Goal: Transaction & Acquisition: Purchase product/service

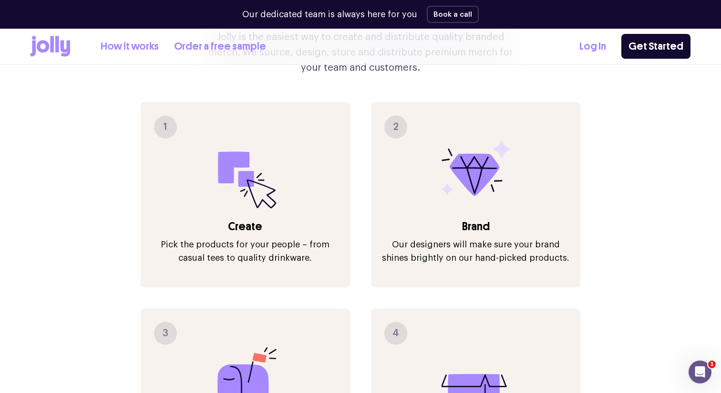
scroll to position [1033, 0]
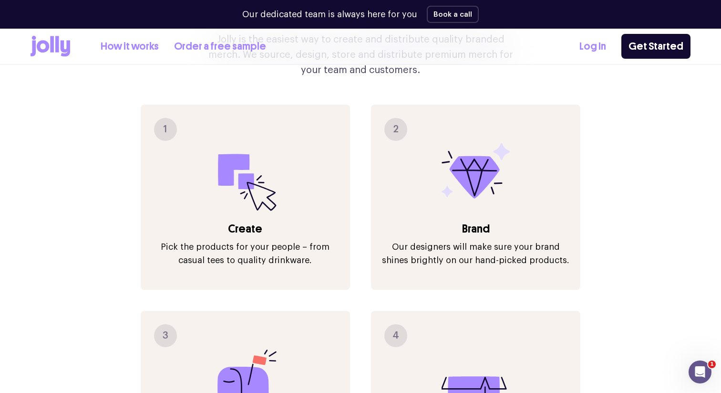
drag, startPoint x: 480, startPoint y: 151, endPoint x: 502, endPoint y: 189, distance: 44.0
click at [502, 189] on div "2 Brand Our designers will make sure your brand shines brightly on our hand-pic…" at bounding box center [475, 196] width 209 height 185
click at [582, 238] on div "Tick merch off your to-do list Jolly is the easiest way to create and distribut…" at bounding box center [361, 262] width 660 height 721
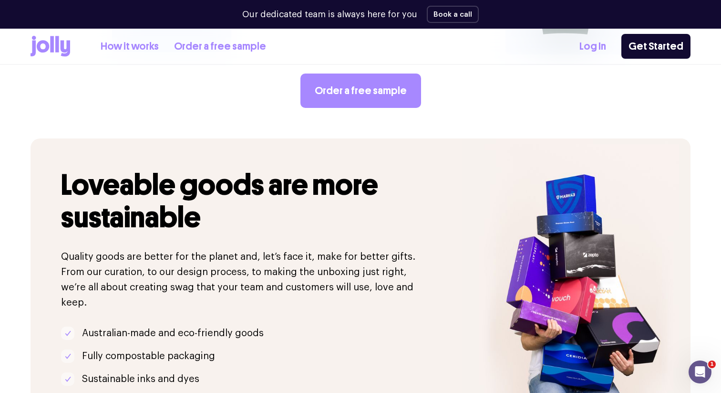
scroll to position [1927, 0]
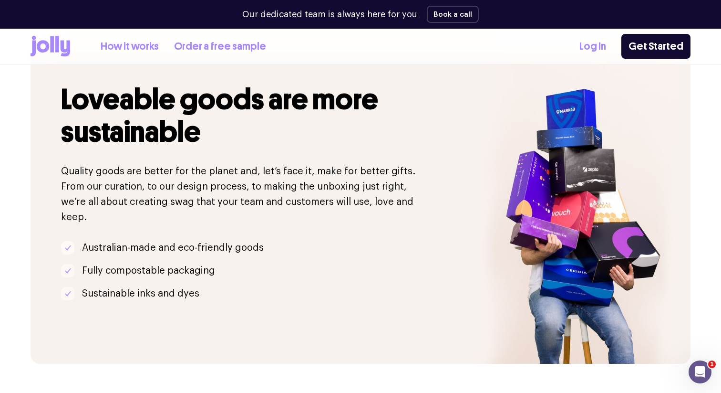
click at [597, 49] on link "Log In" at bounding box center [593, 47] width 27 height 16
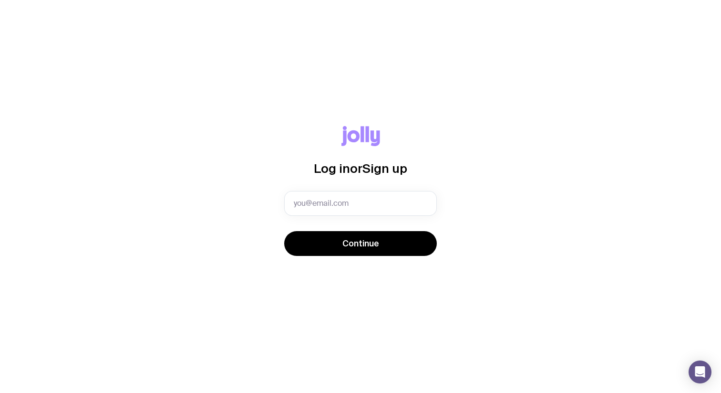
click at [375, 196] on input "text" at bounding box center [360, 203] width 153 height 25
type input "[EMAIL_ADDRESS][DOMAIN_NAME]"
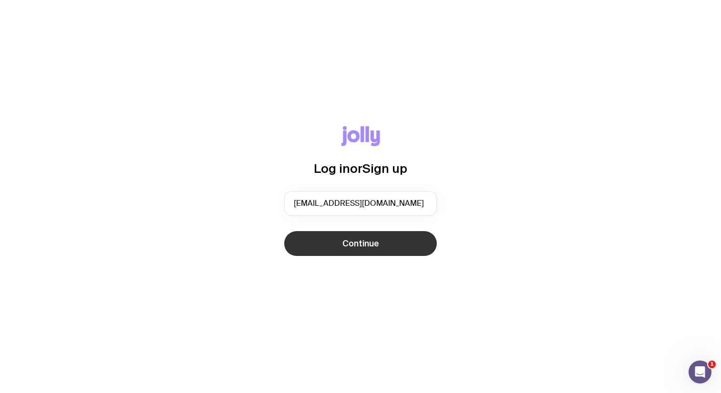
click at [369, 240] on span "Continue" at bounding box center [361, 243] width 37 height 11
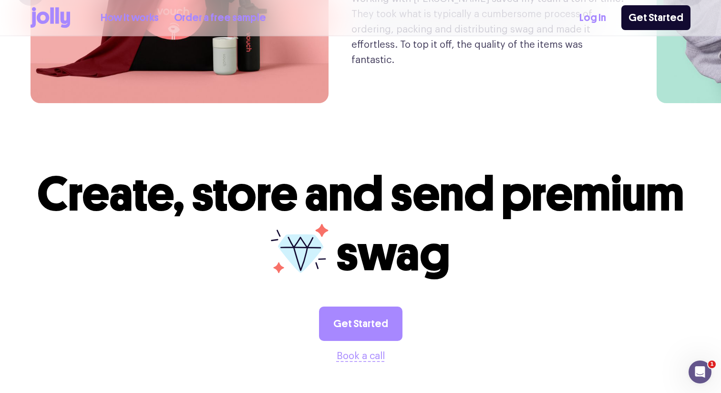
click at [596, 16] on link "Log In" at bounding box center [593, 18] width 27 height 16
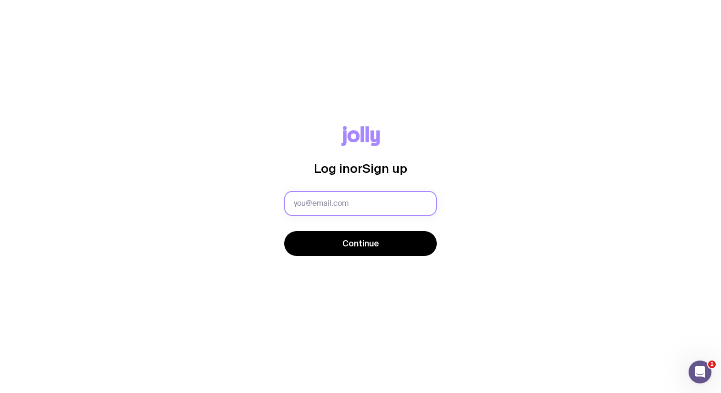
click at [379, 208] on input "text" at bounding box center [360, 203] width 153 height 25
type input "[EMAIL_ADDRESS][DOMAIN_NAME]"
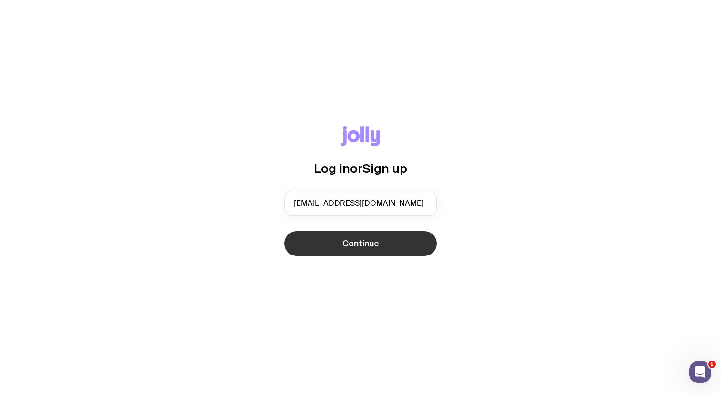
click at [363, 243] on span "Continue" at bounding box center [361, 243] width 37 height 11
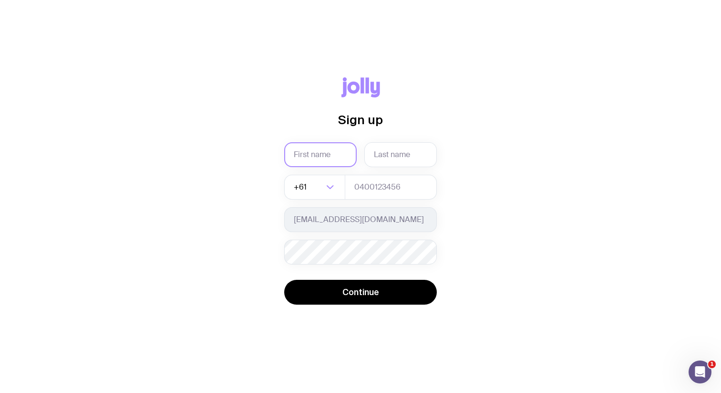
click at [328, 156] on input "text" at bounding box center [320, 154] width 73 height 25
type input "[DEMOGRAPHIC_DATA]"
type input "[PERSON_NAME]"
type input "0468019629"
click at [364, 250] on div "Password must contain: at least 8 characters an uppercase letter a lowercase le…" at bounding box center [360, 251] width 153 height 25
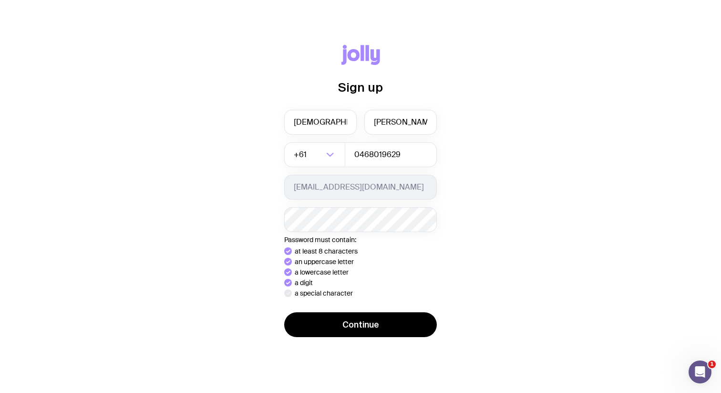
drag, startPoint x: 220, startPoint y: 261, endPoint x: 229, endPoint y: 264, distance: 9.4
click at [220, 261] on div "Sign up Christian Belia +61 Loading... 0468019629 christian@1breadcrumb.com Pas…" at bounding box center [360, 196] width 675 height 303
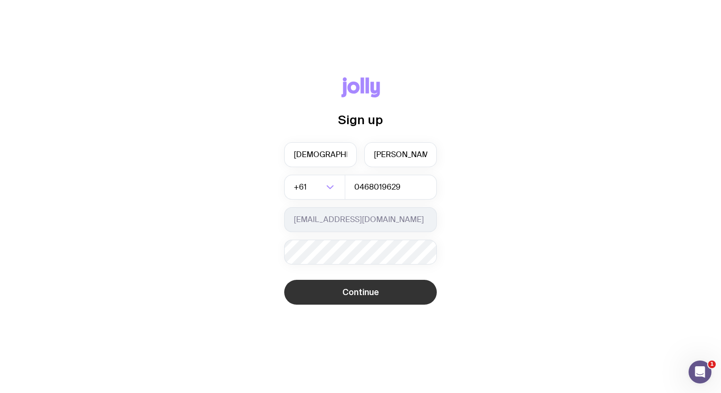
click at [352, 292] on span "Continue" at bounding box center [361, 291] width 37 height 11
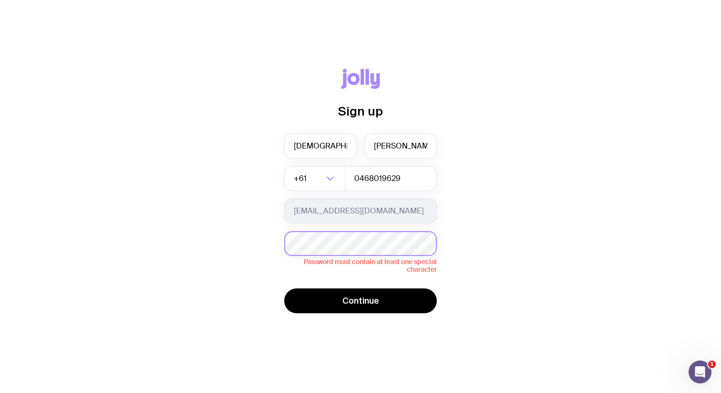
click at [384, 251] on div "Password must contain at least one special character" at bounding box center [360, 252] width 153 height 42
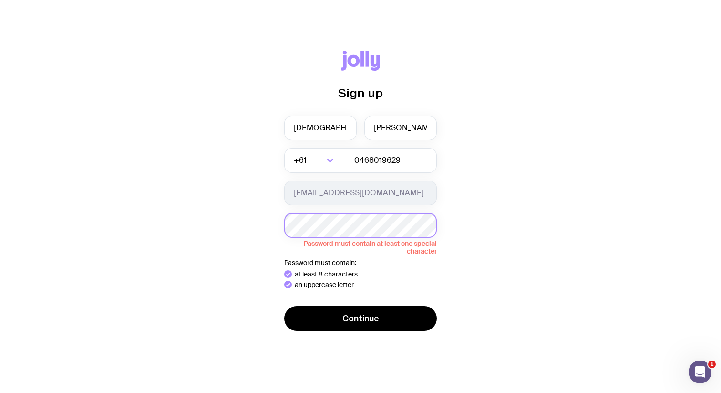
click at [362, 242] on div "Password must contain at least one special character" at bounding box center [360, 234] width 153 height 42
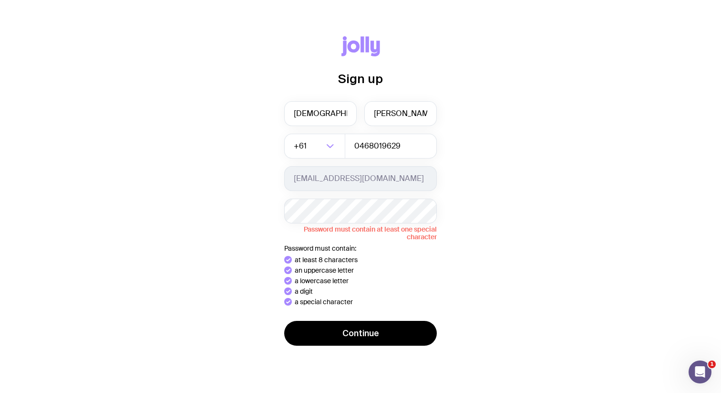
click at [523, 254] on div "Sign up Christian Belia +61 Loading... 0468019629 christian@1breadcrumb.com Pas…" at bounding box center [360, 196] width 675 height 321
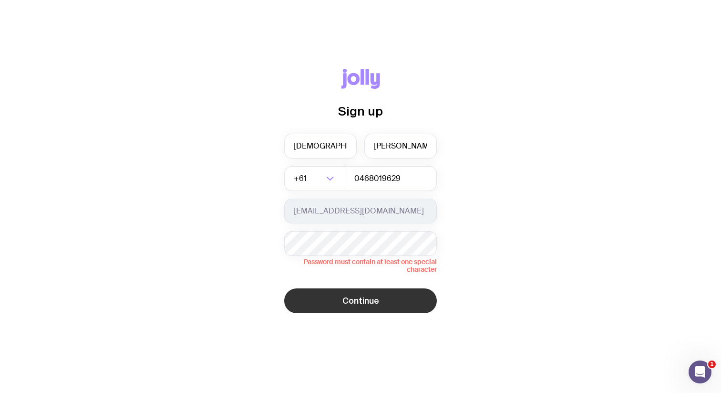
click at [383, 305] on button "Continue" at bounding box center [360, 300] width 153 height 25
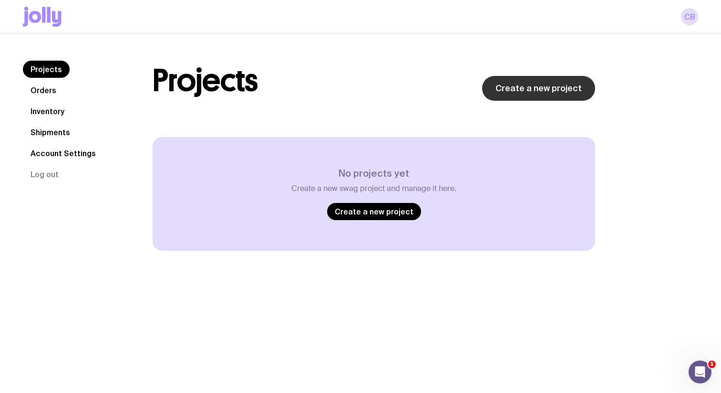
click at [545, 93] on link "Create a new project" at bounding box center [538, 88] width 113 height 25
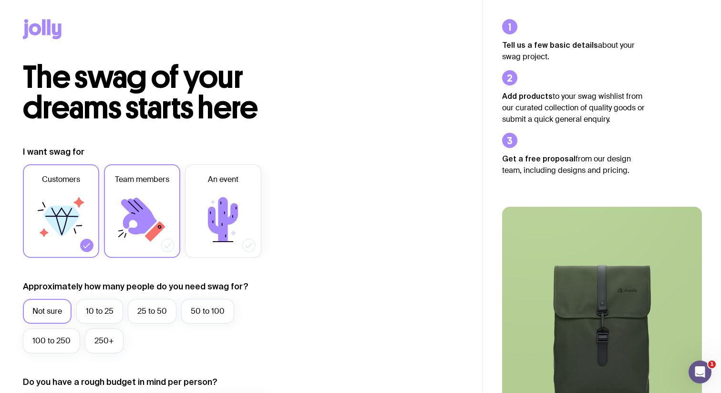
click at [174, 207] on label "Team members" at bounding box center [142, 210] width 76 height 93
click at [0, 0] on input "Team members" at bounding box center [0, 0] width 0 height 0
click at [79, 214] on icon at bounding box center [60, 219] width 57 height 57
click at [0, 0] on input "Customers" at bounding box center [0, 0] width 0 height 0
click at [167, 312] on label "25 to 50" at bounding box center [152, 311] width 49 height 25
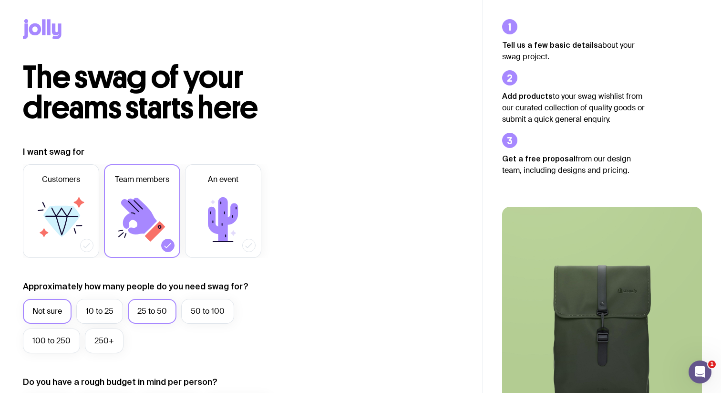
click at [0, 0] on input "25 to 50" at bounding box center [0, 0] width 0 height 0
click at [209, 314] on label "50 to 100" at bounding box center [207, 311] width 53 height 25
click at [0, 0] on input "50 to 100" at bounding box center [0, 0] width 0 height 0
click at [167, 314] on label "25 to 50" at bounding box center [152, 311] width 49 height 25
click at [0, 0] on input "25 to 50" at bounding box center [0, 0] width 0 height 0
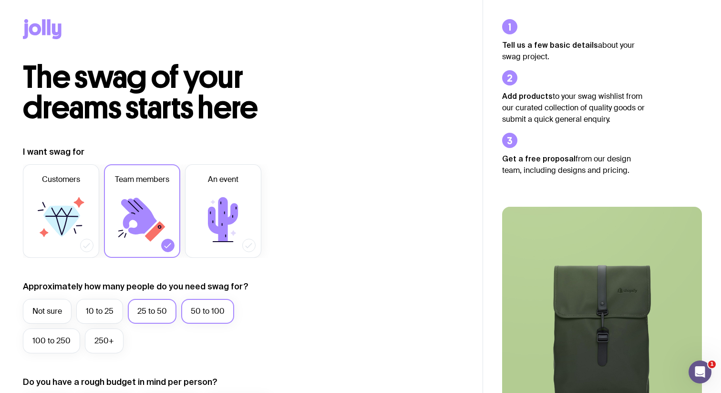
click at [217, 318] on label "50 to 100" at bounding box center [207, 311] width 53 height 25
click at [0, 0] on input "50 to 100" at bounding box center [0, 0] width 0 height 0
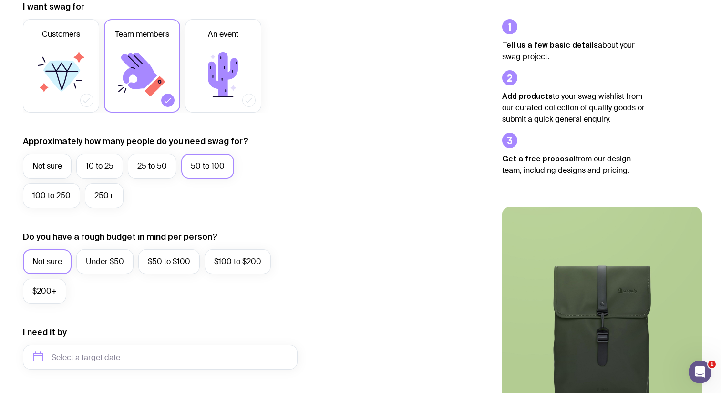
scroll to position [239, 0]
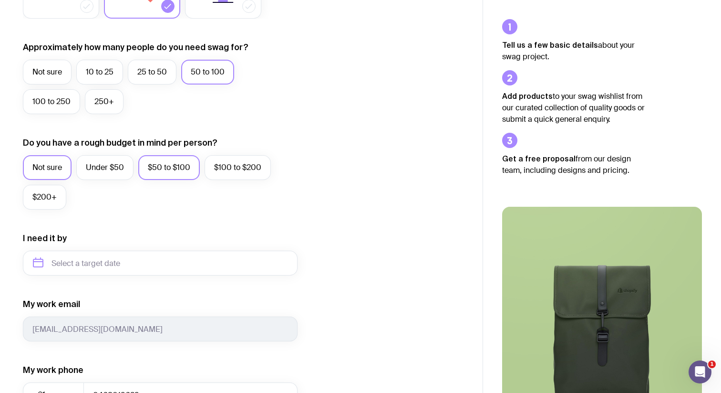
click at [166, 166] on label "$50 to $100" at bounding box center [169, 167] width 62 height 25
click at [0, 0] on input "$50 to $100" at bounding box center [0, 0] width 0 height 0
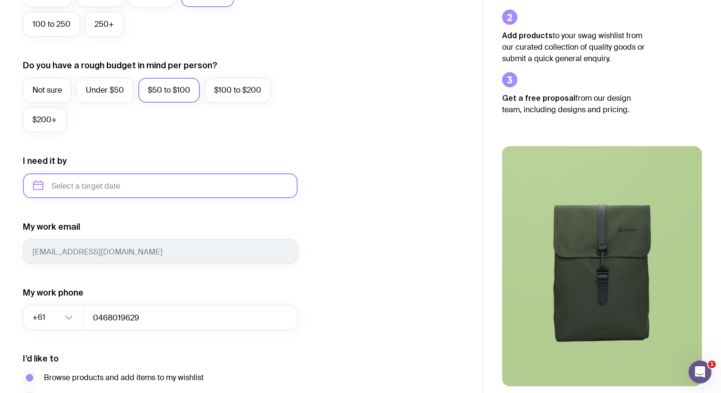
scroll to position [321, 0]
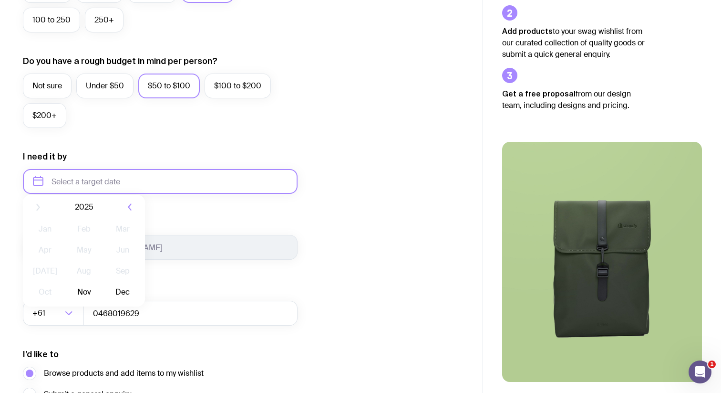
click at [124, 177] on input "text" at bounding box center [160, 181] width 275 height 25
click at [118, 300] on button "Dec" at bounding box center [122, 298] width 35 height 19
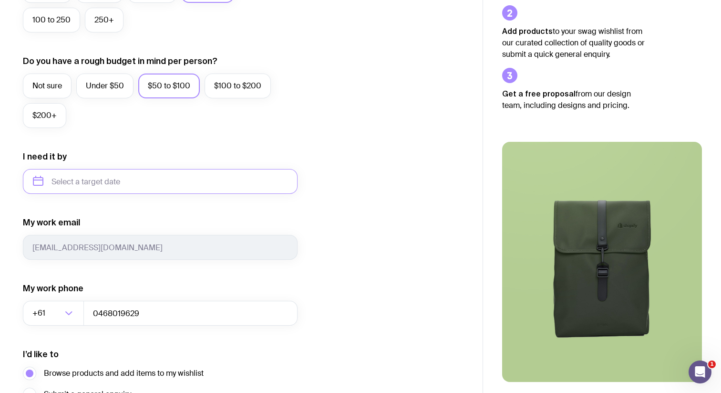
type input "December 2025"
click at [114, 177] on input "December 2025" at bounding box center [160, 181] width 275 height 25
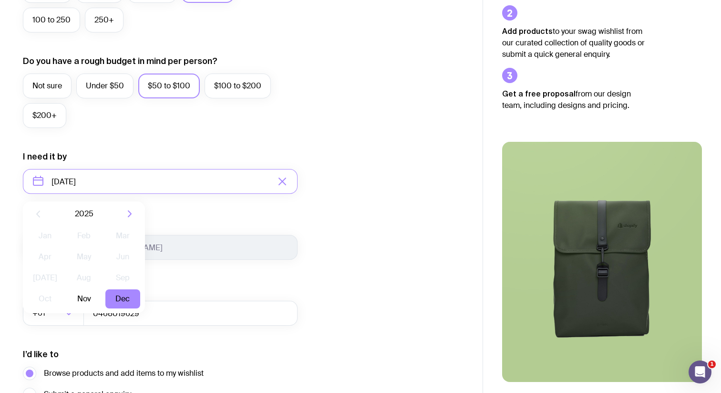
click at [178, 195] on form "I want swag for Customers Team members An event Approximately how many people d…" at bounding box center [160, 136] width 275 height 623
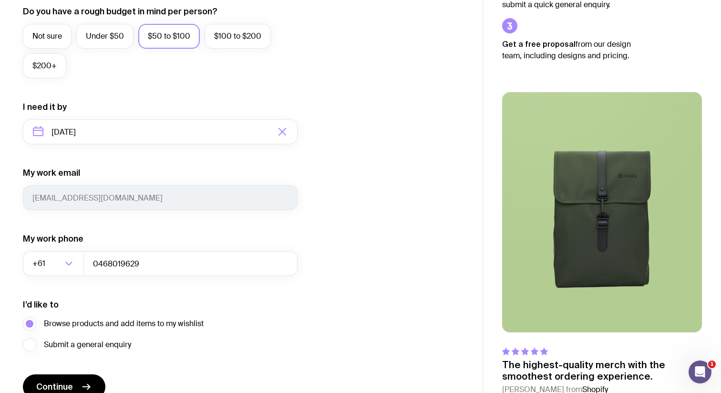
scroll to position [418, 0]
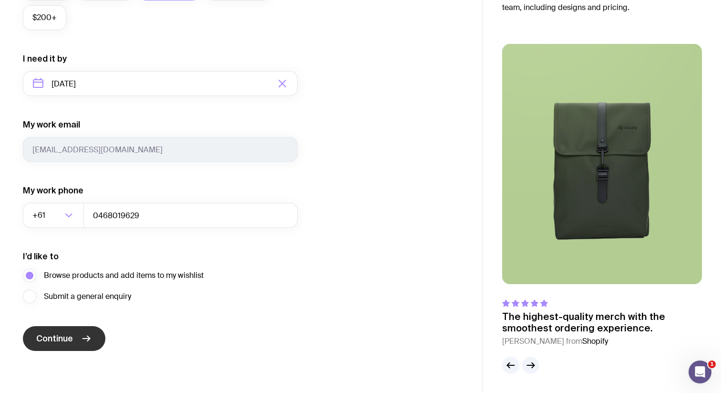
click at [77, 336] on button "Continue" at bounding box center [64, 338] width 83 height 25
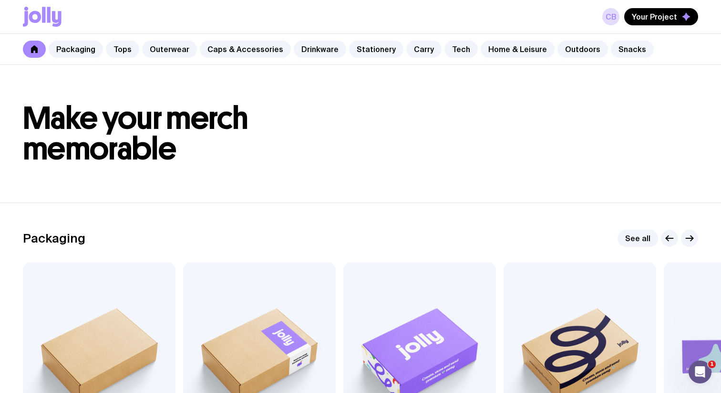
click at [634, 134] on h1 "Make your merch memorable" at bounding box center [360, 133] width 675 height 61
click at [429, 142] on h1 "Make your merch memorable" at bounding box center [360, 133] width 675 height 61
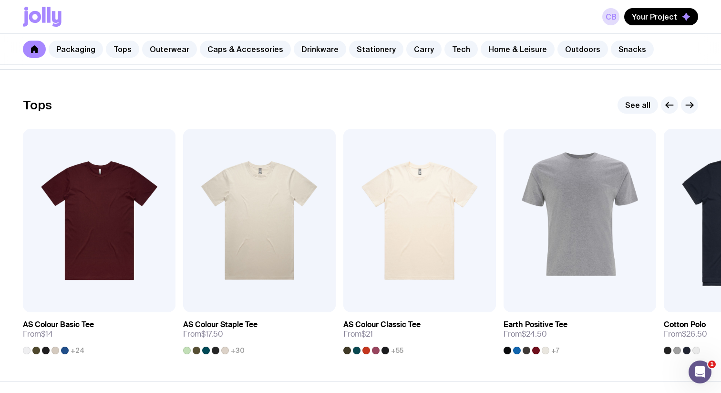
scroll to position [440, 0]
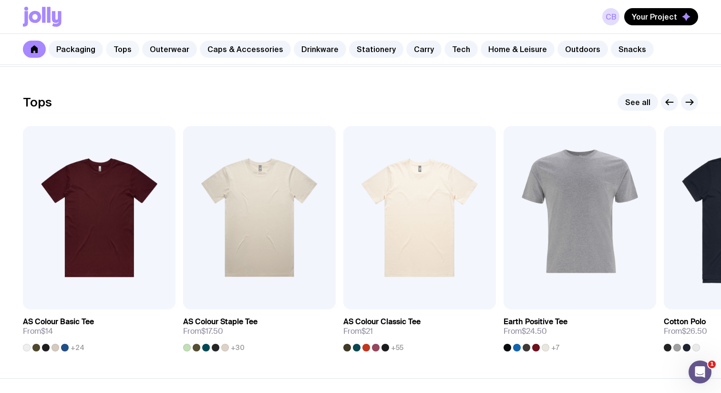
click at [124, 42] on link "Tops" at bounding box center [122, 49] width 33 height 17
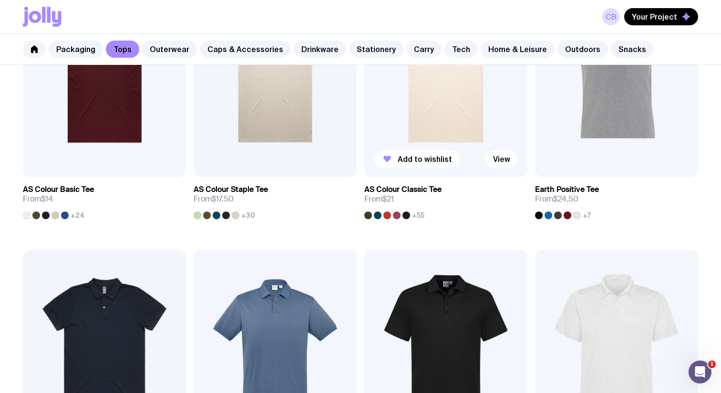
scroll to position [269, 0]
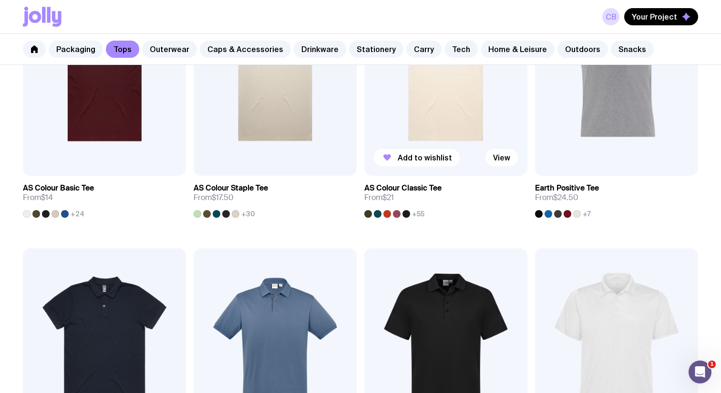
click at [377, 214] on div at bounding box center [378, 214] width 8 height 8
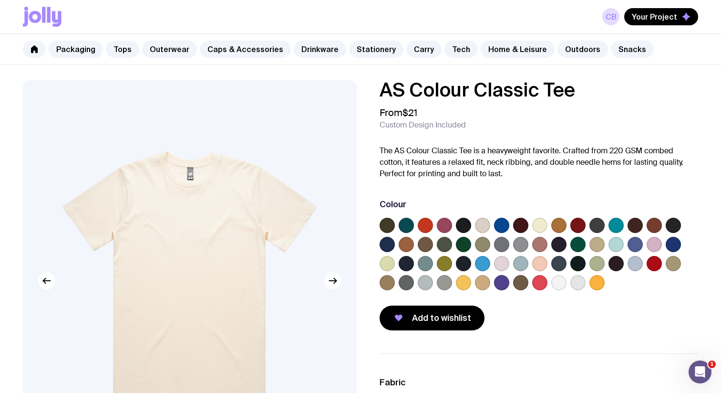
click at [412, 227] on label at bounding box center [406, 225] width 15 height 15
click at [0, 0] on input "radio" at bounding box center [0, 0] width 0 height 0
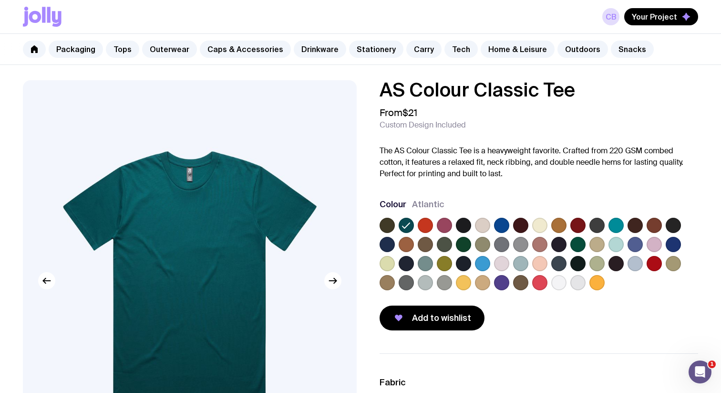
click at [467, 242] on label at bounding box center [463, 244] width 15 height 15
click at [0, 0] on input "radio" at bounding box center [0, 0] width 0 height 0
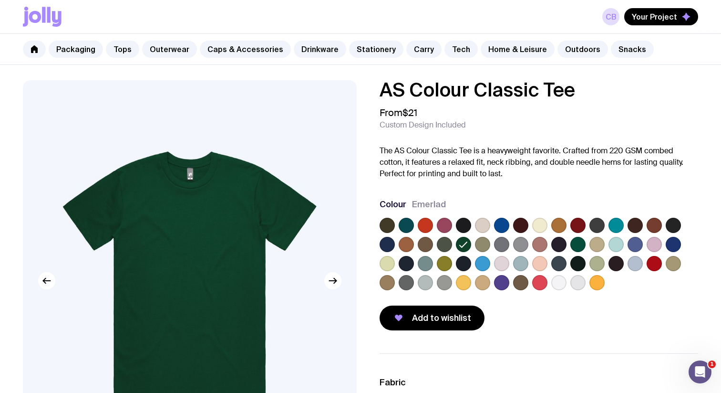
scroll to position [39, 0]
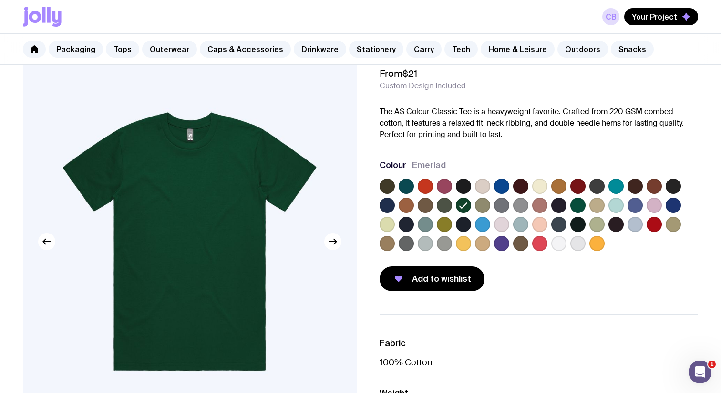
click at [577, 202] on label at bounding box center [578, 204] width 15 height 15
click at [0, 0] on input "radio" at bounding box center [0, 0] width 0 height 0
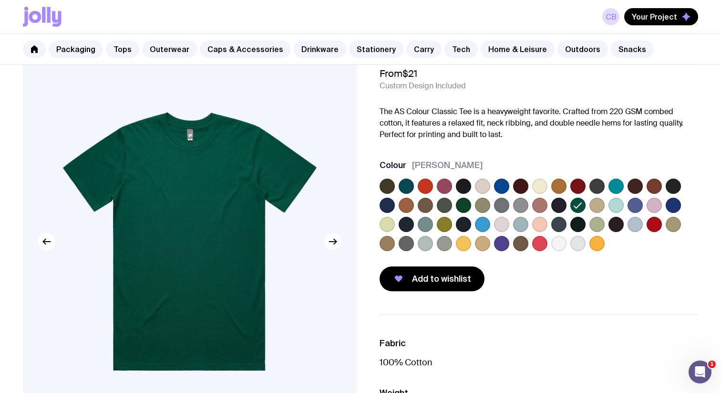
click at [460, 205] on label at bounding box center [463, 204] width 15 height 15
click at [0, 0] on input "radio" at bounding box center [0, 0] width 0 height 0
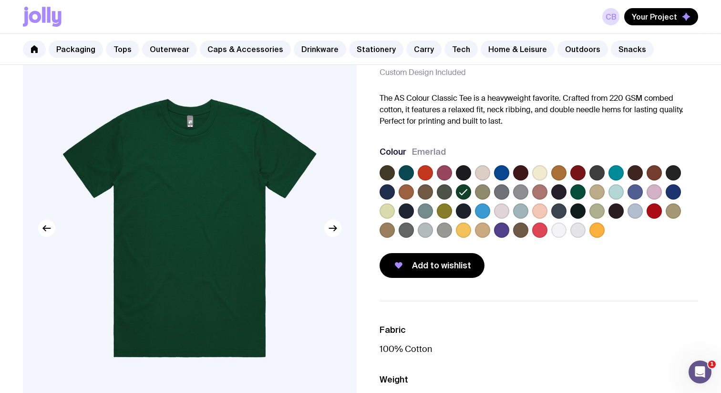
scroll to position [37, 0]
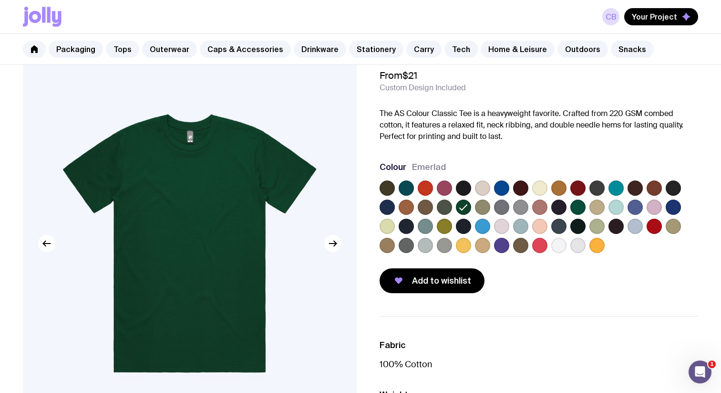
click at [573, 210] on label at bounding box center [578, 206] width 15 height 15
click at [0, 0] on input "radio" at bounding box center [0, 0] width 0 height 0
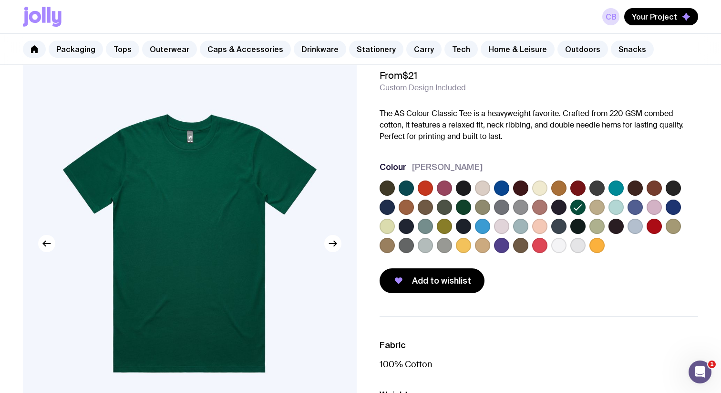
click at [465, 209] on label at bounding box center [463, 206] width 15 height 15
click at [0, 0] on input "radio" at bounding box center [0, 0] width 0 height 0
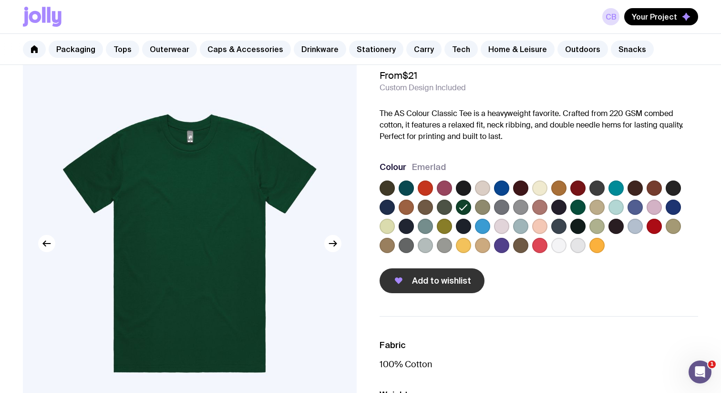
click at [447, 276] on span "Add to wishlist" at bounding box center [441, 280] width 59 height 11
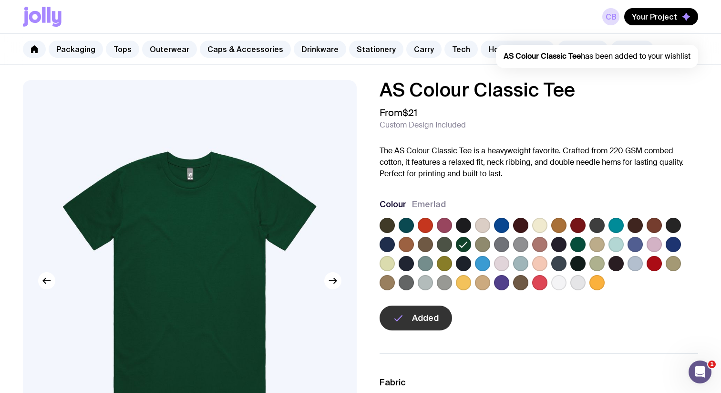
scroll to position [0, 0]
click at [112, 49] on link "Tops" at bounding box center [122, 49] width 33 height 17
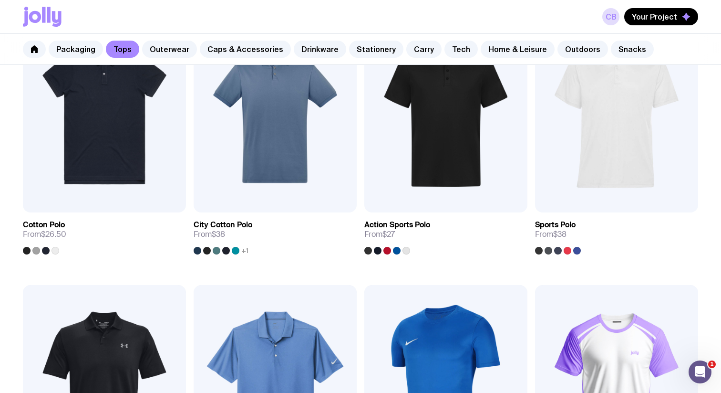
scroll to position [449, 0]
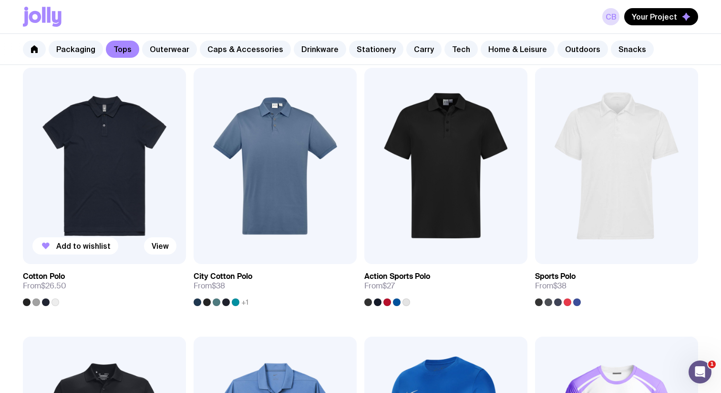
click at [136, 172] on img at bounding box center [104, 166] width 163 height 196
click at [235, 168] on img at bounding box center [275, 166] width 163 height 196
click at [391, 161] on img at bounding box center [445, 166] width 163 height 196
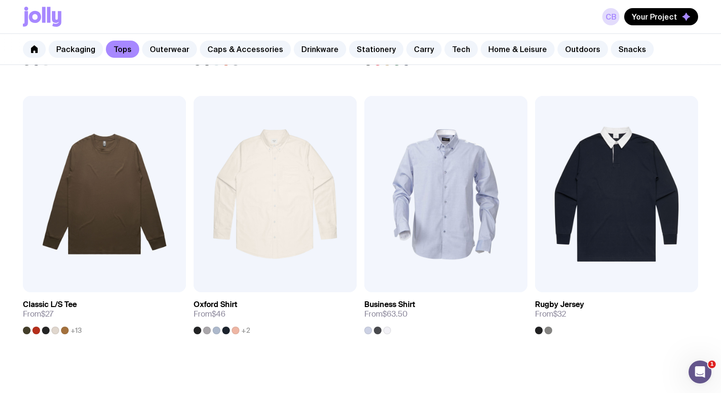
scroll to position [959, 0]
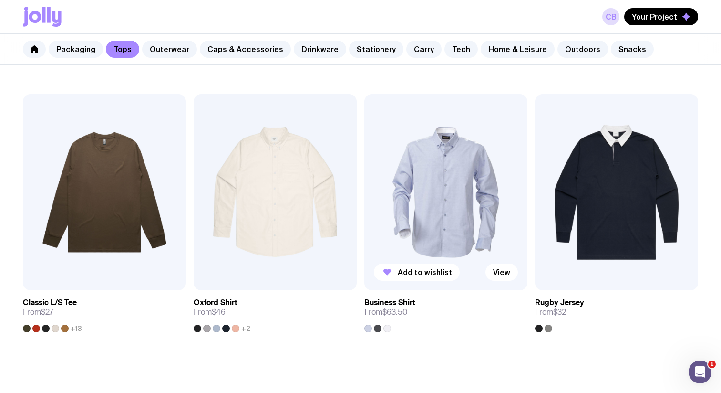
click at [449, 174] on img at bounding box center [445, 192] width 163 height 196
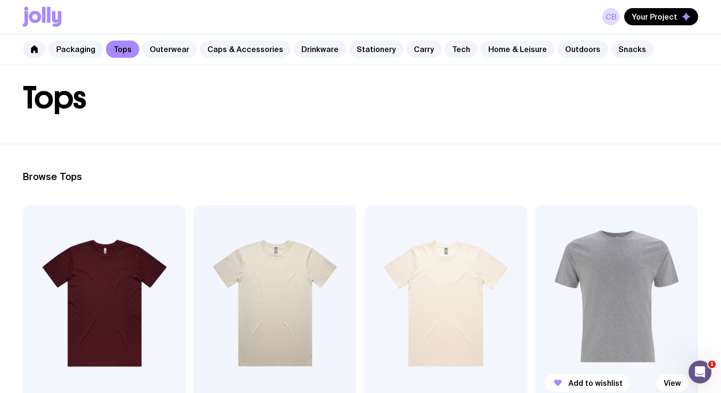
scroll to position [0, 0]
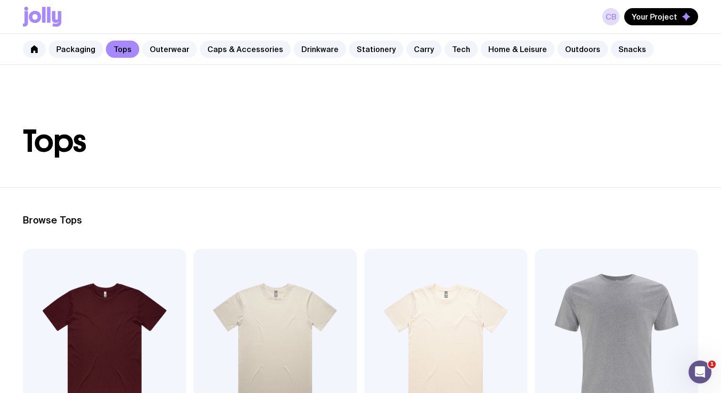
click at [164, 48] on link "Outerwear" at bounding box center [169, 49] width 55 height 17
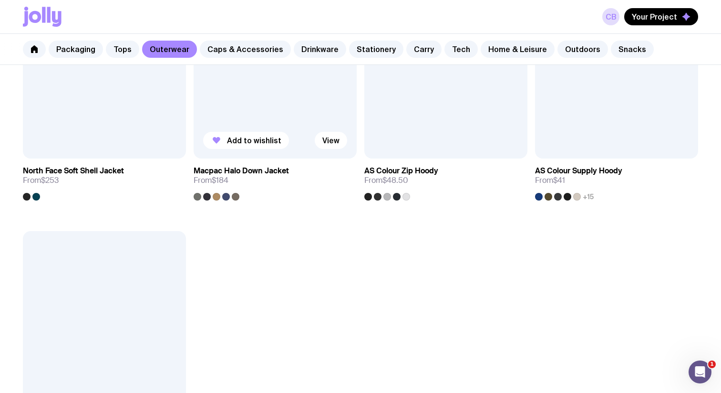
scroll to position [1362, 0]
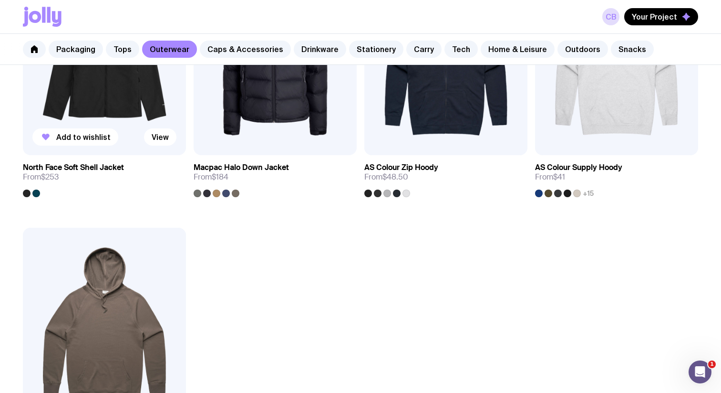
click at [123, 109] on img at bounding box center [104, 57] width 163 height 196
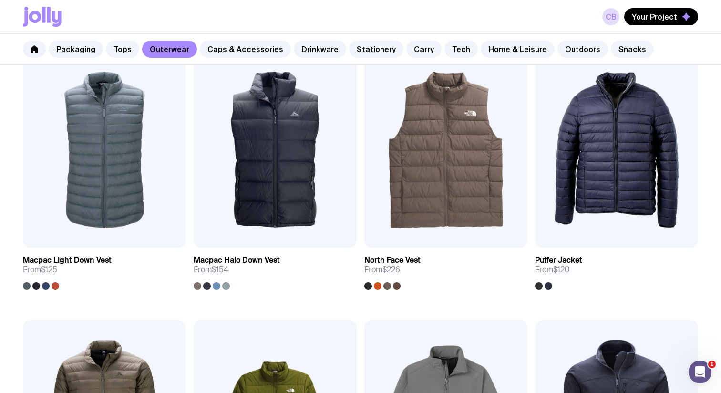
scroll to position [734, 0]
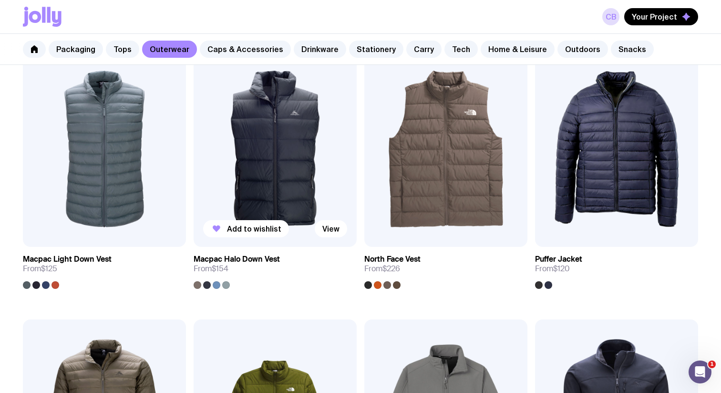
click at [260, 170] on img at bounding box center [275, 149] width 163 height 196
click at [445, 166] on img at bounding box center [445, 149] width 163 height 196
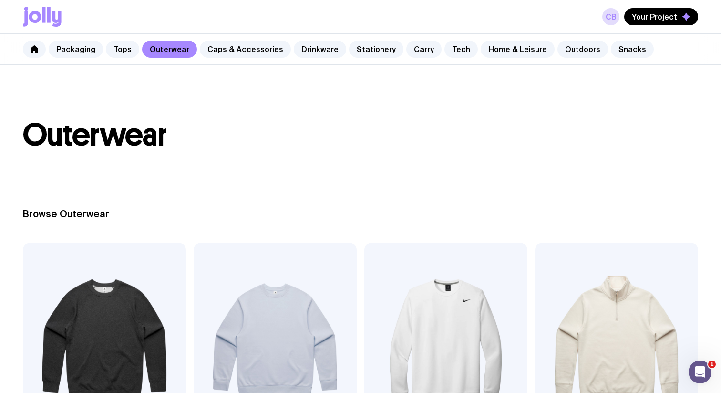
scroll to position [0, 0]
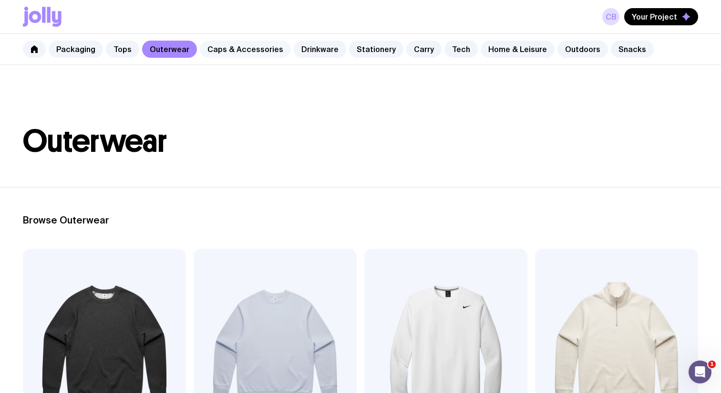
click at [230, 48] on link "Caps & Accessories" at bounding box center [245, 49] width 91 height 17
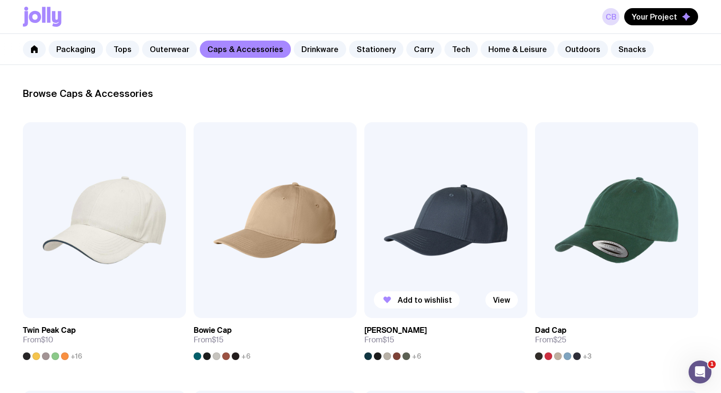
scroll to position [128, 0]
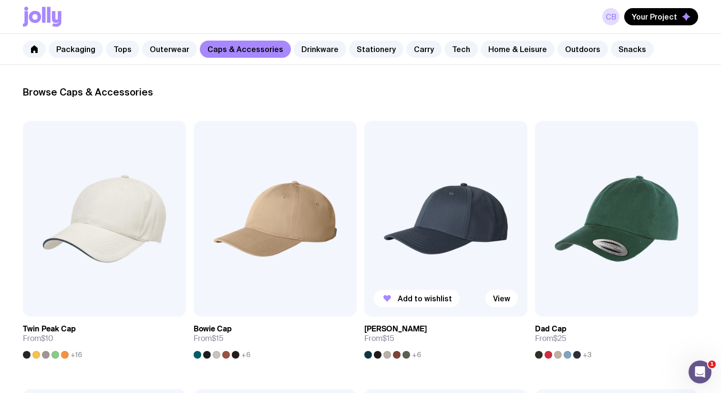
click at [417, 205] on img at bounding box center [445, 219] width 163 height 196
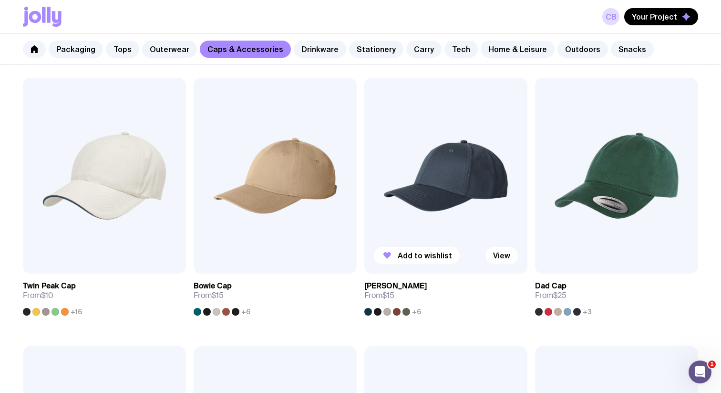
scroll to position [176, 0]
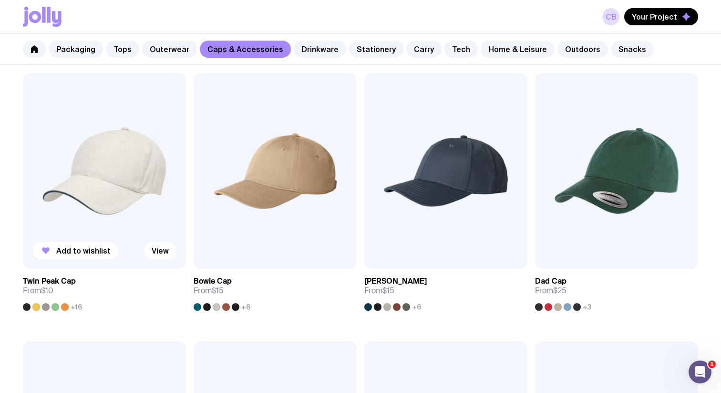
click at [157, 191] on img at bounding box center [104, 171] width 163 height 196
click at [592, 156] on img at bounding box center [616, 171] width 163 height 196
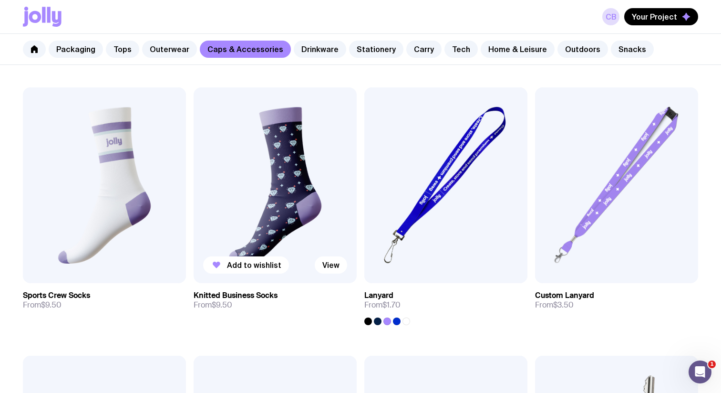
scroll to position [1236, 0]
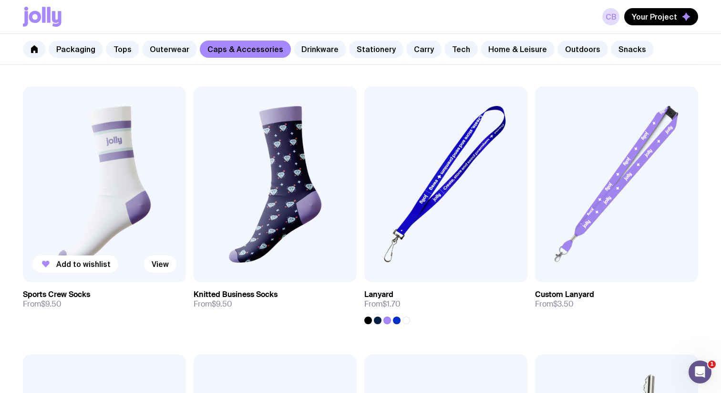
click at [138, 171] on img at bounding box center [104, 184] width 163 height 196
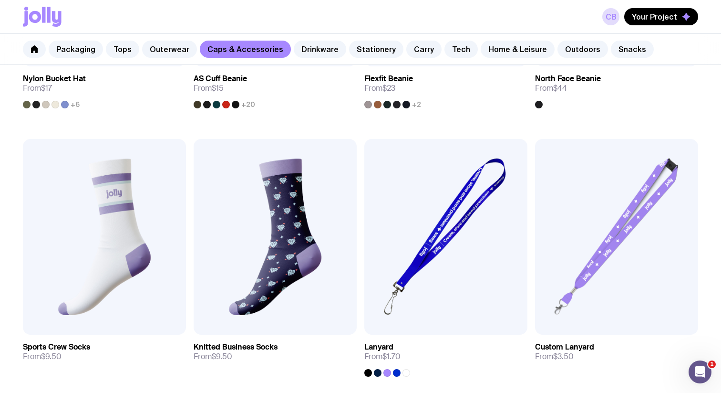
scroll to position [911, 0]
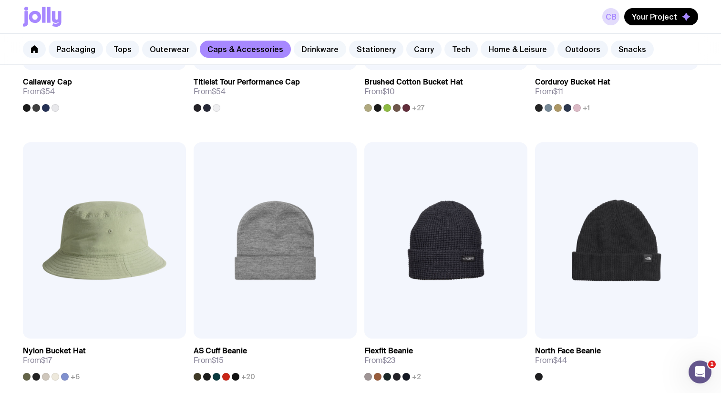
click at [319, 49] on link "Drinkware" at bounding box center [320, 49] width 52 height 17
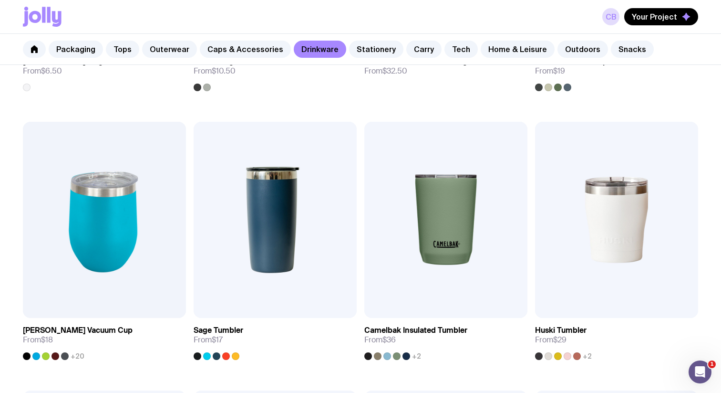
scroll to position [391, 0]
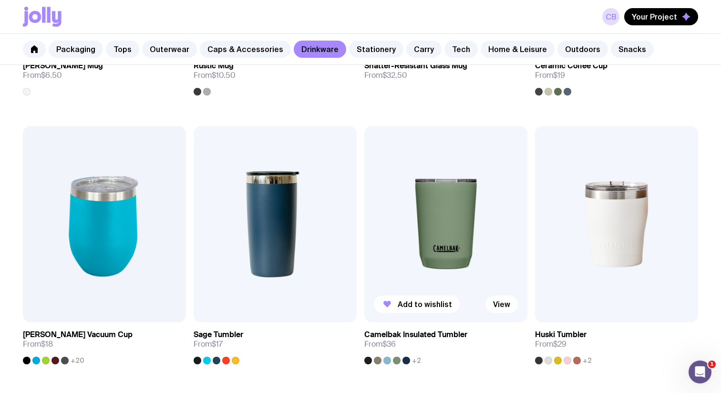
click at [474, 239] on img at bounding box center [445, 224] width 163 height 196
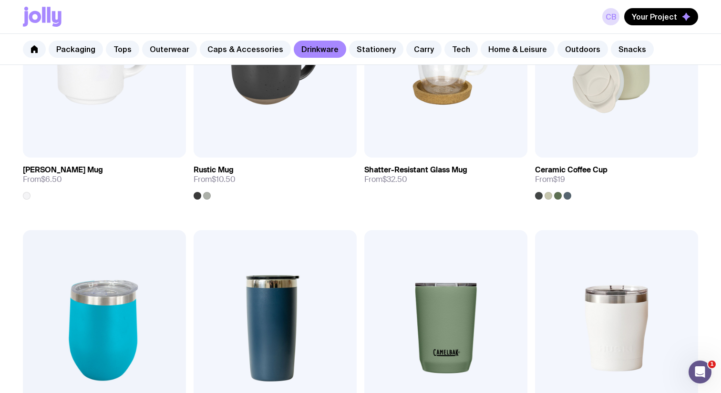
scroll to position [221, 0]
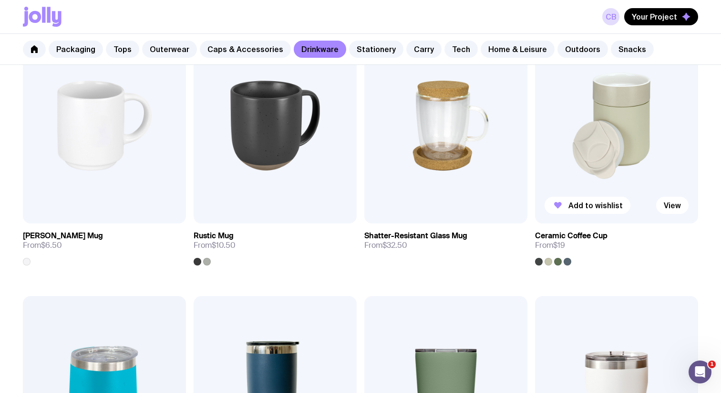
click at [587, 145] on img at bounding box center [616, 126] width 163 height 196
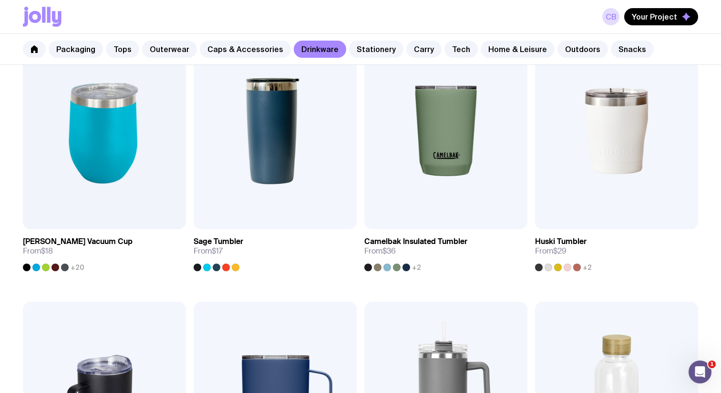
scroll to position [368, 0]
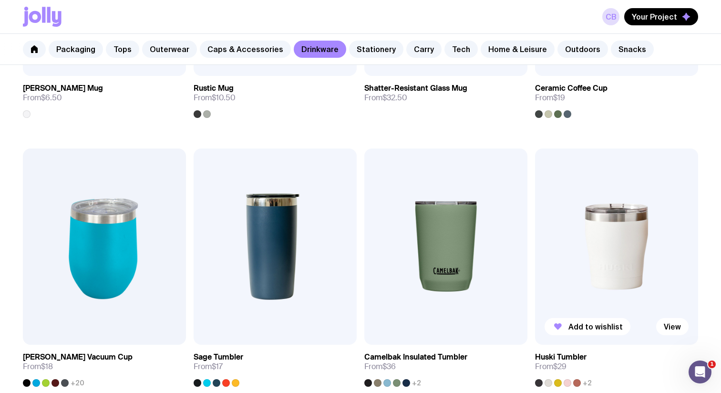
click at [603, 244] on img at bounding box center [616, 246] width 163 height 196
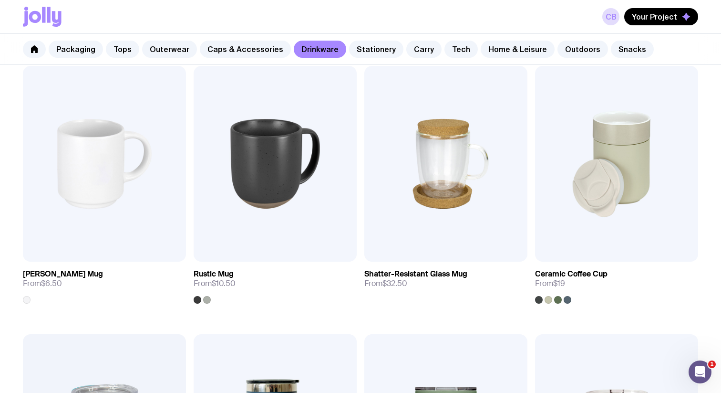
scroll to position [168, 0]
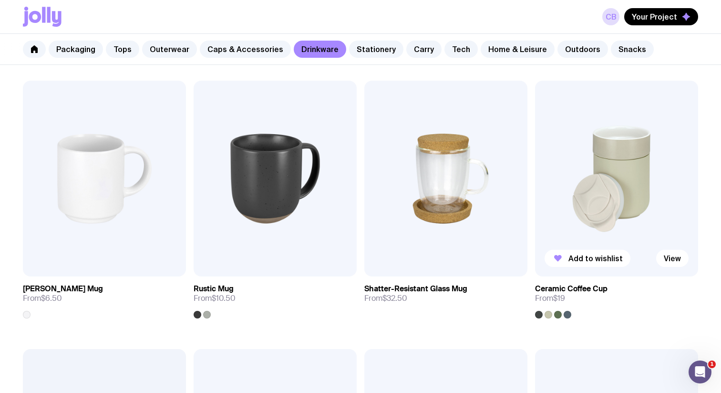
click at [602, 193] on img at bounding box center [616, 179] width 163 height 196
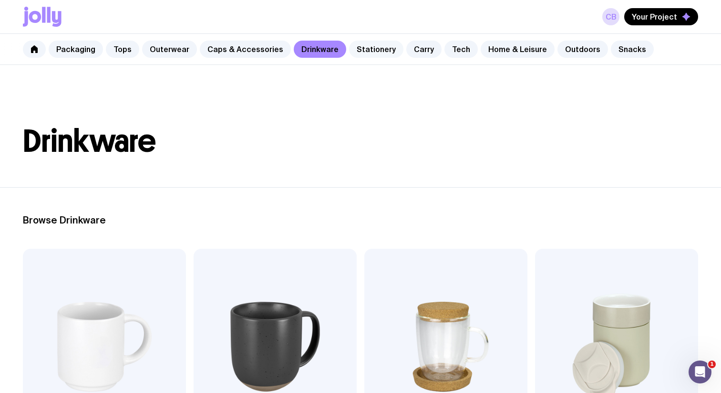
click at [383, 55] on link "Stationery" at bounding box center [376, 49] width 54 height 17
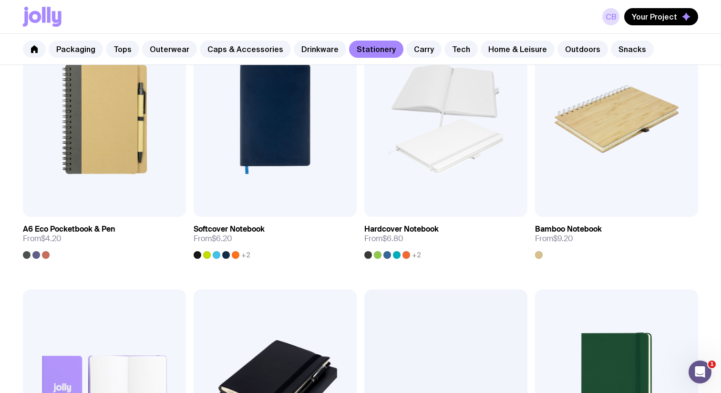
scroll to position [756, 0]
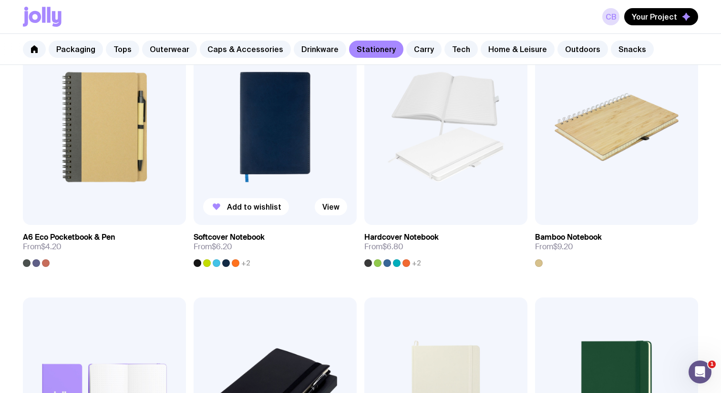
click at [260, 163] on img at bounding box center [275, 127] width 163 height 196
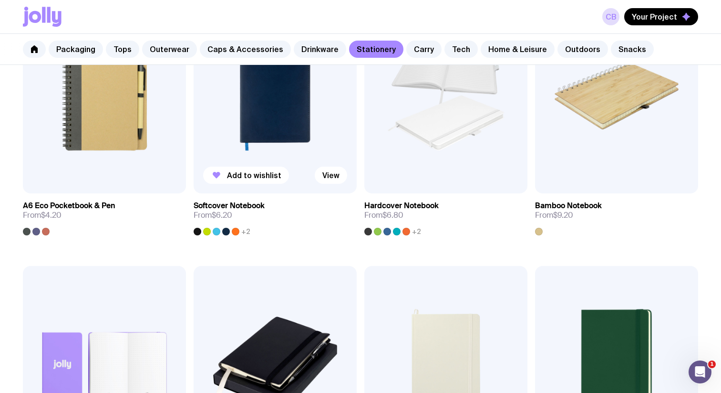
scroll to position [753, 0]
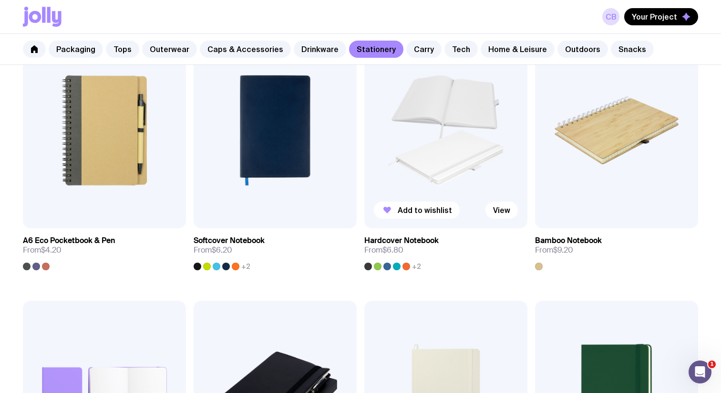
click at [393, 154] on img at bounding box center [445, 130] width 163 height 196
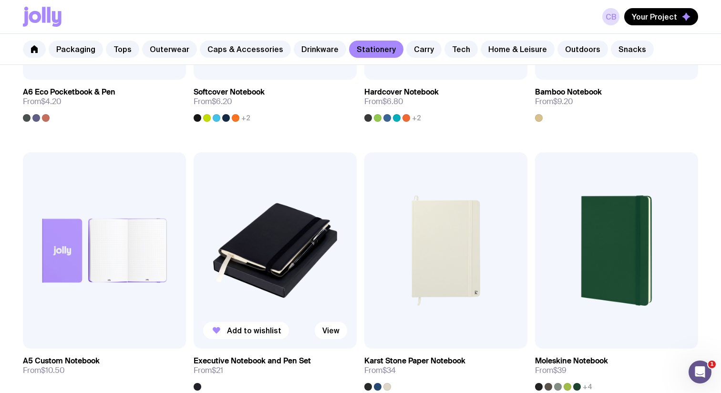
scroll to position [959, 0]
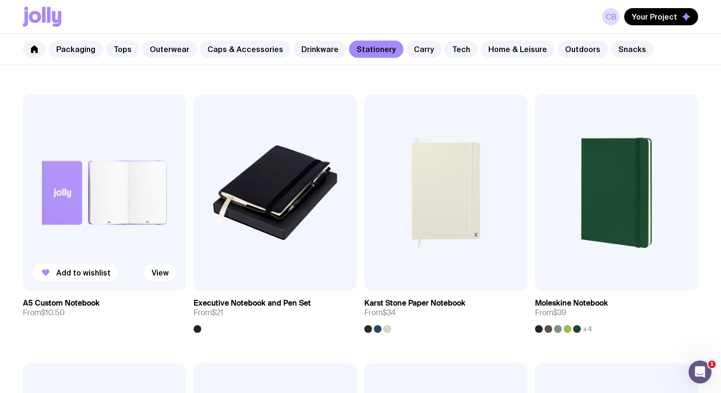
click at [164, 208] on img at bounding box center [104, 192] width 163 height 196
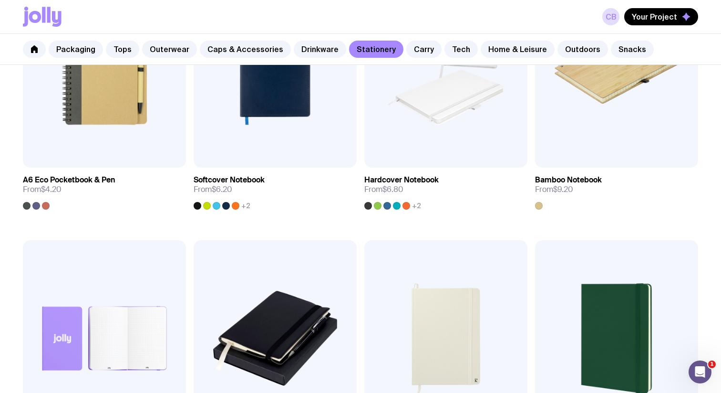
scroll to position [788, 0]
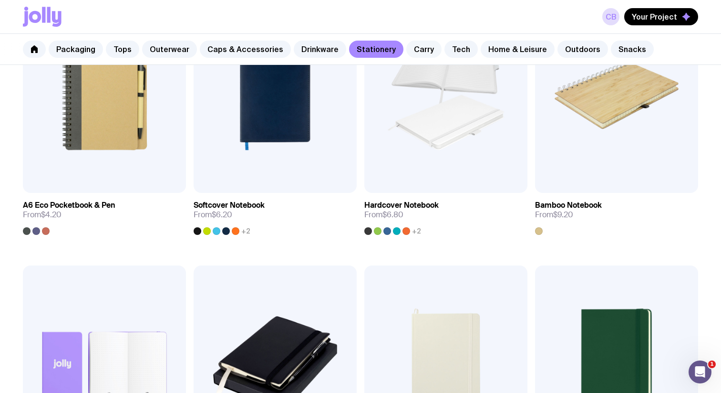
click at [418, 48] on link "Carry" at bounding box center [423, 49] width 35 height 17
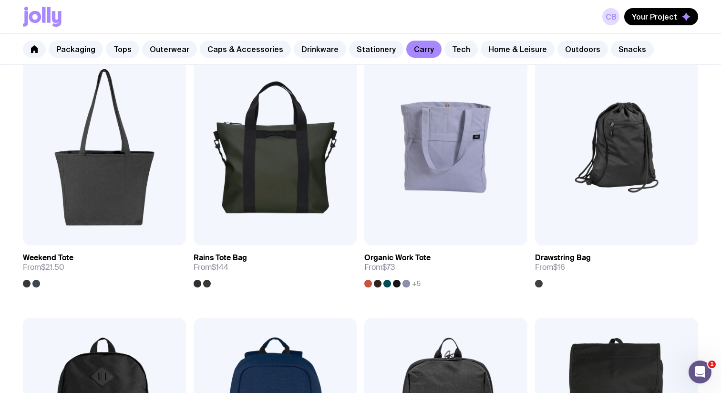
scroll to position [457, 0]
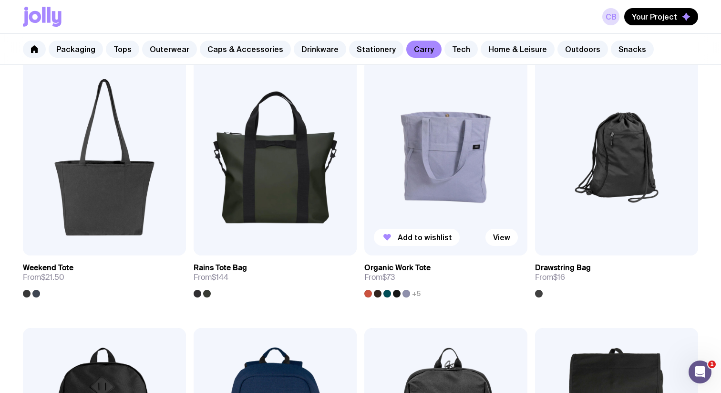
click at [426, 151] on img at bounding box center [445, 157] width 163 height 196
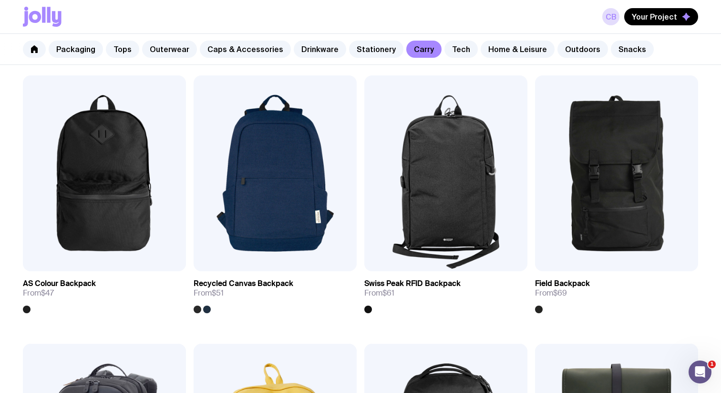
scroll to position [728, 0]
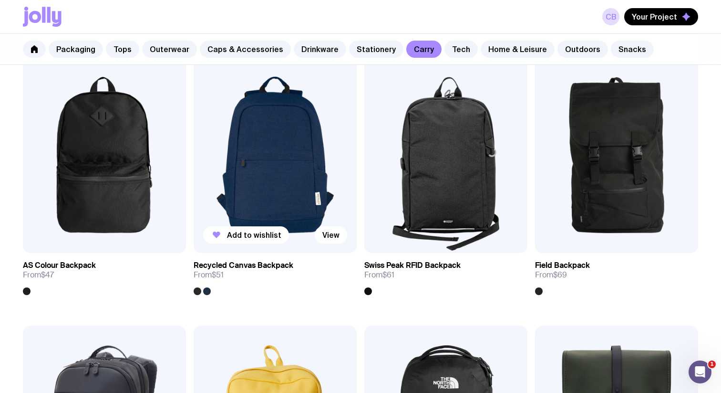
click at [312, 174] on img at bounding box center [275, 155] width 163 height 196
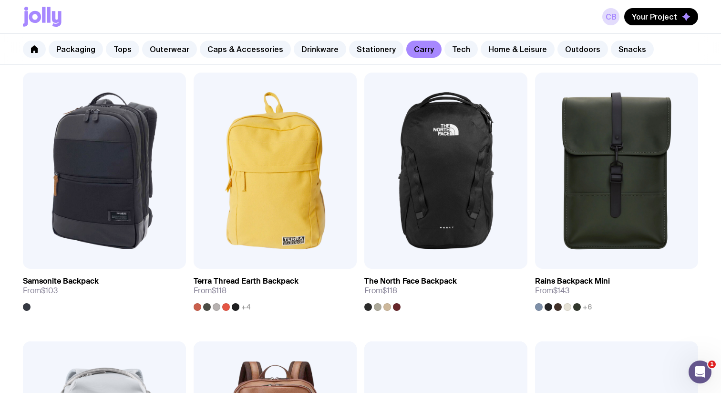
scroll to position [995, 0]
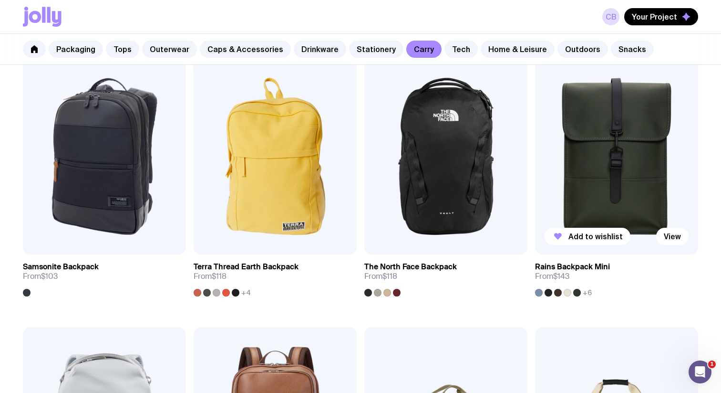
click at [589, 170] on img at bounding box center [616, 156] width 163 height 196
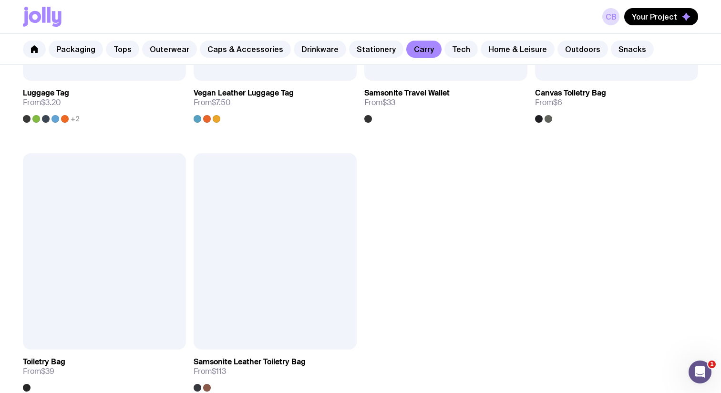
scroll to position [2243, 0]
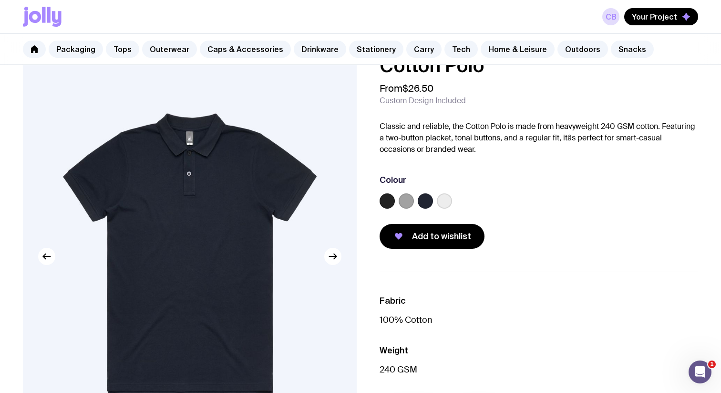
scroll to position [27, 0]
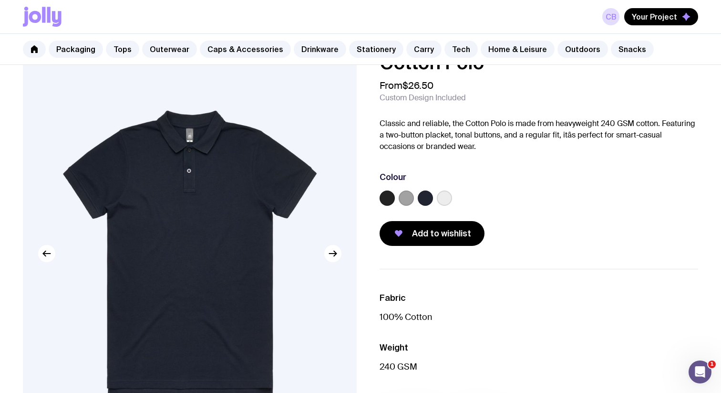
click at [449, 194] on label at bounding box center [444, 197] width 15 height 15
click at [0, 0] on input "radio" at bounding box center [0, 0] width 0 height 0
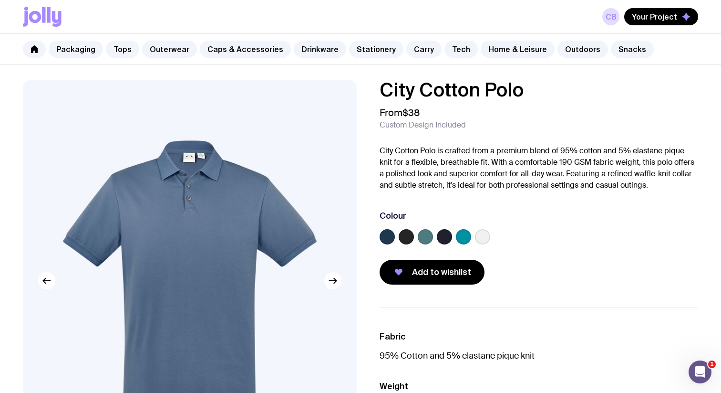
click at [482, 239] on label at bounding box center [482, 236] width 15 height 15
click at [0, 0] on input "radio" at bounding box center [0, 0] width 0 height 0
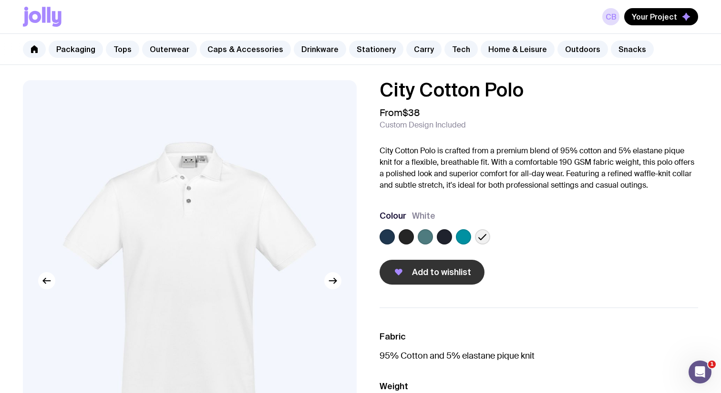
click at [444, 267] on span "Add to wishlist" at bounding box center [441, 271] width 59 height 11
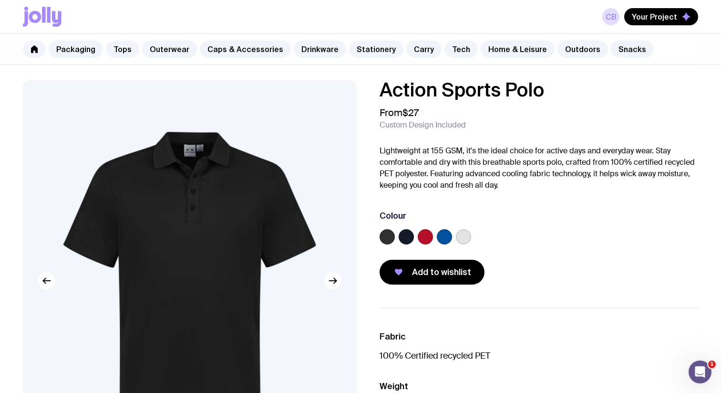
click at [470, 237] on label at bounding box center [463, 236] width 15 height 15
click at [0, 0] on input "radio" at bounding box center [0, 0] width 0 height 0
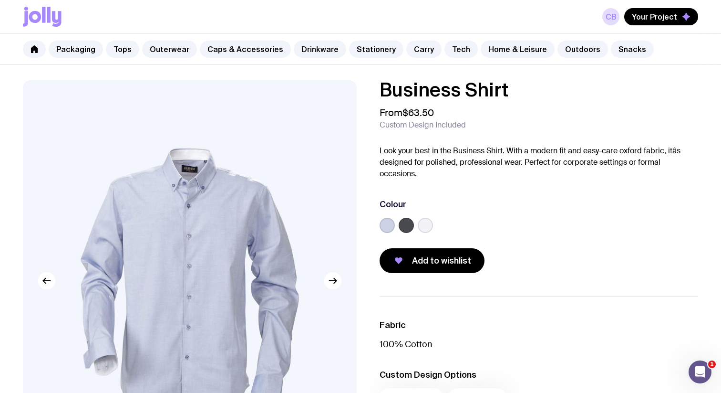
click at [425, 227] on label at bounding box center [425, 225] width 15 height 15
click at [0, 0] on input "radio" at bounding box center [0, 0] width 0 height 0
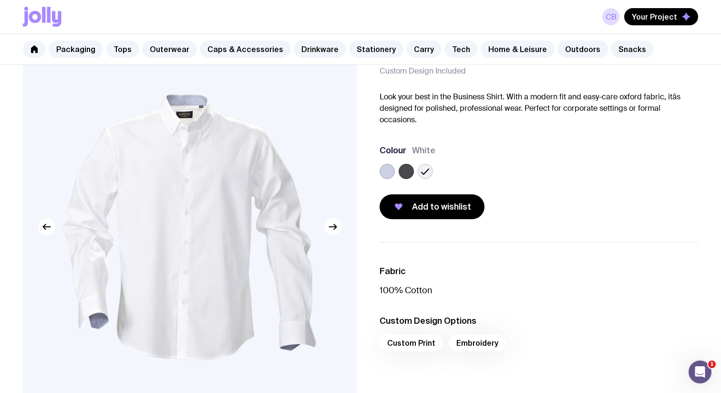
scroll to position [57, 0]
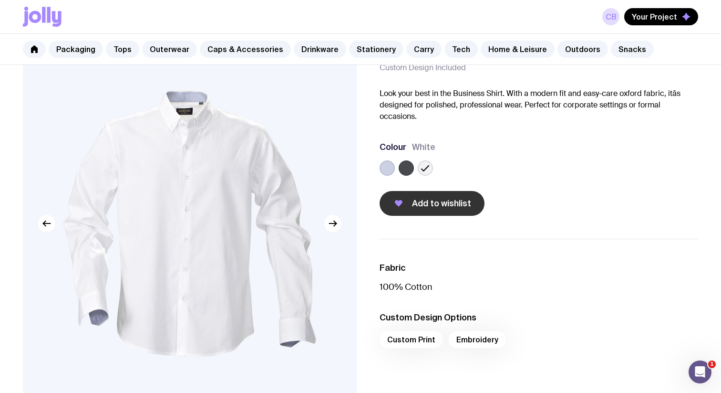
click at [443, 205] on span "Add to wishlist" at bounding box center [441, 202] width 59 height 11
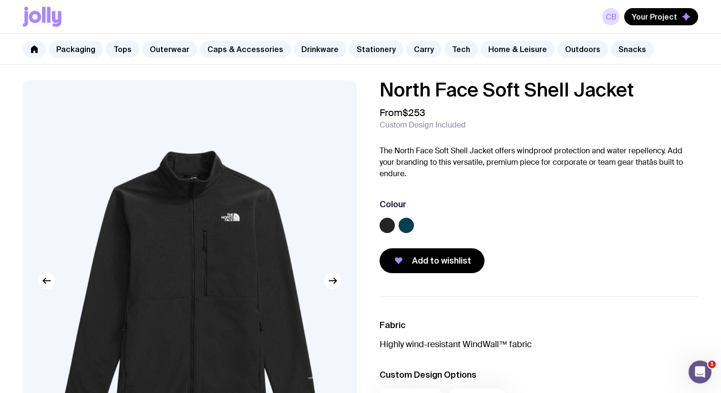
click at [409, 217] on div "Colour" at bounding box center [539, 217] width 319 height 38
click at [409, 221] on label at bounding box center [406, 225] width 15 height 15
click at [0, 0] on input "radio" at bounding box center [0, 0] width 0 height 0
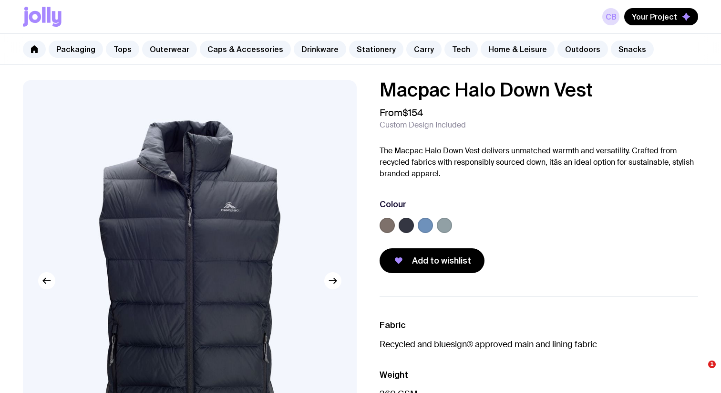
click at [441, 227] on label at bounding box center [444, 225] width 15 height 15
click at [0, 0] on input "radio" at bounding box center [0, 0] width 0 height 0
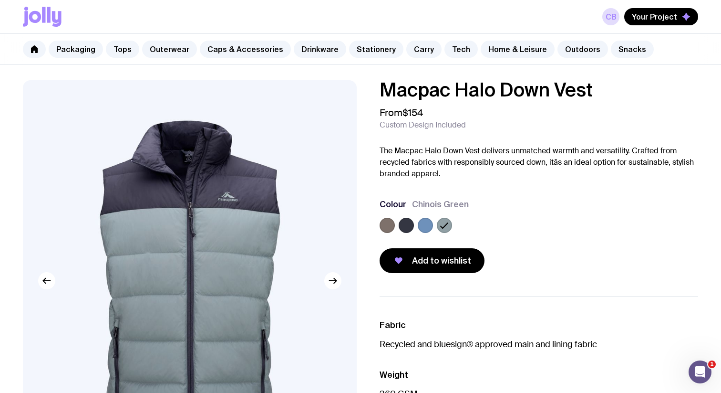
click at [425, 227] on label at bounding box center [425, 225] width 15 height 15
click at [0, 0] on input "radio" at bounding box center [0, 0] width 0 height 0
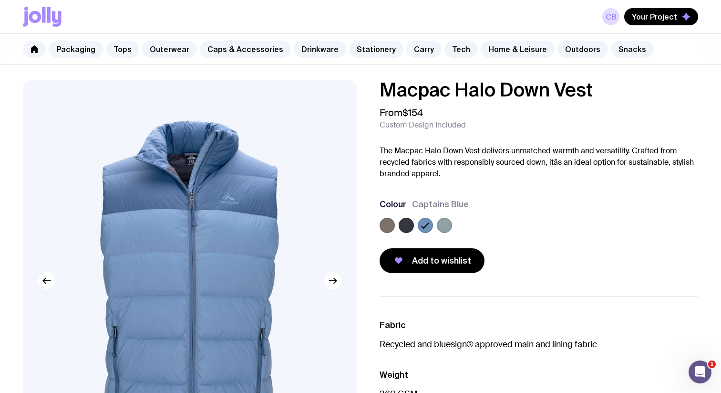
click at [405, 228] on label at bounding box center [406, 225] width 15 height 15
click at [0, 0] on input "radio" at bounding box center [0, 0] width 0 height 0
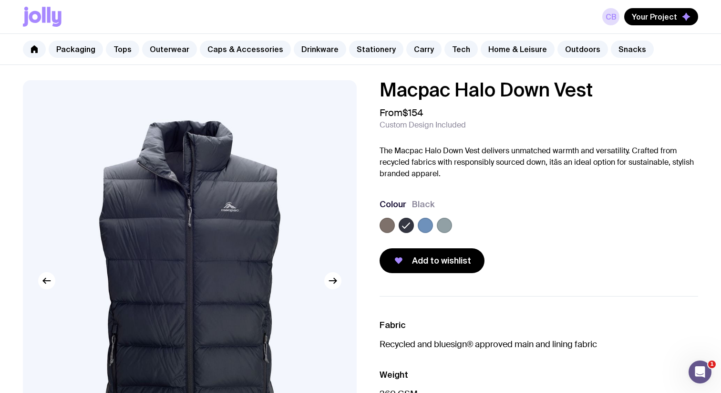
click at [388, 226] on label at bounding box center [387, 225] width 15 height 15
click at [0, 0] on input "radio" at bounding box center [0, 0] width 0 height 0
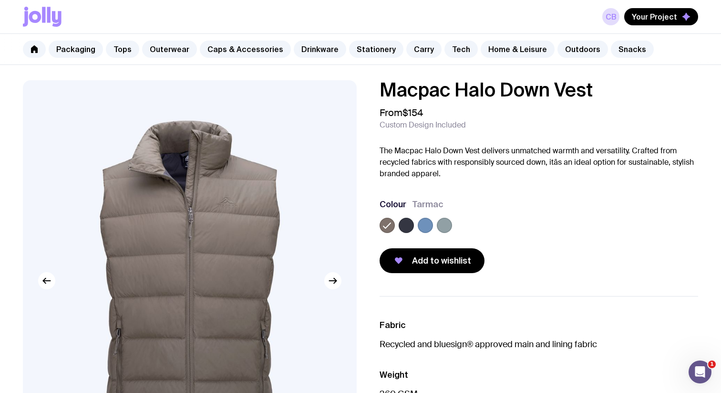
click at [437, 226] on label at bounding box center [444, 225] width 15 height 15
click at [0, 0] on input "radio" at bounding box center [0, 0] width 0 height 0
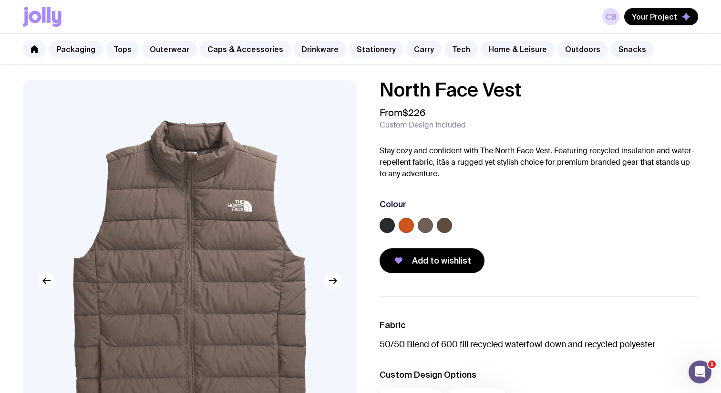
click at [442, 222] on label at bounding box center [444, 225] width 15 height 15
click at [0, 0] on input "radio" at bounding box center [0, 0] width 0 height 0
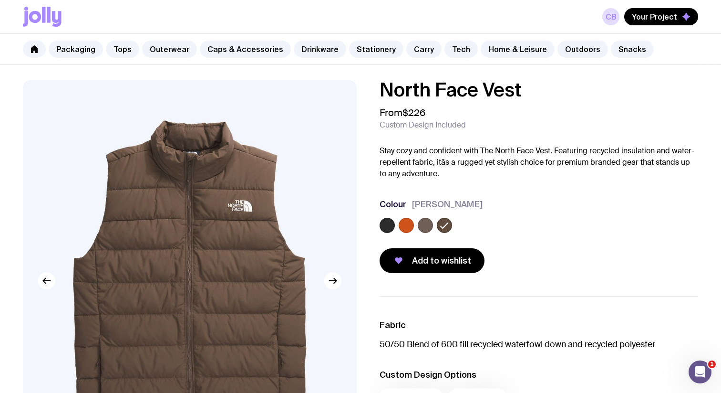
click at [404, 225] on label at bounding box center [406, 225] width 15 height 15
click at [0, 0] on input "radio" at bounding box center [0, 0] width 0 height 0
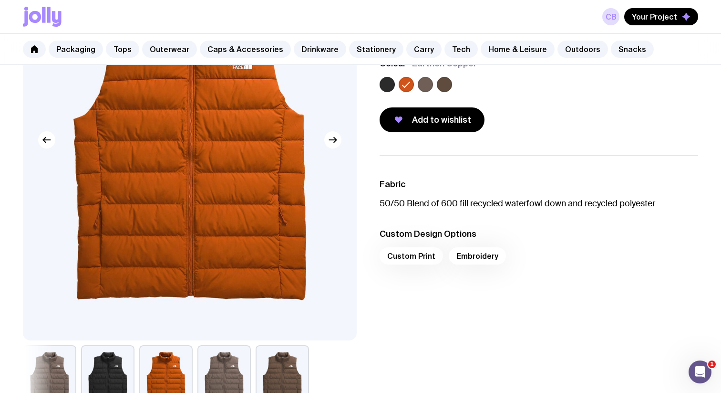
scroll to position [62, 0]
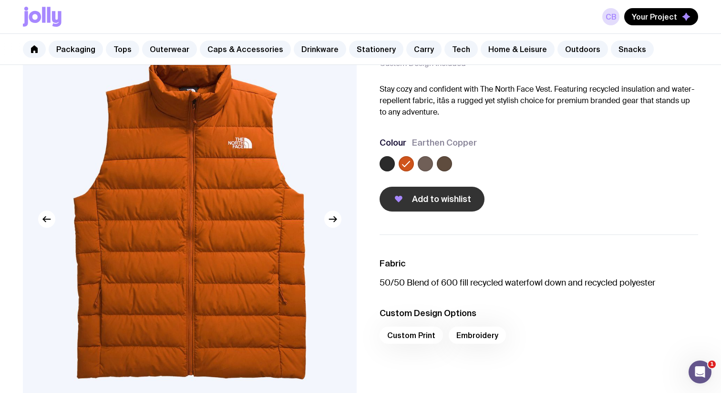
click at [451, 195] on span "Add to wishlist" at bounding box center [441, 198] width 59 height 11
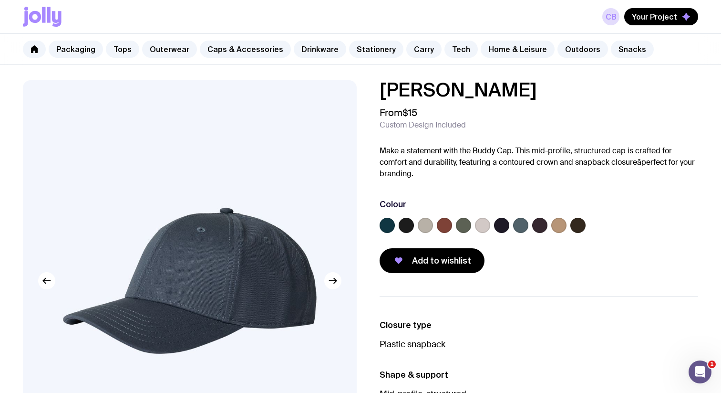
click at [479, 226] on label at bounding box center [482, 225] width 15 height 15
click at [0, 0] on input "radio" at bounding box center [0, 0] width 0 height 0
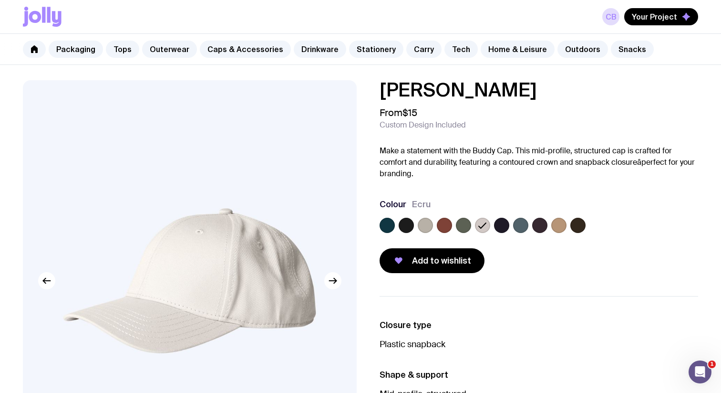
click at [428, 228] on label at bounding box center [425, 225] width 15 height 15
click at [0, 0] on input "radio" at bounding box center [0, 0] width 0 height 0
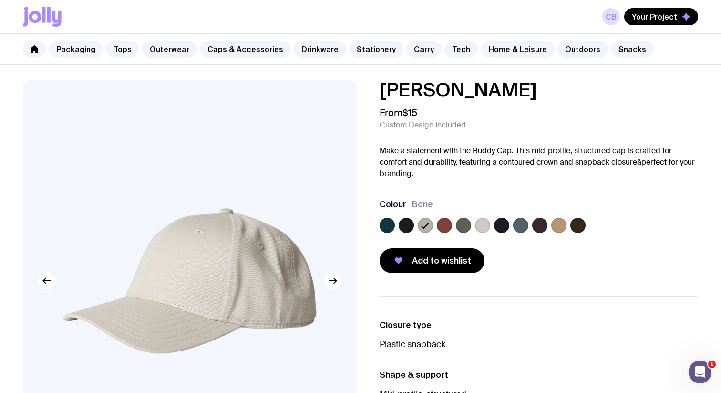
click at [480, 225] on label at bounding box center [482, 225] width 15 height 15
click at [0, 0] on input "radio" at bounding box center [0, 0] width 0 height 0
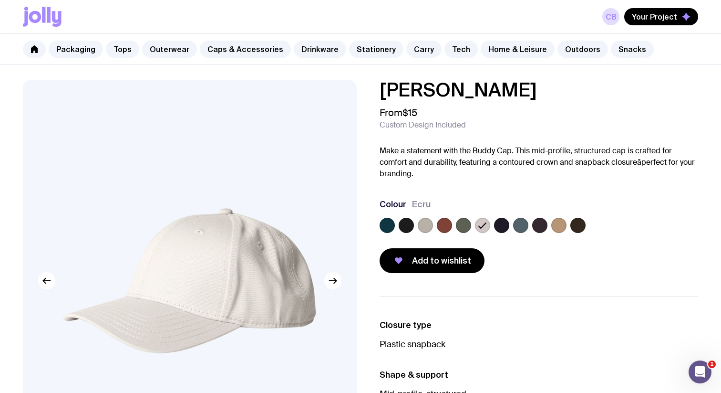
click at [468, 226] on label at bounding box center [463, 225] width 15 height 15
click at [0, 0] on input "radio" at bounding box center [0, 0] width 0 height 0
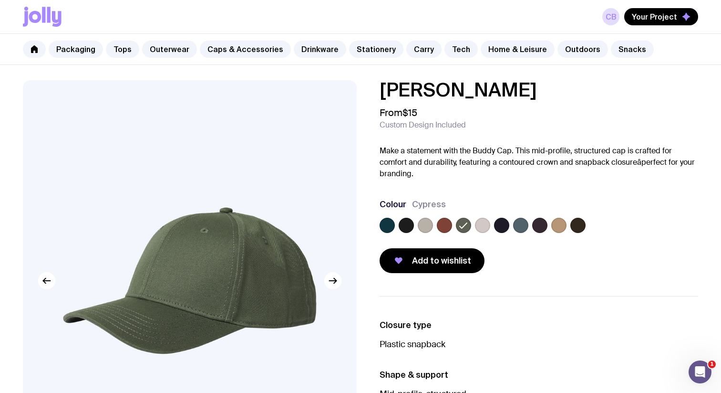
click at [483, 224] on label at bounding box center [482, 225] width 15 height 15
click at [0, 0] on input "radio" at bounding box center [0, 0] width 0 height 0
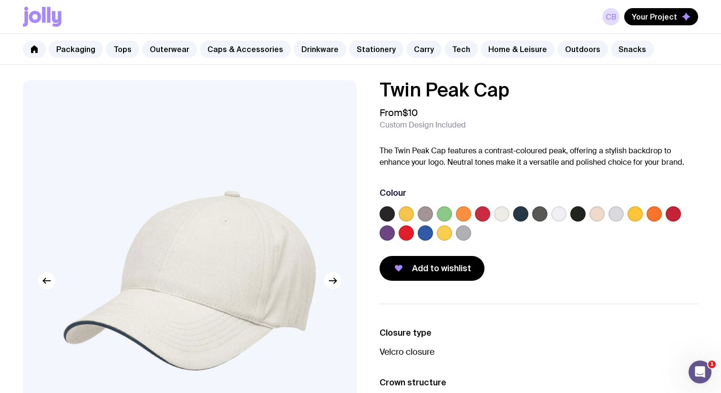
click at [446, 213] on label at bounding box center [444, 213] width 15 height 15
click at [0, 0] on input "radio" at bounding box center [0, 0] width 0 height 0
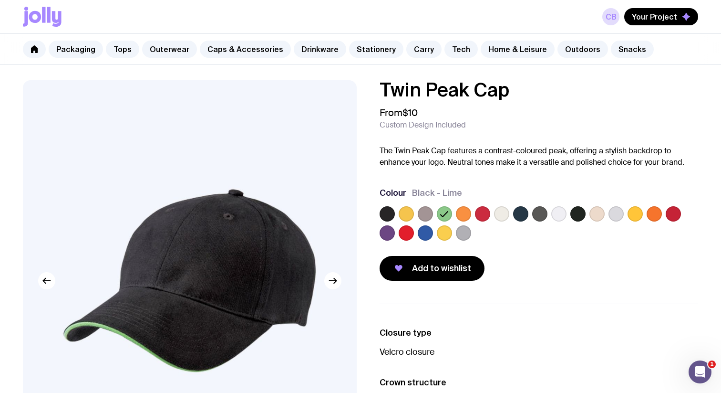
click at [464, 216] on label at bounding box center [463, 213] width 15 height 15
click at [0, 0] on input "radio" at bounding box center [0, 0] width 0 height 0
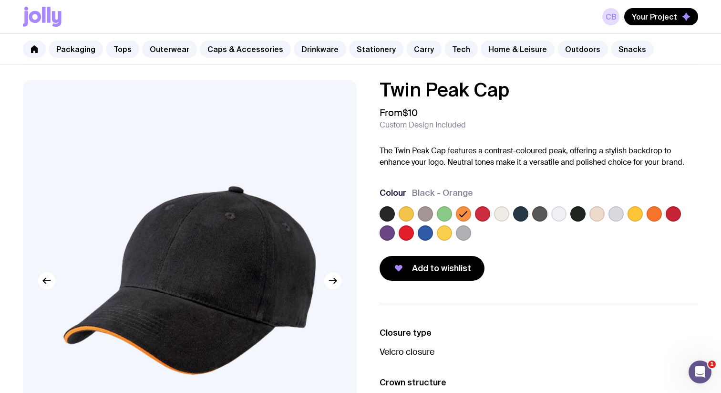
click at [656, 214] on label at bounding box center [654, 213] width 15 height 15
click at [0, 0] on input "radio" at bounding box center [0, 0] width 0 height 0
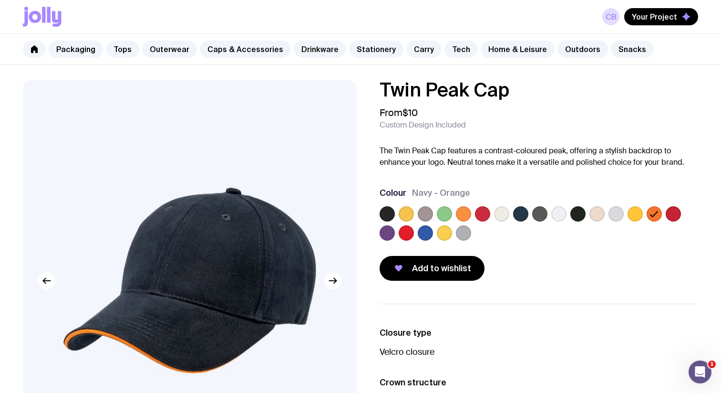
click at [446, 214] on label at bounding box center [444, 213] width 15 height 15
click at [0, 0] on input "radio" at bounding box center [0, 0] width 0 height 0
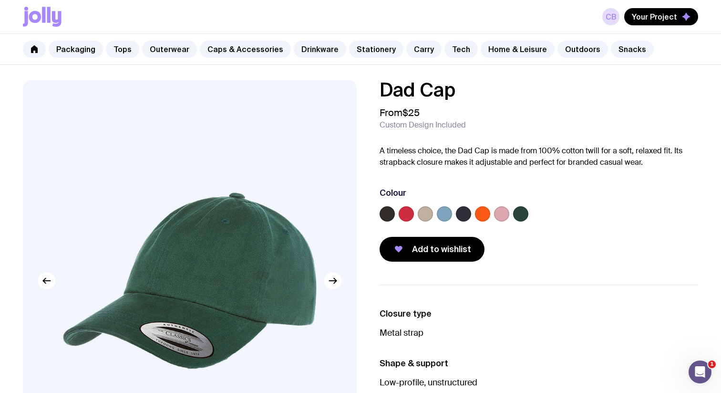
click at [534, 212] on div at bounding box center [539, 215] width 319 height 19
click at [523, 214] on label at bounding box center [520, 213] width 15 height 15
click at [0, 0] on input "radio" at bounding box center [0, 0] width 0 height 0
click at [431, 251] on span "Add to wishlist" at bounding box center [441, 248] width 59 height 11
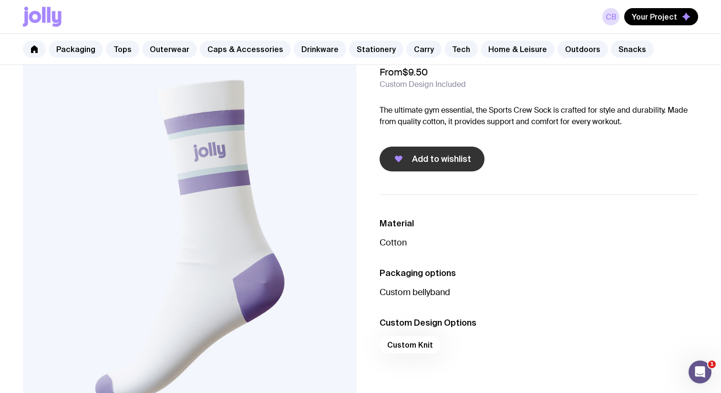
scroll to position [40, 0]
click at [447, 161] on span "Add to wishlist" at bounding box center [441, 159] width 59 height 11
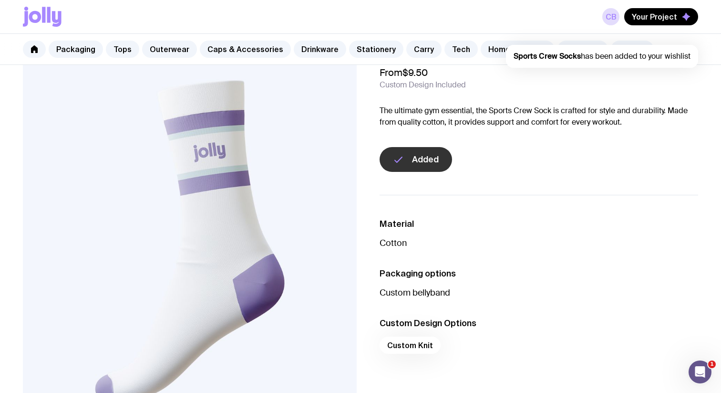
scroll to position [0, 0]
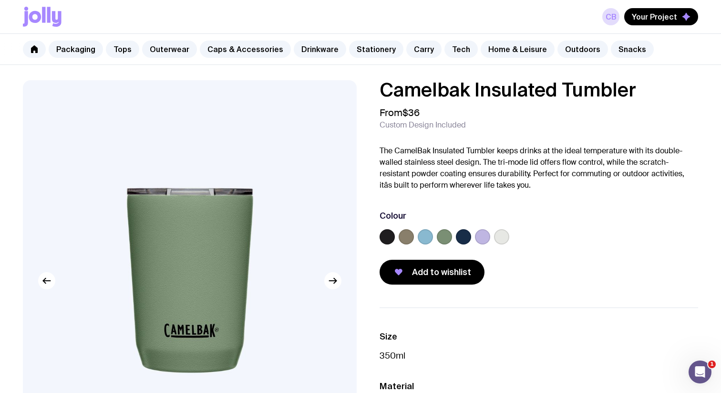
click at [441, 235] on label at bounding box center [444, 236] width 15 height 15
click at [0, 0] on input "radio" at bounding box center [0, 0] width 0 height 0
click at [456, 230] on div at bounding box center [463, 236] width 15 height 15
click at [459, 235] on label at bounding box center [463, 236] width 15 height 15
click at [0, 0] on input "radio" at bounding box center [0, 0] width 0 height 0
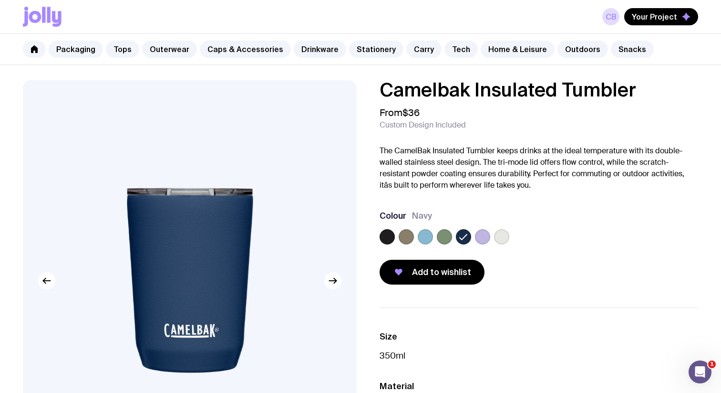
click at [417, 238] on div at bounding box center [539, 238] width 319 height 19
click at [410, 239] on label at bounding box center [406, 236] width 15 height 15
click at [0, 0] on input "radio" at bounding box center [0, 0] width 0 height 0
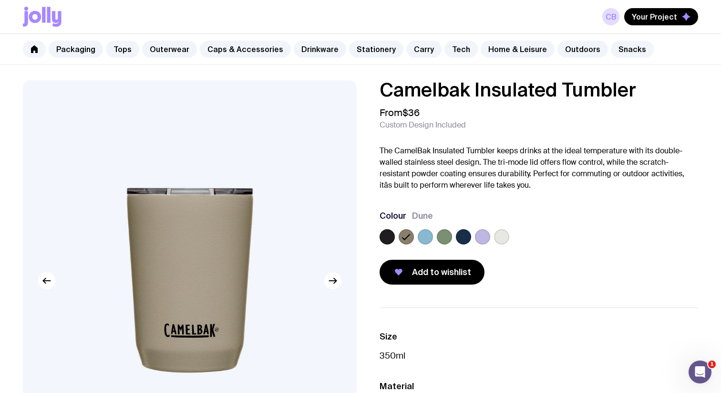
click at [390, 239] on label at bounding box center [387, 236] width 15 height 15
click at [0, 0] on input "radio" at bounding box center [0, 0] width 0 height 0
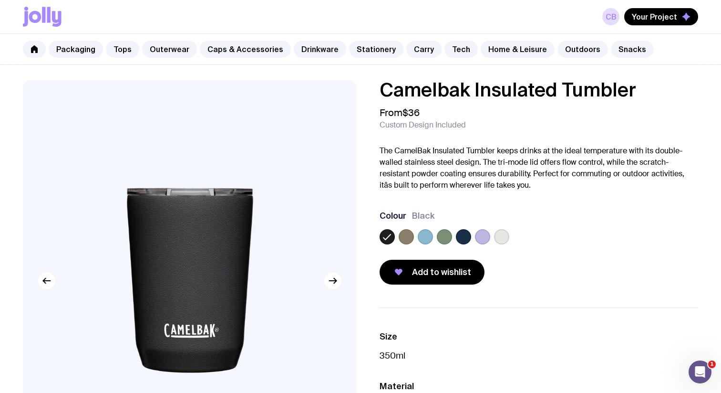
click at [502, 235] on label at bounding box center [501, 236] width 15 height 15
click at [0, 0] on input "radio" at bounding box center [0, 0] width 0 height 0
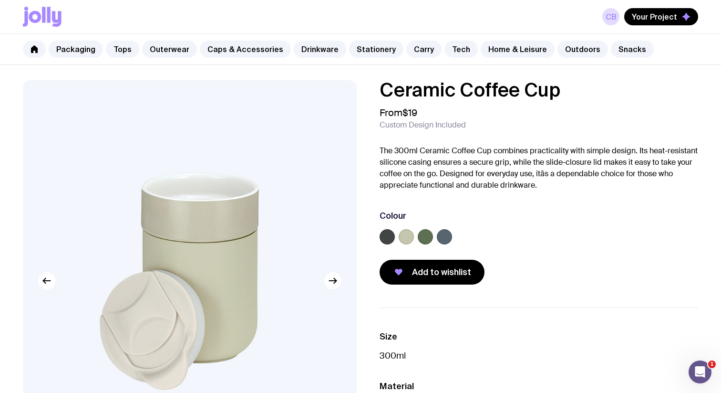
click at [428, 232] on label at bounding box center [425, 236] width 15 height 15
click at [0, 0] on input "radio" at bounding box center [0, 0] width 0 height 0
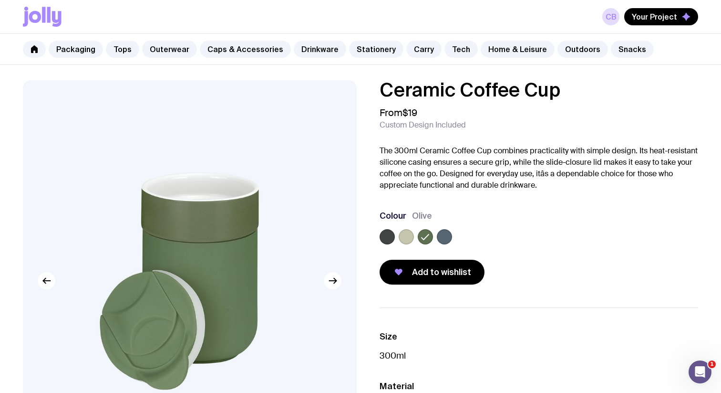
click at [404, 234] on label at bounding box center [406, 236] width 15 height 15
click at [0, 0] on input "radio" at bounding box center [0, 0] width 0 height 0
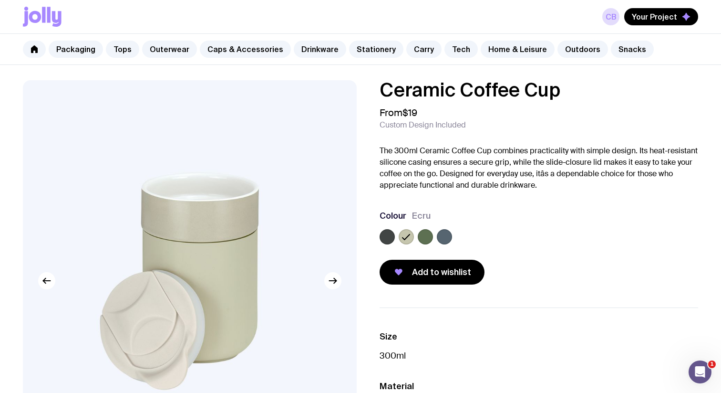
click at [425, 235] on label at bounding box center [425, 236] width 15 height 15
click at [0, 0] on input "radio" at bounding box center [0, 0] width 0 height 0
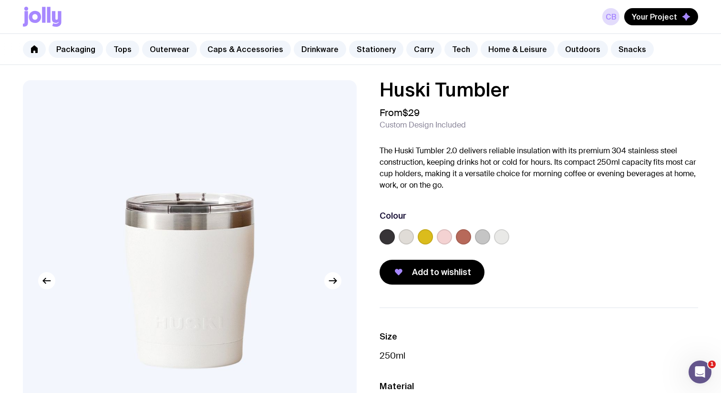
click at [427, 244] on div at bounding box center [539, 238] width 319 height 19
click at [427, 241] on label at bounding box center [425, 236] width 15 height 15
click at [0, 0] on input "radio" at bounding box center [0, 0] width 0 height 0
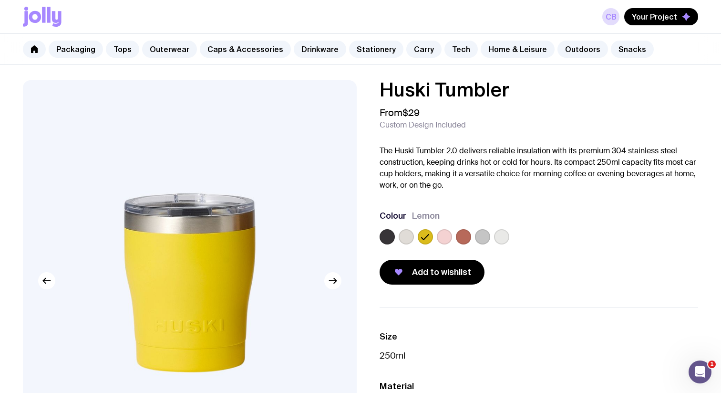
click at [445, 240] on label at bounding box center [444, 236] width 15 height 15
click at [0, 0] on input "radio" at bounding box center [0, 0] width 0 height 0
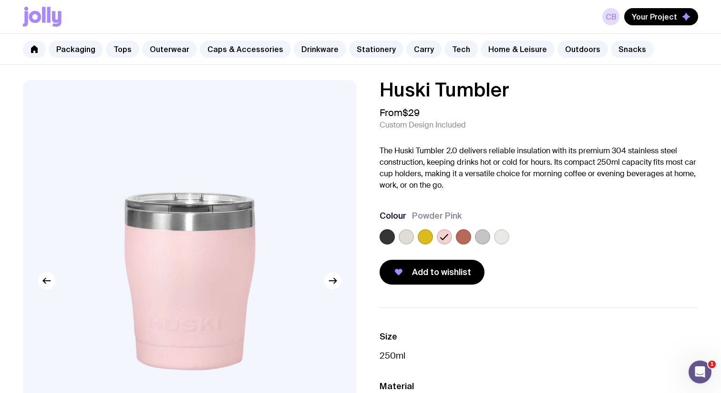
click at [459, 237] on label at bounding box center [463, 236] width 15 height 15
click at [0, 0] on input "radio" at bounding box center [0, 0] width 0 height 0
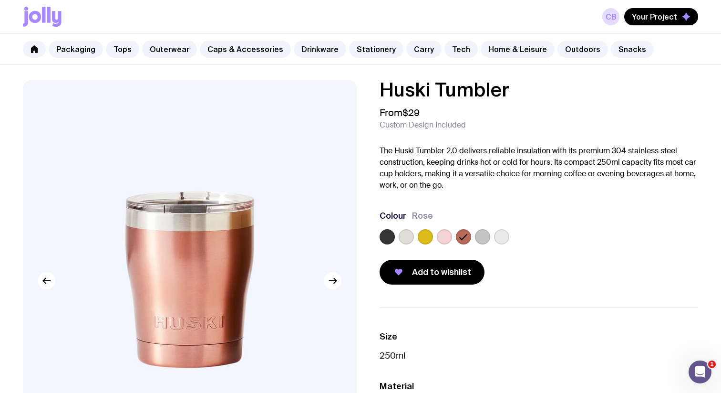
click at [488, 237] on label at bounding box center [482, 236] width 15 height 15
click at [0, 0] on input "radio" at bounding box center [0, 0] width 0 height 0
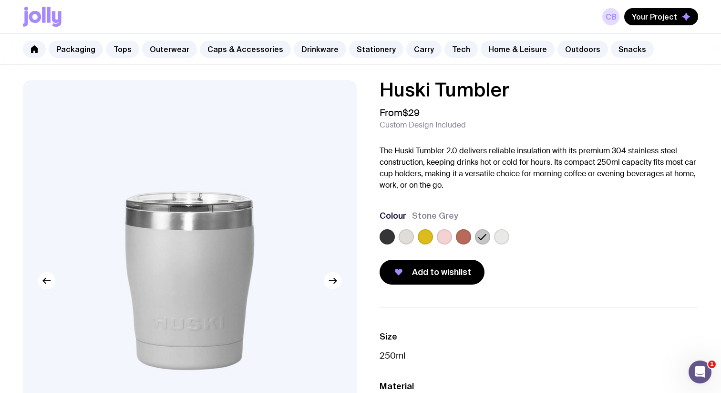
click at [500, 238] on label at bounding box center [501, 236] width 15 height 15
click at [0, 0] on input "radio" at bounding box center [0, 0] width 0 height 0
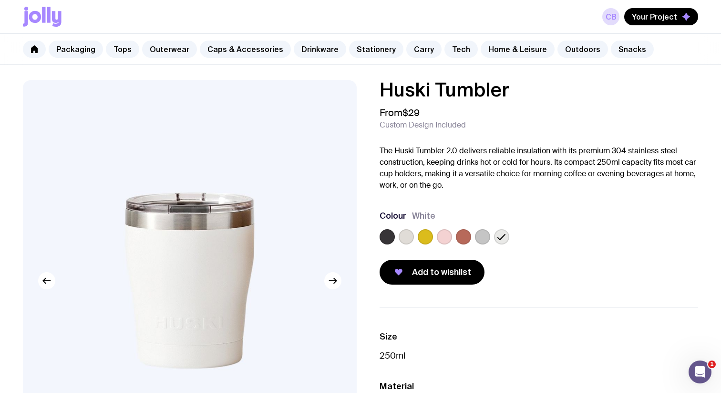
click at [403, 237] on label at bounding box center [406, 236] width 15 height 15
click at [0, 0] on input "radio" at bounding box center [0, 0] width 0 height 0
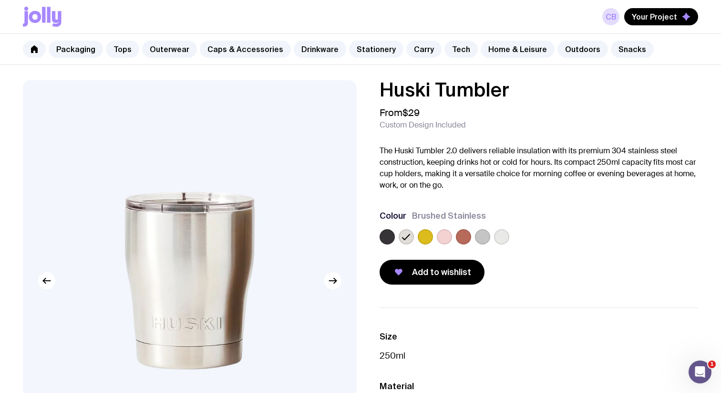
click at [513, 237] on div at bounding box center [539, 238] width 319 height 19
click at [505, 238] on label at bounding box center [501, 236] width 15 height 15
click at [0, 0] on input "radio" at bounding box center [0, 0] width 0 height 0
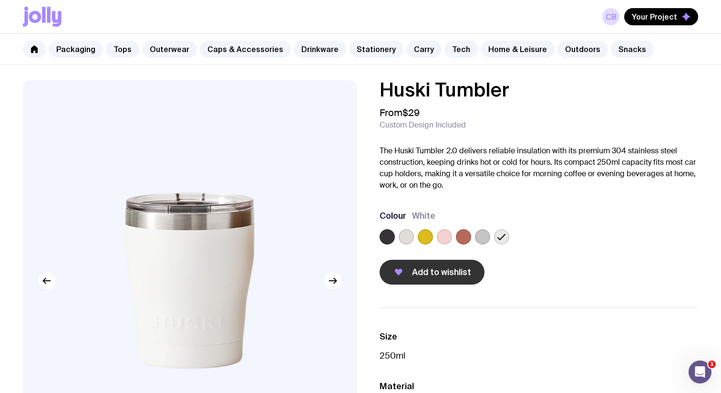
click at [449, 271] on span "Add to wishlist" at bounding box center [441, 271] width 59 height 11
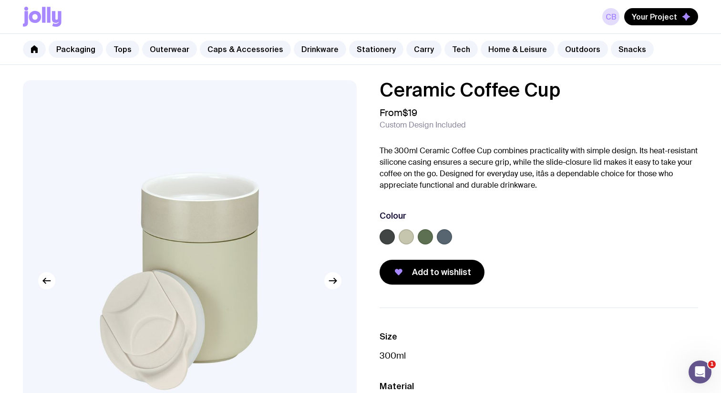
click at [408, 239] on label at bounding box center [406, 236] width 15 height 15
click at [0, 0] on input "radio" at bounding box center [0, 0] width 0 height 0
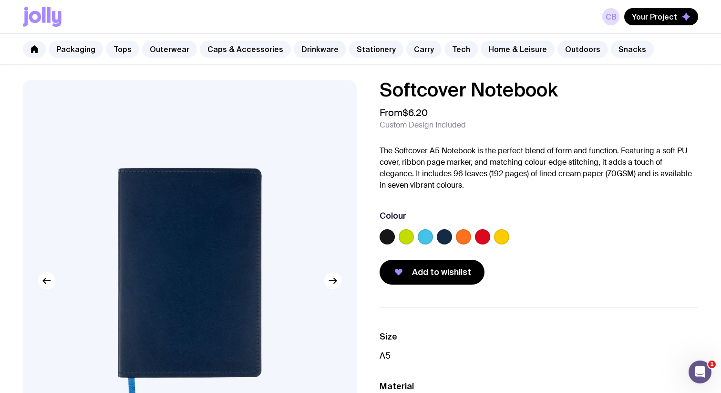
click at [462, 237] on label at bounding box center [463, 236] width 15 height 15
click at [0, 0] on input "radio" at bounding box center [0, 0] width 0 height 0
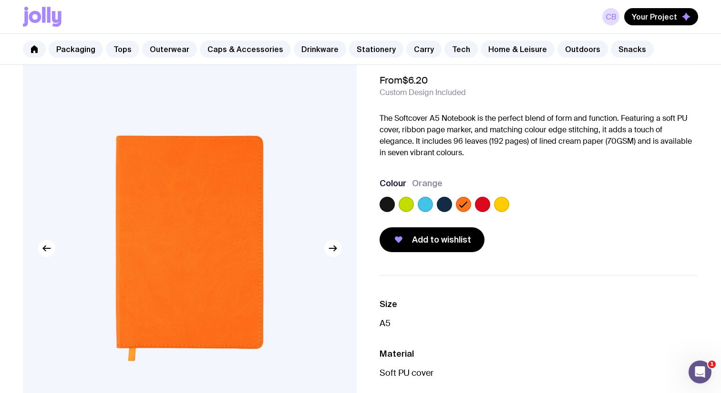
scroll to position [40, 0]
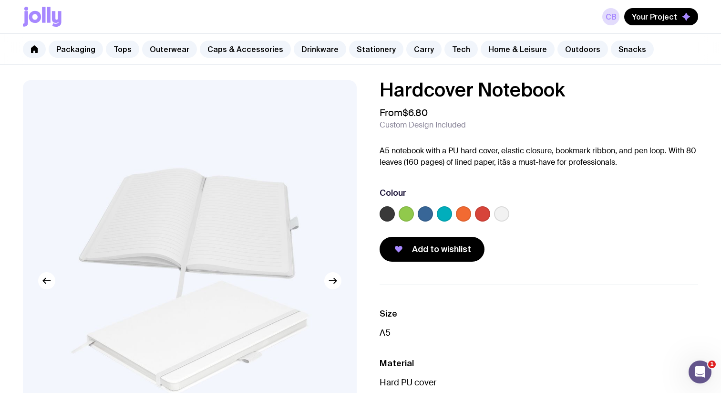
click at [466, 214] on label at bounding box center [463, 213] width 15 height 15
click at [0, 0] on input "radio" at bounding box center [0, 0] width 0 height 0
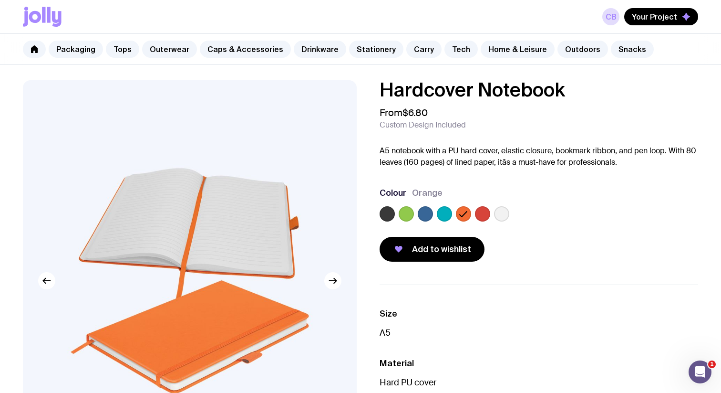
click at [407, 210] on label at bounding box center [406, 213] width 15 height 15
click at [0, 0] on input "radio" at bounding box center [0, 0] width 0 height 0
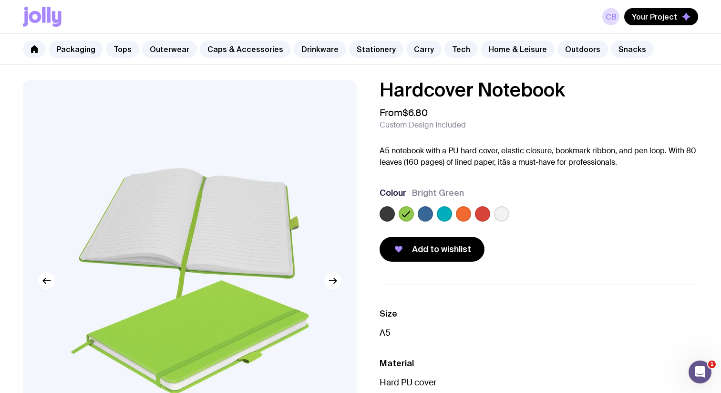
click at [463, 214] on label at bounding box center [463, 213] width 15 height 15
click at [0, 0] on input "radio" at bounding box center [0, 0] width 0 height 0
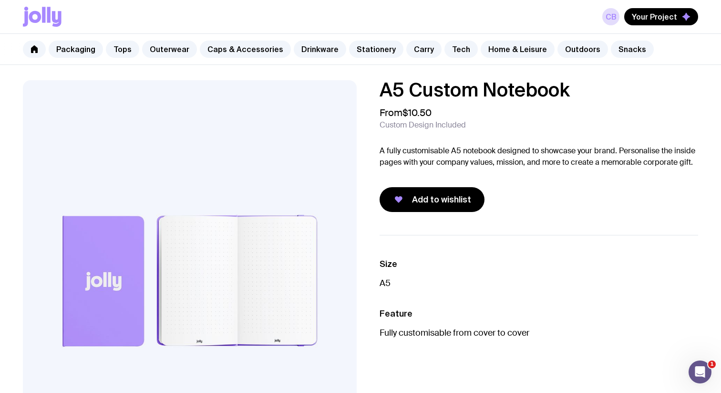
scroll to position [15, 0]
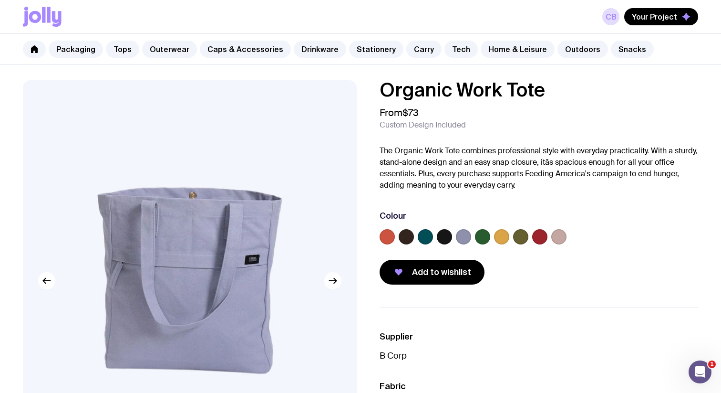
click at [486, 236] on label at bounding box center [482, 236] width 15 height 15
click at [0, 0] on input "radio" at bounding box center [0, 0] width 0 height 0
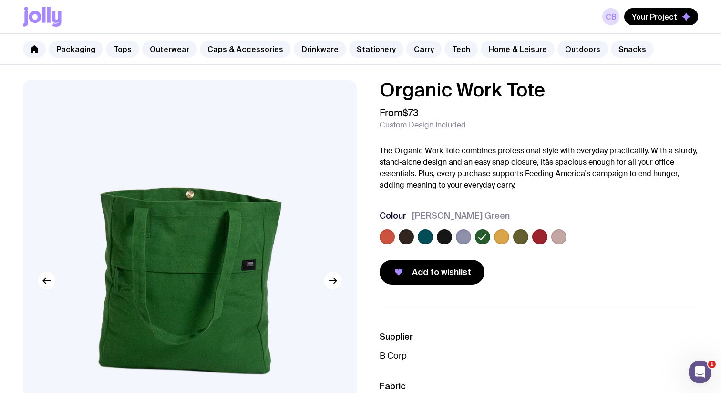
click at [519, 238] on label at bounding box center [520, 236] width 15 height 15
click at [0, 0] on input "radio" at bounding box center [0, 0] width 0 height 0
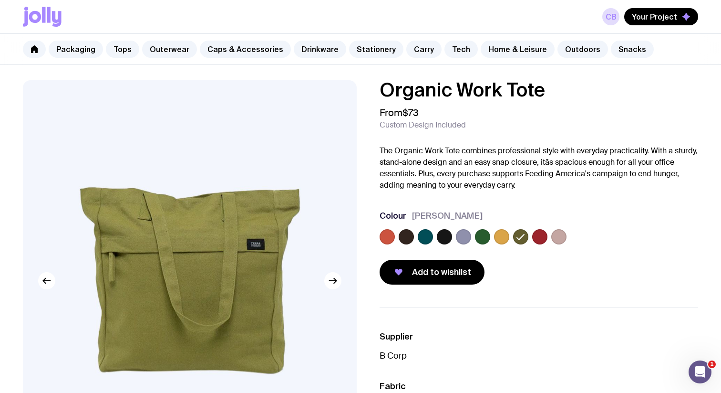
click at [481, 239] on label at bounding box center [482, 236] width 15 height 15
click at [0, 0] on input "radio" at bounding box center [0, 0] width 0 height 0
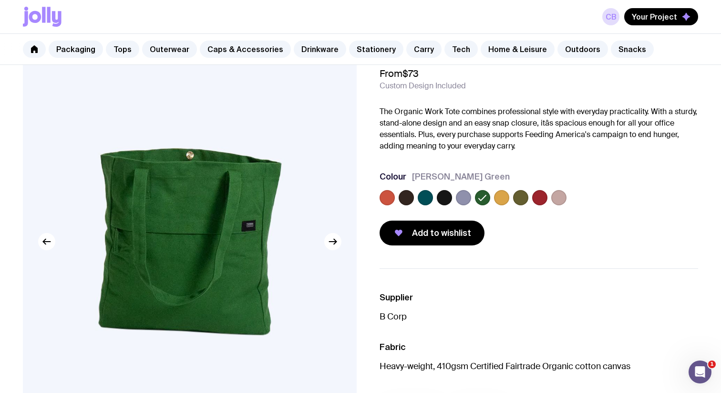
scroll to position [41, 0]
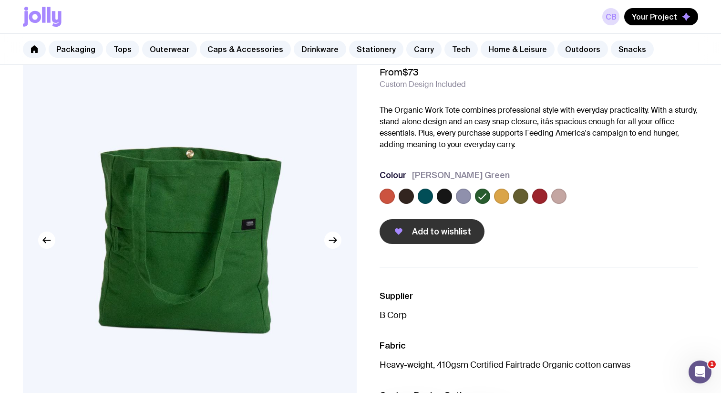
click at [437, 239] on button "Add to wishlist" at bounding box center [432, 231] width 105 height 25
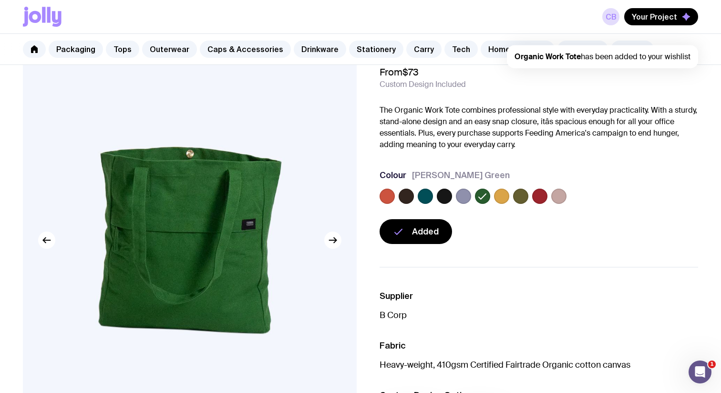
scroll to position [0, 0]
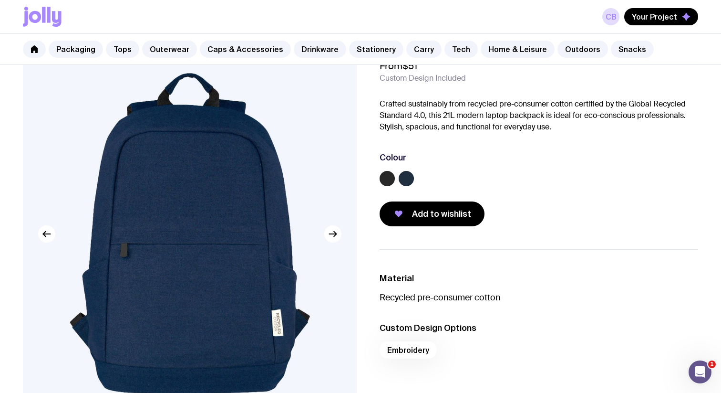
scroll to position [61, 0]
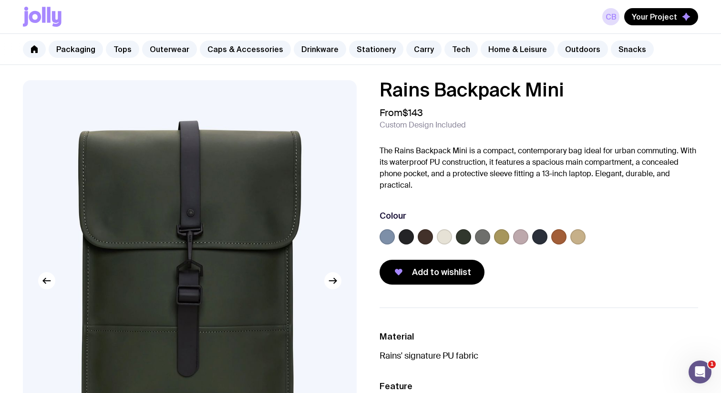
click at [583, 234] on label at bounding box center [578, 236] width 15 height 15
click at [0, 0] on input "radio" at bounding box center [0, 0] width 0 height 0
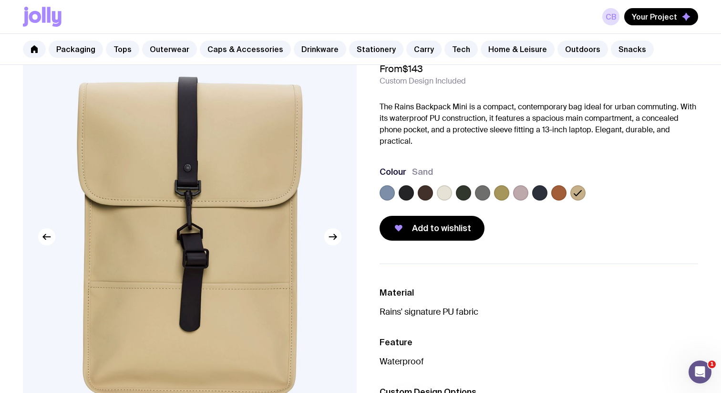
scroll to position [65, 0]
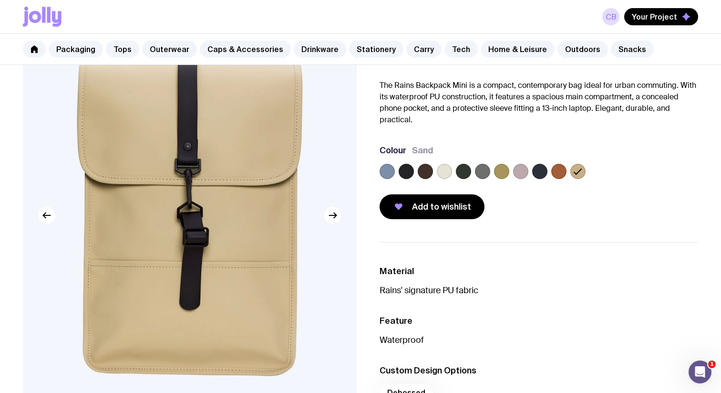
click at [443, 169] on label at bounding box center [444, 171] width 15 height 15
click at [0, 0] on input "radio" at bounding box center [0, 0] width 0 height 0
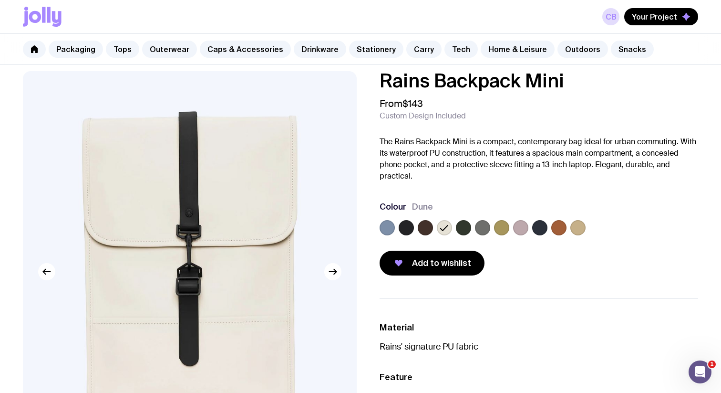
scroll to position [8, 0]
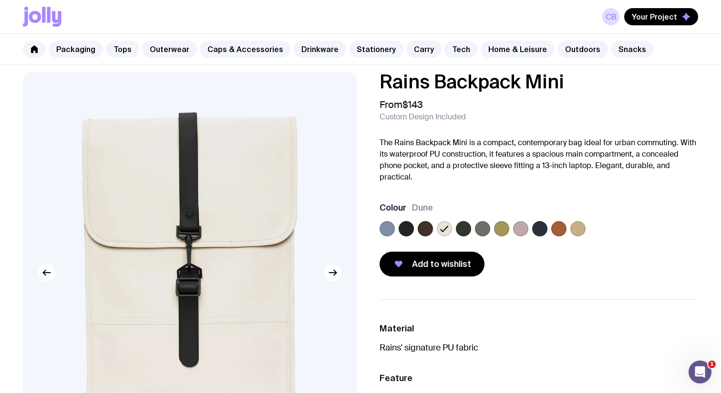
click at [407, 230] on label at bounding box center [406, 228] width 15 height 15
click at [0, 0] on input "radio" at bounding box center [0, 0] width 0 height 0
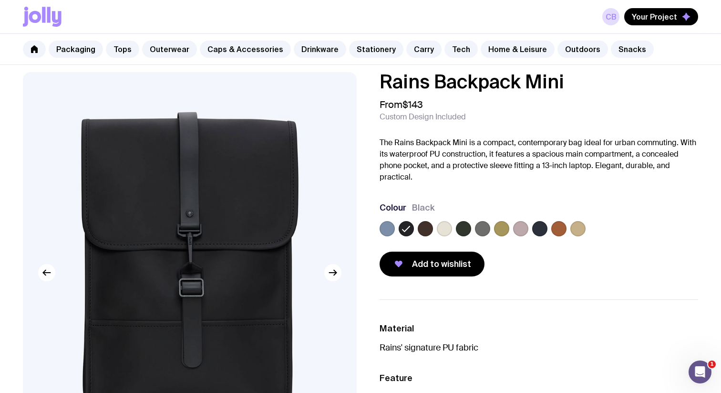
click at [426, 229] on label at bounding box center [425, 228] width 15 height 15
click at [0, 0] on input "radio" at bounding box center [0, 0] width 0 height 0
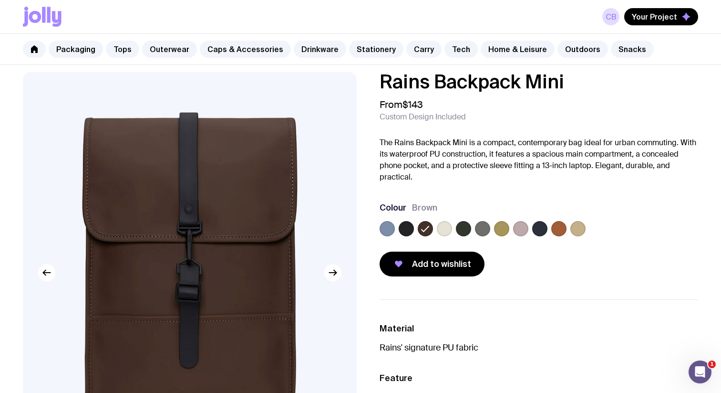
click at [441, 229] on label at bounding box center [444, 228] width 15 height 15
click at [0, 0] on input "radio" at bounding box center [0, 0] width 0 height 0
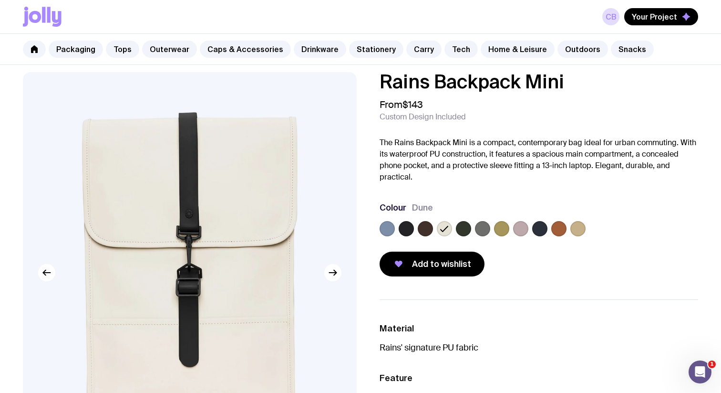
click at [462, 230] on label at bounding box center [463, 228] width 15 height 15
click at [0, 0] on input "radio" at bounding box center [0, 0] width 0 height 0
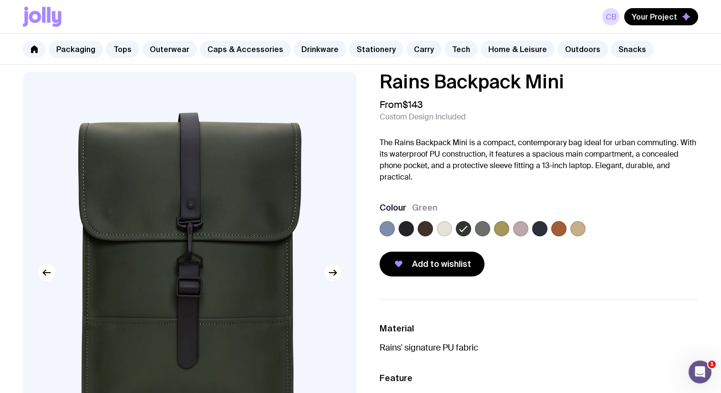
click at [478, 230] on label at bounding box center [482, 228] width 15 height 15
click at [0, 0] on input "radio" at bounding box center [0, 0] width 0 height 0
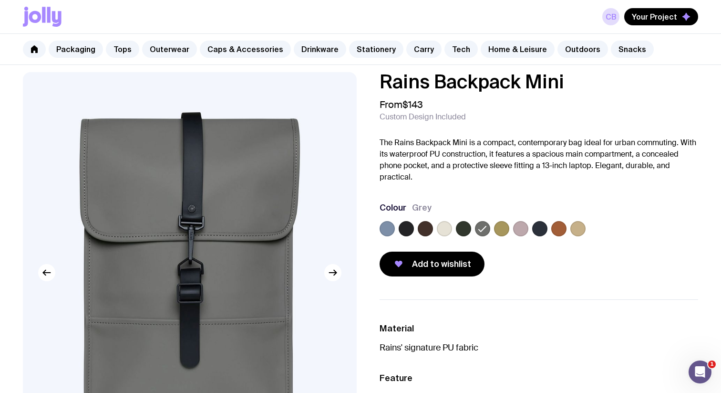
click at [495, 230] on label at bounding box center [501, 228] width 15 height 15
click at [0, 0] on input "radio" at bounding box center [0, 0] width 0 height 0
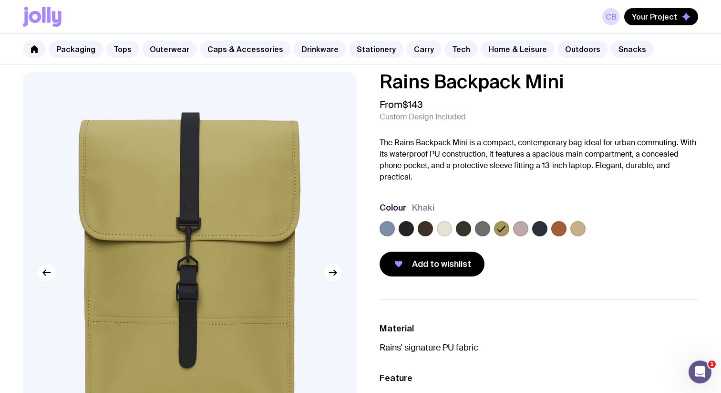
click at [470, 229] on label at bounding box center [463, 228] width 15 height 15
click at [0, 0] on input "radio" at bounding box center [0, 0] width 0 height 0
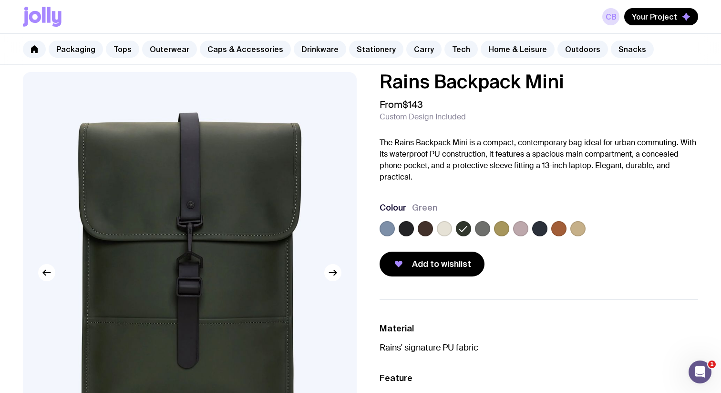
click at [504, 227] on label at bounding box center [501, 228] width 15 height 15
click at [0, 0] on input "radio" at bounding box center [0, 0] width 0 height 0
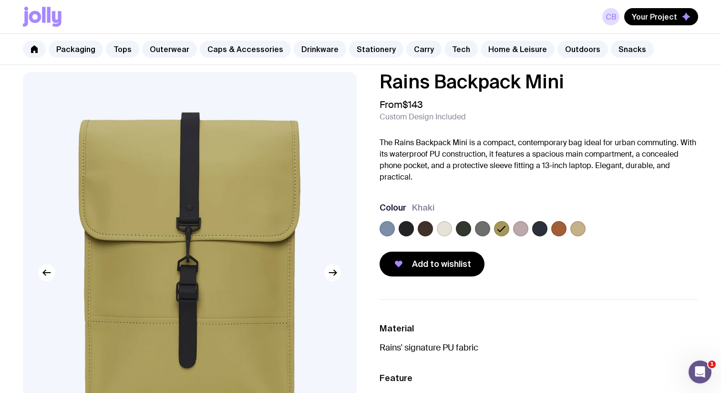
click at [528, 233] on div at bounding box center [520, 228] width 15 height 15
click at [538, 226] on label at bounding box center [539, 228] width 15 height 15
click at [0, 0] on input "radio" at bounding box center [0, 0] width 0 height 0
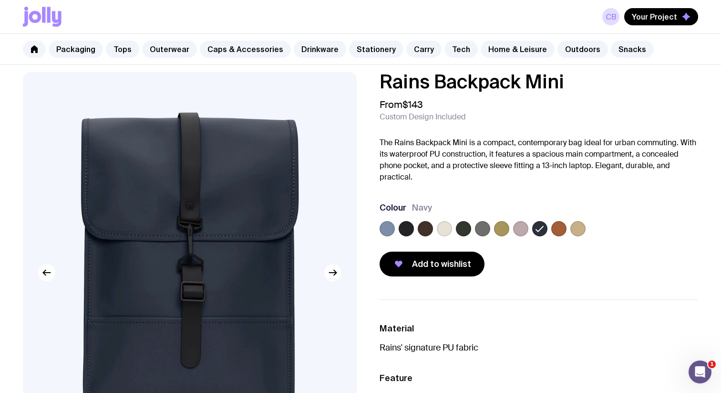
click at [565, 231] on label at bounding box center [558, 228] width 15 height 15
click at [0, 0] on input "radio" at bounding box center [0, 0] width 0 height 0
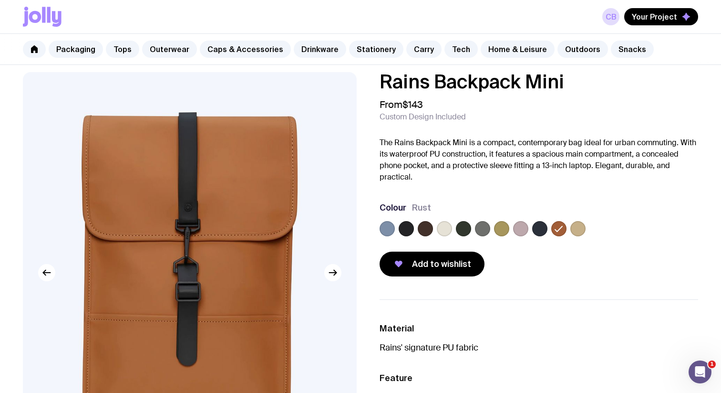
click at [581, 229] on label at bounding box center [578, 228] width 15 height 15
click at [0, 0] on input "radio" at bounding box center [0, 0] width 0 height 0
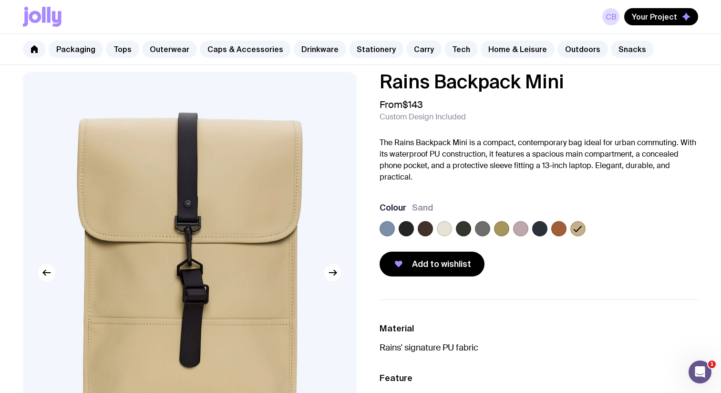
click at [474, 225] on div at bounding box center [539, 230] width 319 height 19
click at [465, 225] on label at bounding box center [463, 228] width 15 height 15
click at [0, 0] on input "radio" at bounding box center [0, 0] width 0 height 0
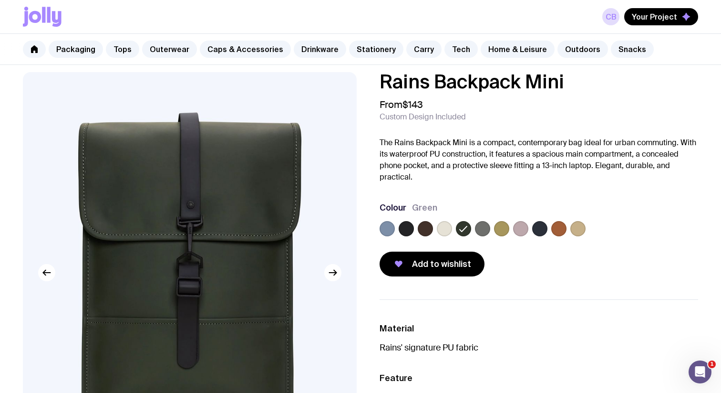
click at [443, 227] on label at bounding box center [444, 228] width 15 height 15
click at [0, 0] on input "radio" at bounding box center [0, 0] width 0 height 0
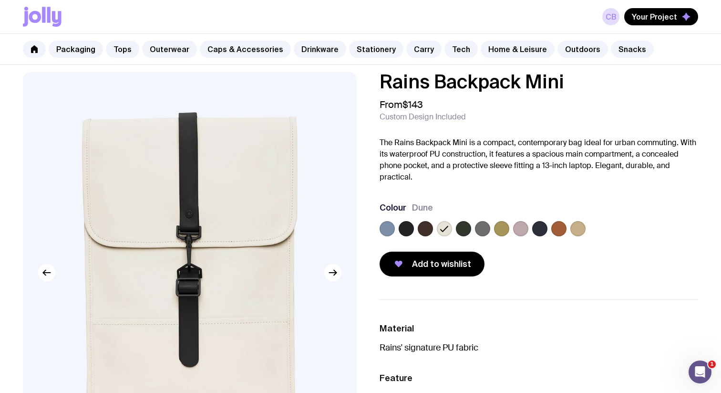
click at [465, 230] on label at bounding box center [463, 228] width 15 height 15
click at [0, 0] on input "radio" at bounding box center [0, 0] width 0 height 0
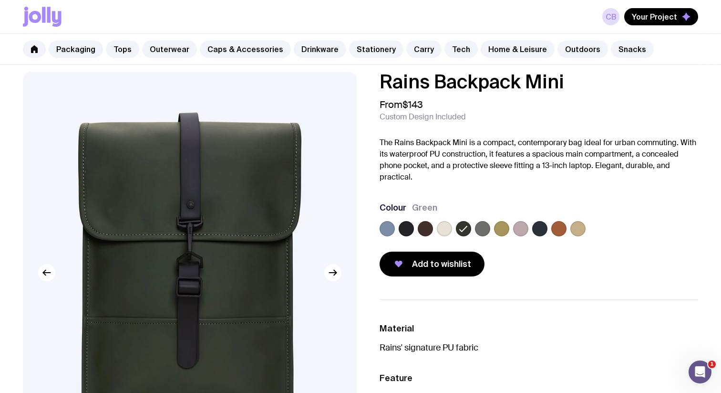
click at [564, 226] on label at bounding box center [558, 228] width 15 height 15
click at [0, 0] on input "radio" at bounding box center [0, 0] width 0 height 0
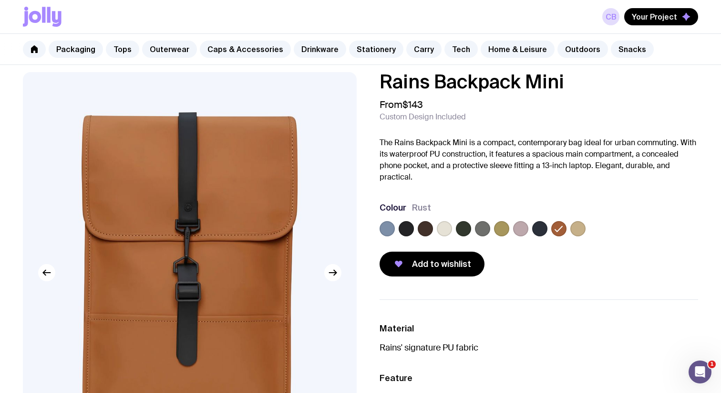
click at [443, 228] on label at bounding box center [444, 228] width 15 height 15
click at [0, 0] on input "radio" at bounding box center [0, 0] width 0 height 0
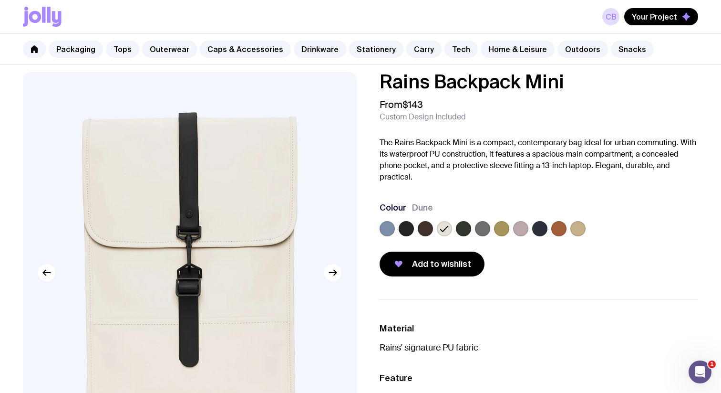
click at [462, 231] on label at bounding box center [463, 228] width 15 height 15
click at [0, 0] on input "radio" at bounding box center [0, 0] width 0 height 0
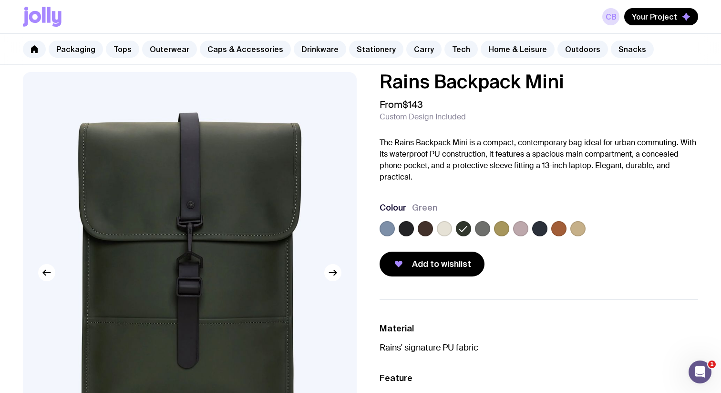
click at [445, 230] on label at bounding box center [444, 228] width 15 height 15
click at [0, 0] on input "radio" at bounding box center [0, 0] width 0 height 0
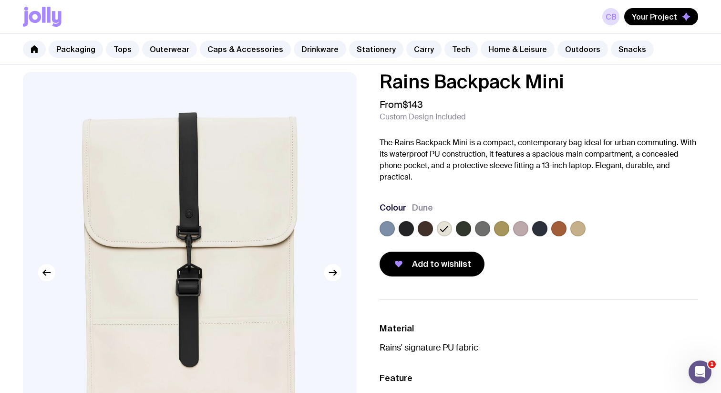
click at [457, 226] on label at bounding box center [463, 228] width 15 height 15
click at [0, 0] on input "radio" at bounding box center [0, 0] width 0 height 0
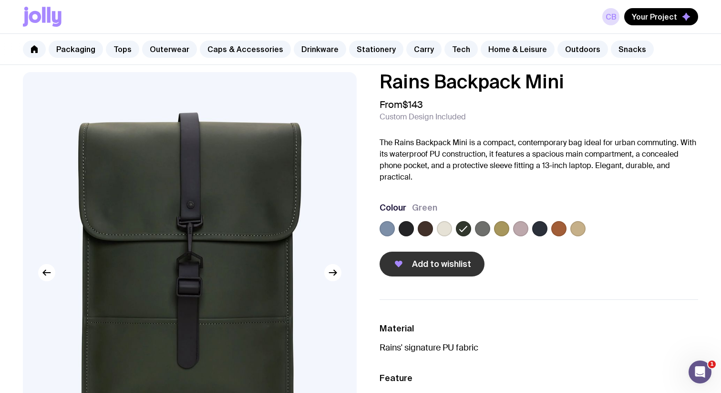
click at [437, 264] on span "Add to wishlist" at bounding box center [441, 263] width 59 height 11
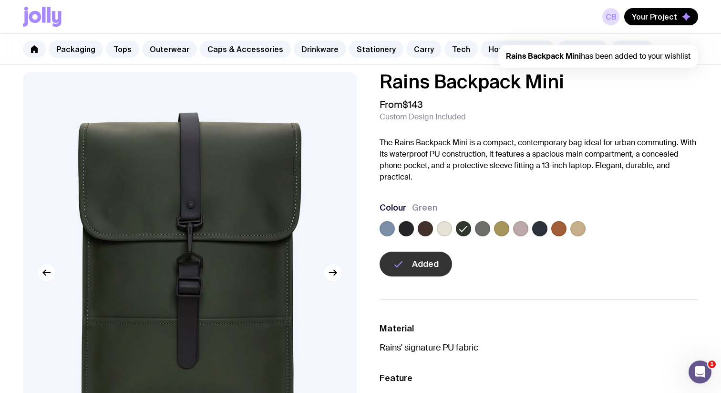
scroll to position [0, 0]
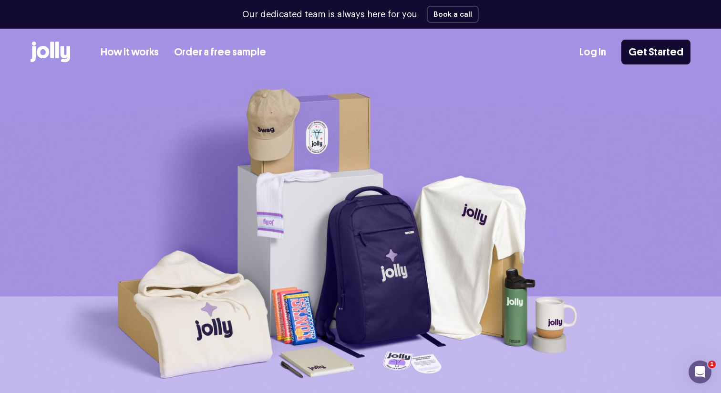
click at [599, 50] on link "Log In" at bounding box center [593, 52] width 27 height 16
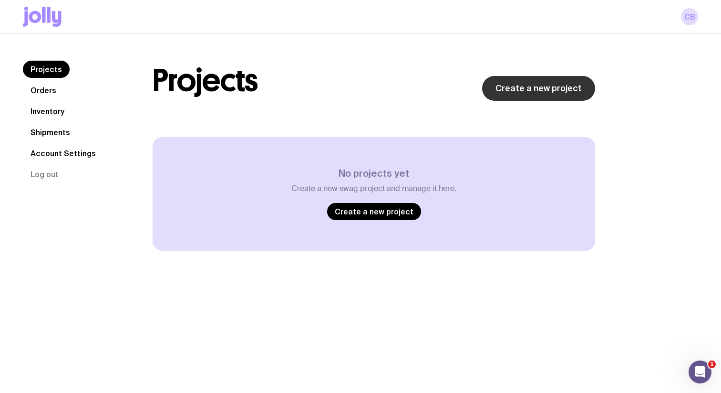
click at [541, 90] on link "Create a new project" at bounding box center [538, 88] width 113 height 25
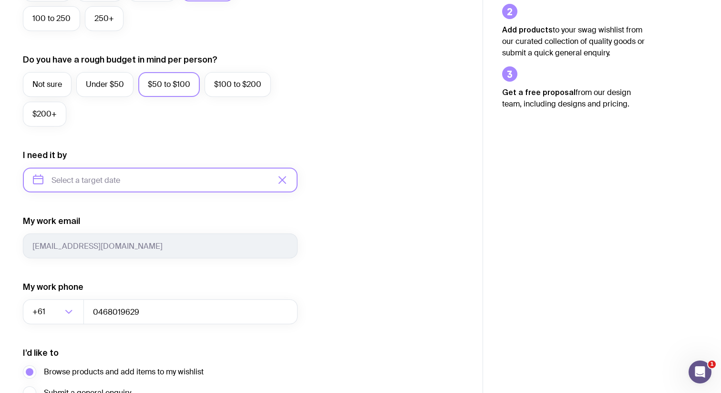
scroll to position [322, 0]
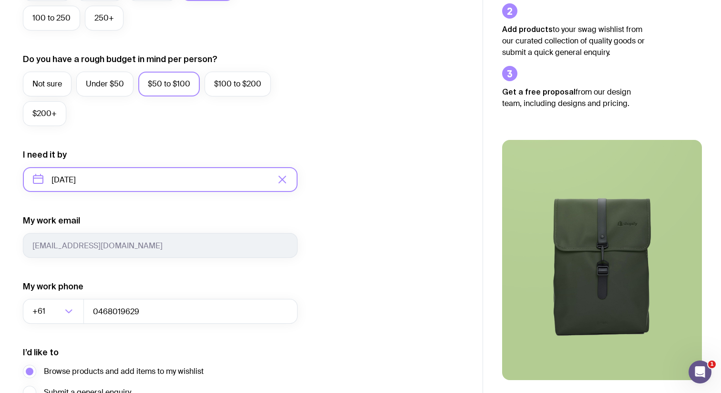
click at [186, 185] on input "[DATE]" at bounding box center [160, 179] width 275 height 25
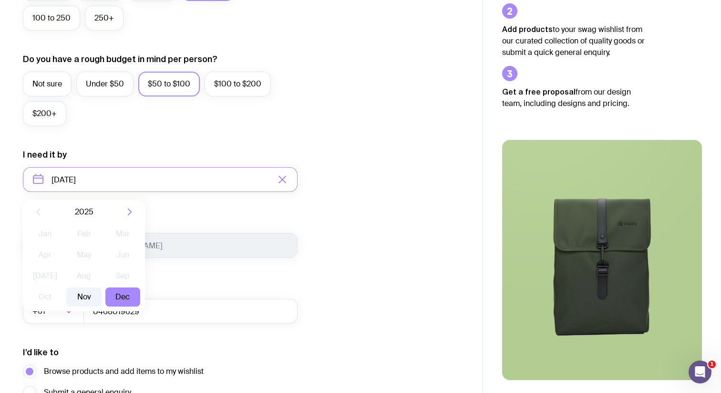
click at [82, 299] on button "Nov" at bounding box center [83, 296] width 35 height 19
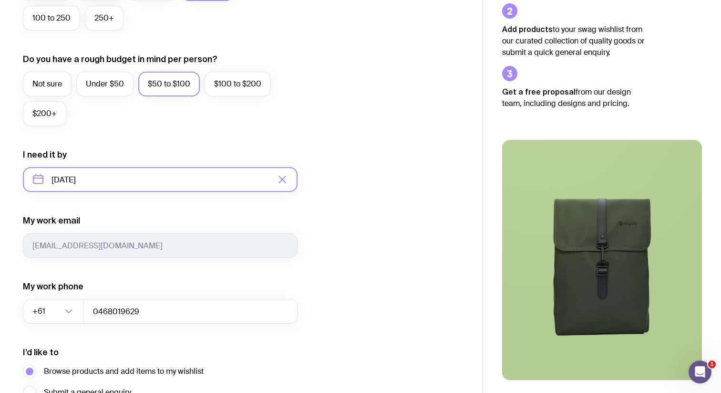
click at [133, 169] on input "November 2025" at bounding box center [160, 179] width 275 height 25
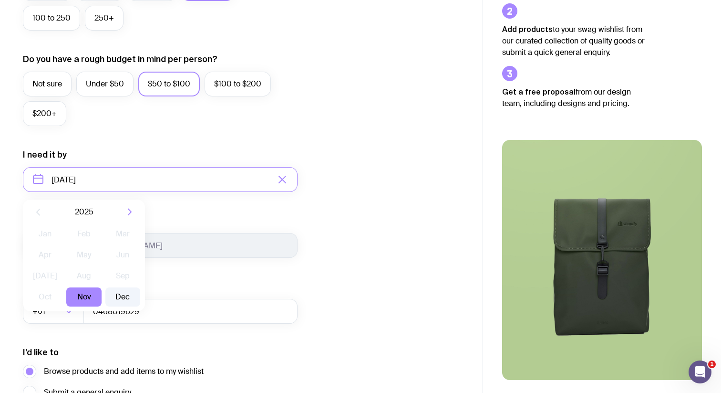
click at [122, 289] on button "Dec" at bounding box center [122, 296] width 35 height 19
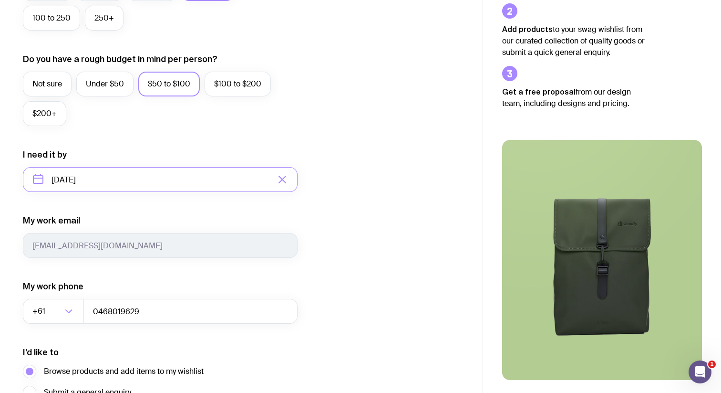
type input "December 2025"
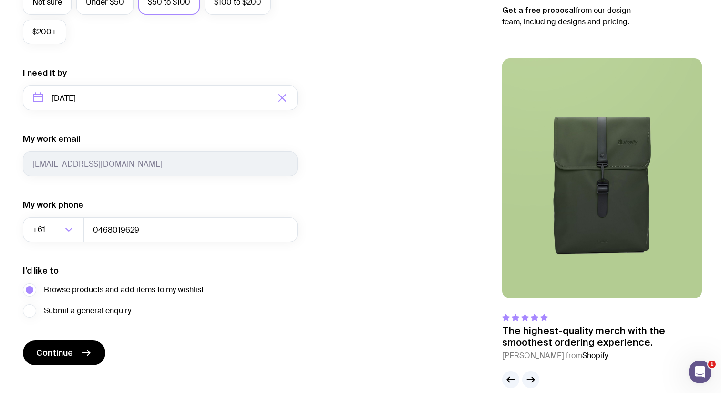
scroll to position [418, 0]
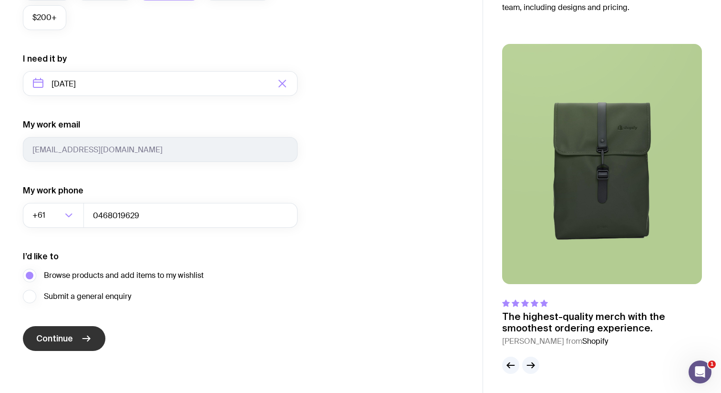
click at [78, 329] on button "Continue" at bounding box center [64, 338] width 83 height 25
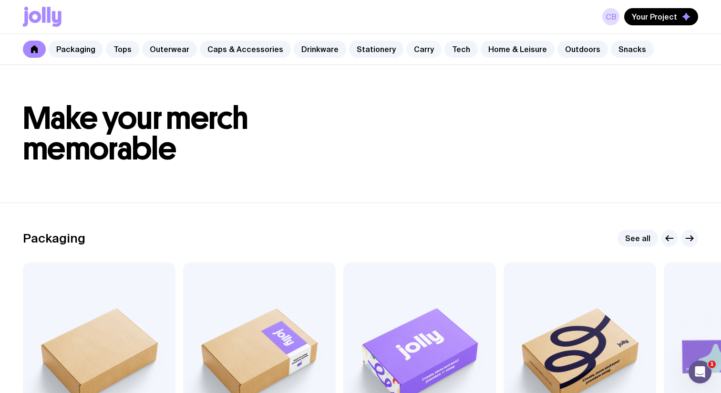
click at [414, 47] on link "Carry" at bounding box center [423, 49] width 35 height 17
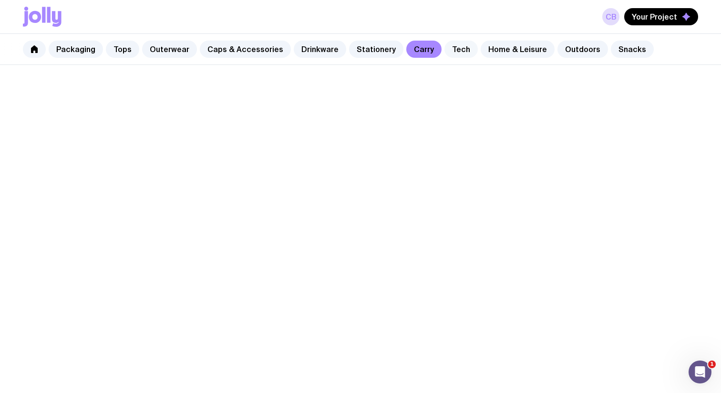
click at [445, 47] on link "Tech" at bounding box center [461, 49] width 33 height 17
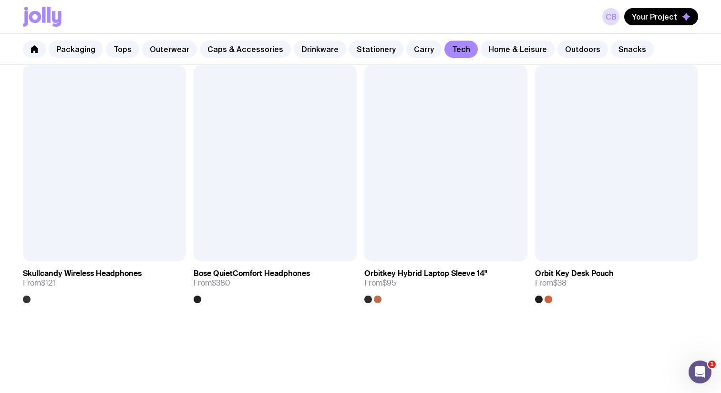
scroll to position [1817, 0]
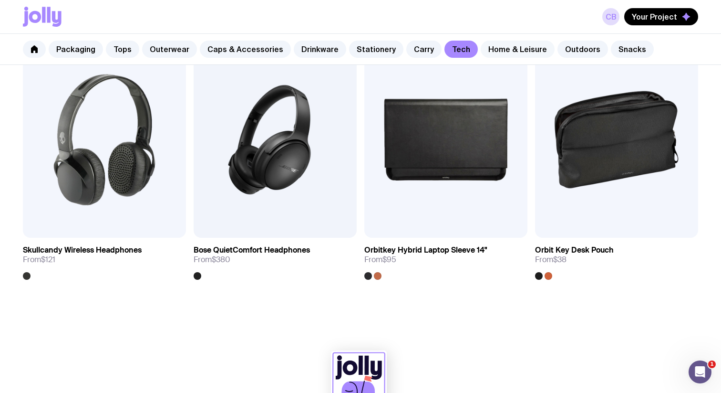
click at [486, 48] on link "Home & Leisure" at bounding box center [518, 49] width 74 height 17
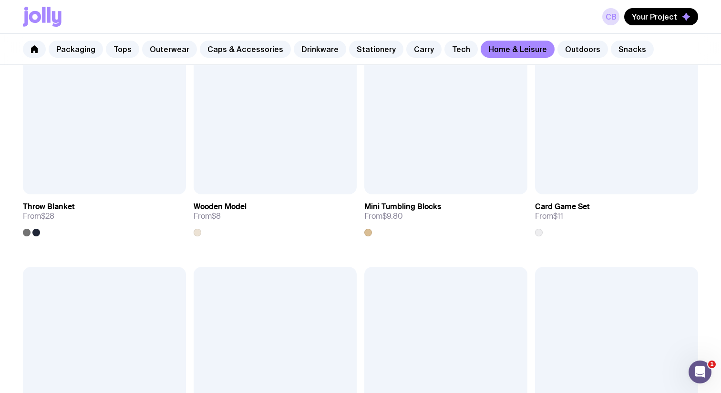
scroll to position [1745, 0]
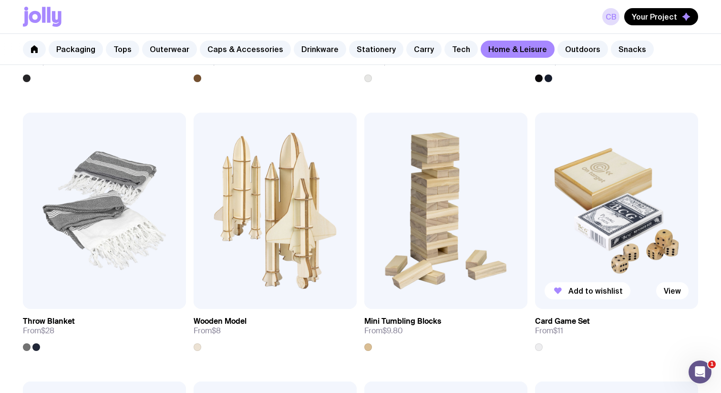
click at [574, 218] on img at bounding box center [616, 211] width 163 height 196
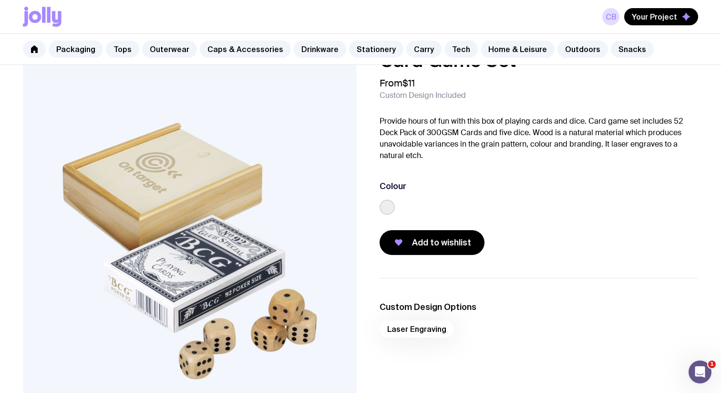
scroll to position [12, 0]
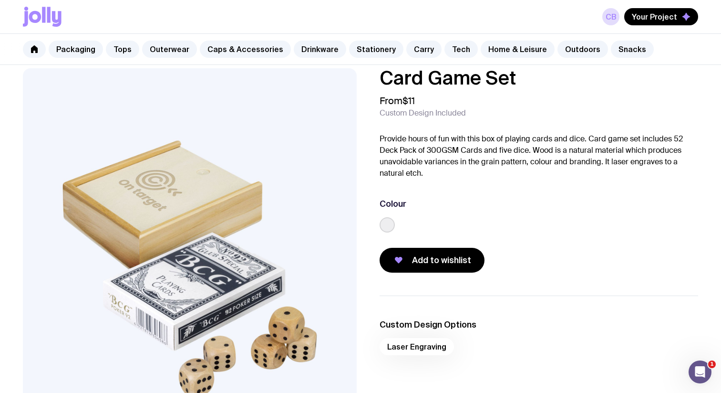
click at [386, 228] on label at bounding box center [387, 224] width 15 height 15
click at [0, 0] on input "radio" at bounding box center [0, 0] width 0 height 0
click at [418, 254] on span "Add to wishlist" at bounding box center [441, 259] width 59 height 11
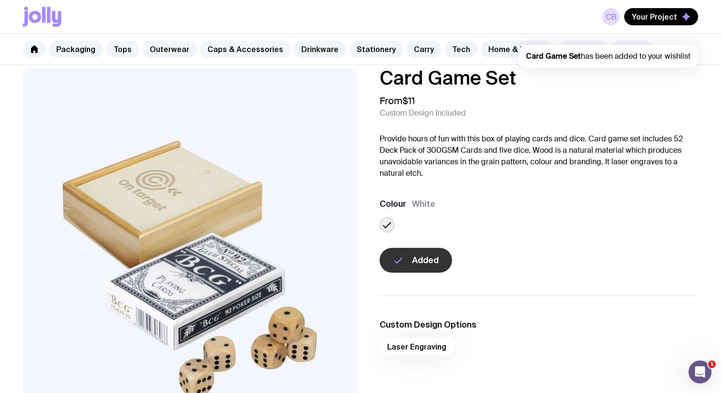
scroll to position [0, 0]
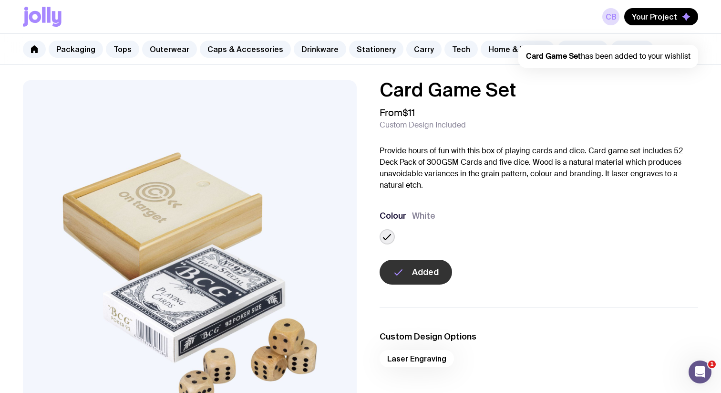
click at [661, 51] on div "Card Game Set has been added to your wishlist" at bounding box center [609, 56] width 180 height 23
click at [494, 46] on link "Home & Leisure" at bounding box center [518, 49] width 74 height 17
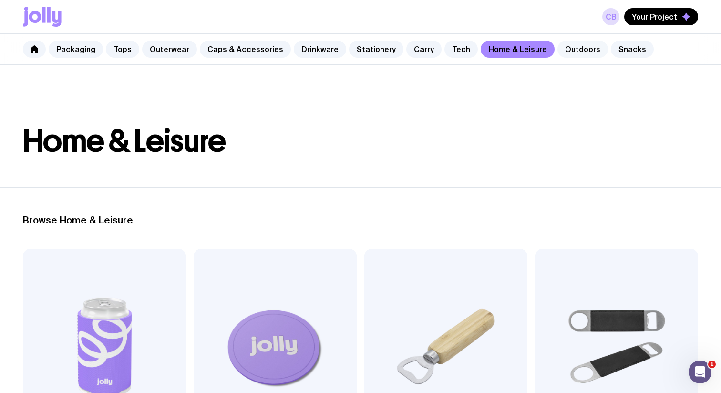
click at [558, 47] on link "Outdoors" at bounding box center [583, 49] width 51 height 17
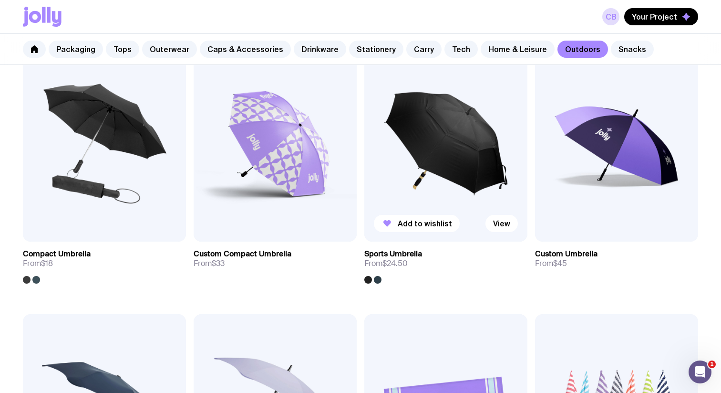
scroll to position [196, 0]
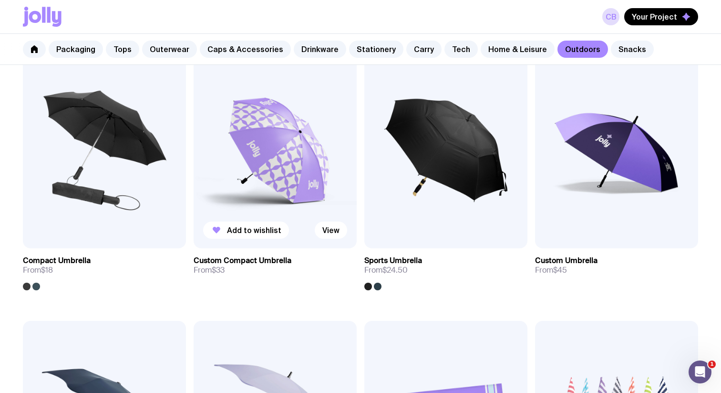
click at [254, 177] on img at bounding box center [275, 150] width 163 height 196
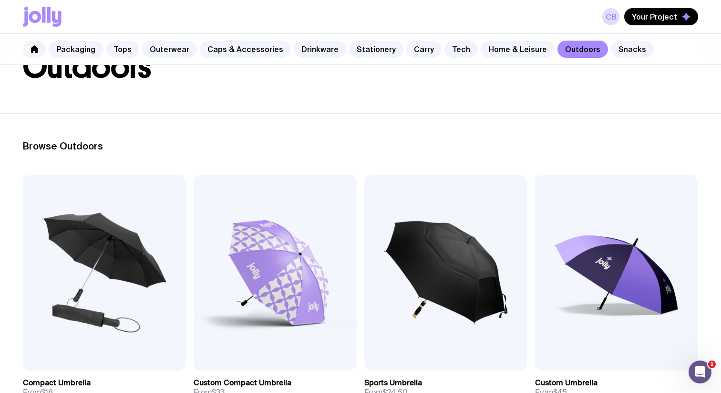
scroll to position [152, 0]
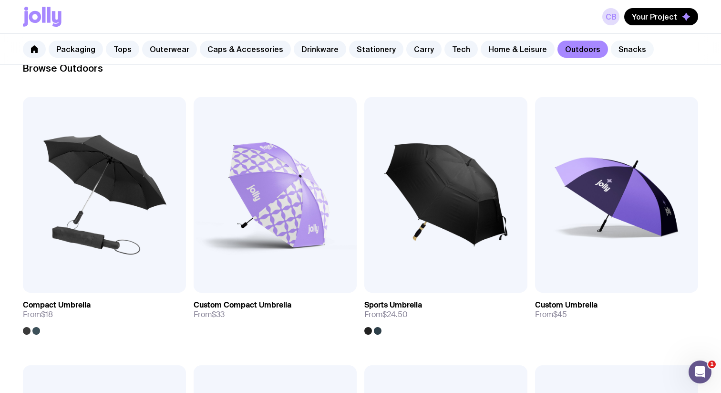
drag, startPoint x: 610, startPoint y: 46, endPoint x: 610, endPoint y: 54, distance: 8.1
click at [611, 46] on link "Snacks" at bounding box center [632, 49] width 43 height 17
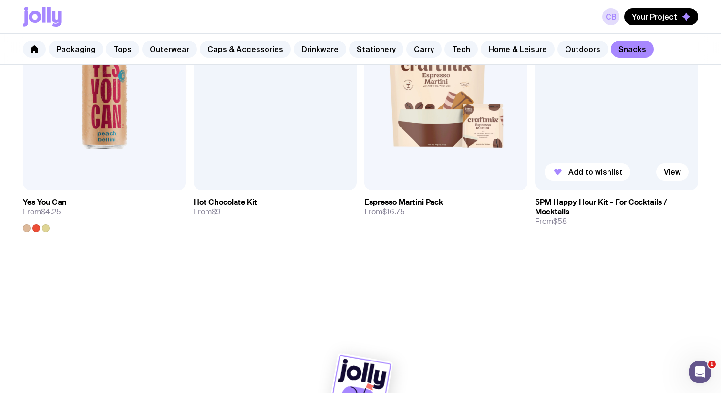
scroll to position [794, 0]
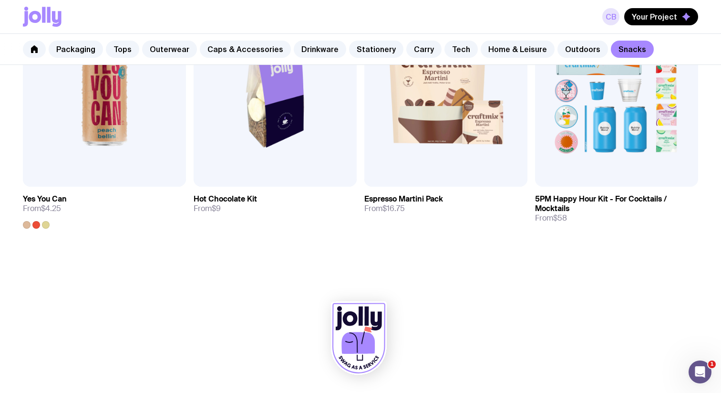
click at [619, 12] on link "CB" at bounding box center [610, 16] width 17 height 17
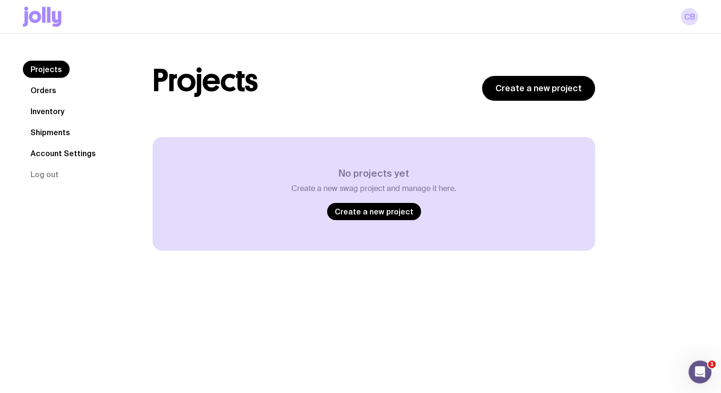
click at [45, 89] on link "Orders" at bounding box center [43, 90] width 41 height 17
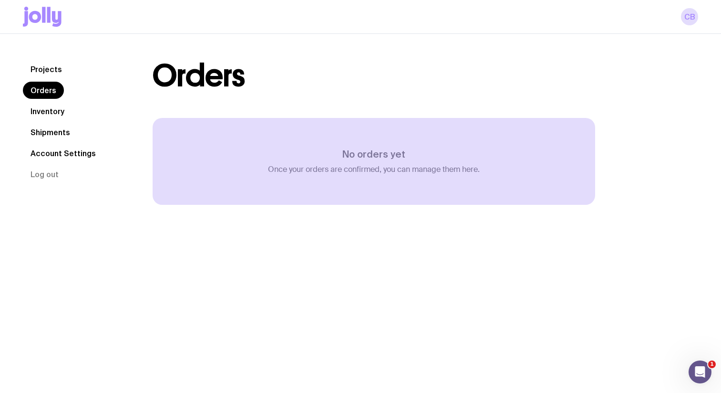
click at [56, 112] on link "Inventory" at bounding box center [47, 111] width 49 height 17
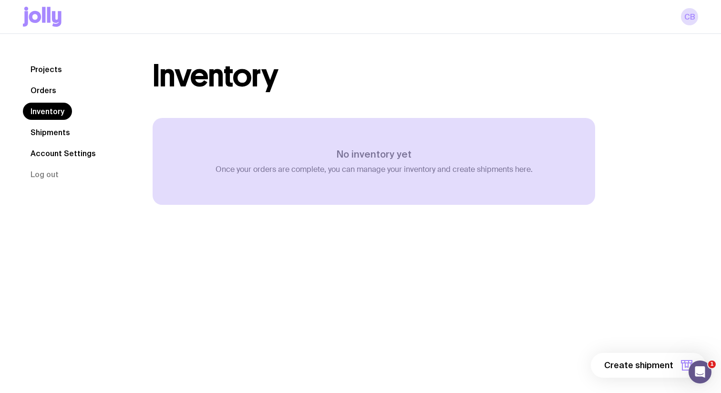
click at [63, 131] on link "Shipments" at bounding box center [50, 132] width 55 height 17
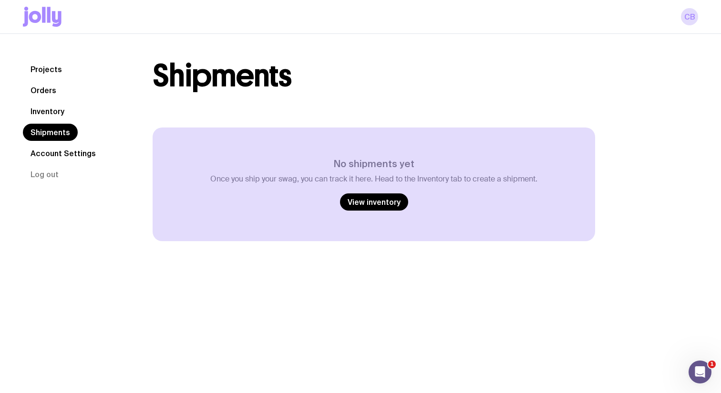
click at [62, 154] on link "Account Settings" at bounding box center [63, 153] width 81 height 17
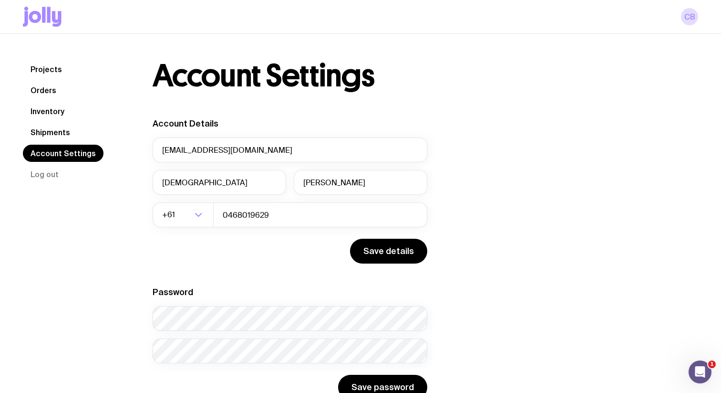
click at [52, 68] on link "Projects" at bounding box center [46, 69] width 47 height 17
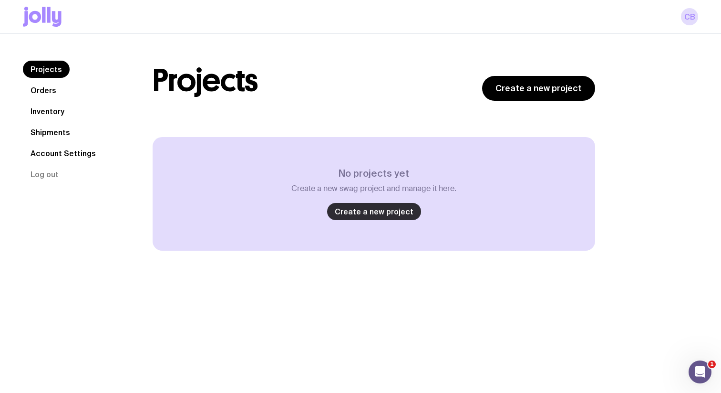
click at [380, 210] on link "Create a new project" at bounding box center [374, 211] width 94 height 17
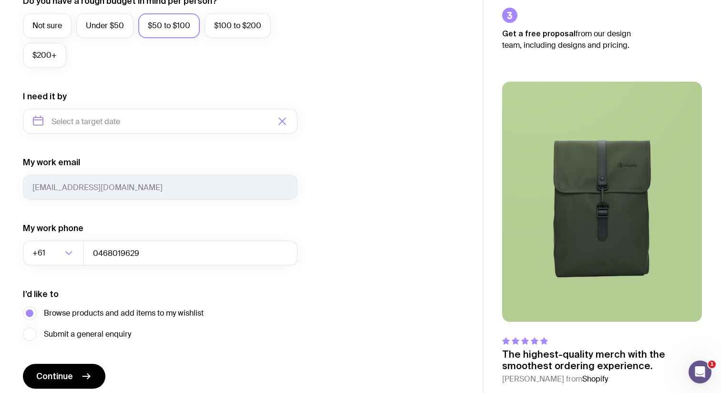
scroll to position [418, 0]
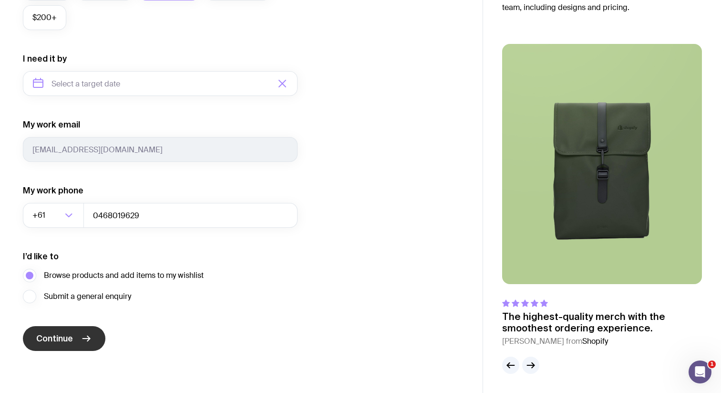
click at [85, 349] on button "Continue" at bounding box center [64, 338] width 83 height 25
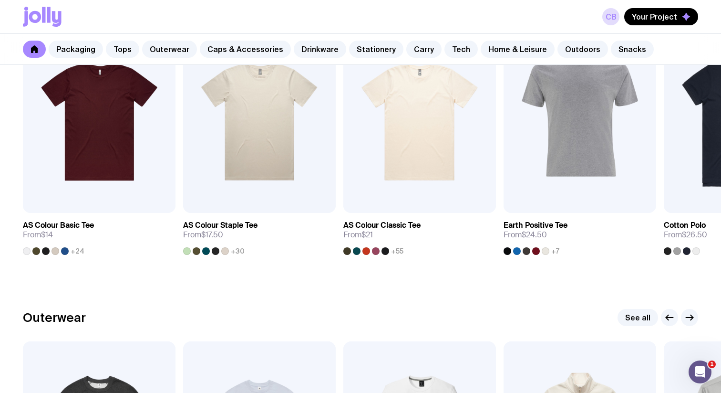
scroll to position [541, 0]
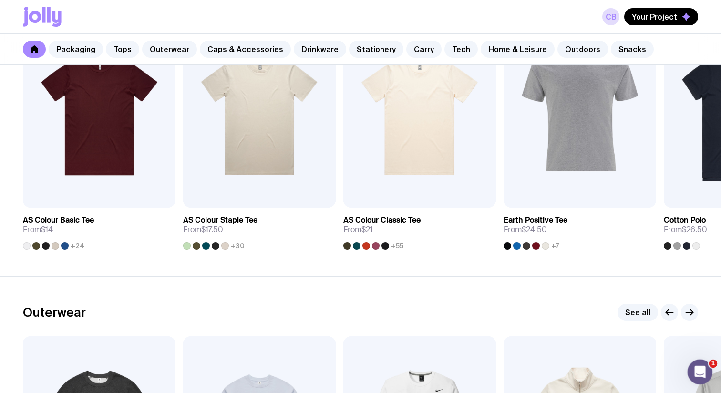
click at [702, 372] on icon "Open Intercom Messenger" at bounding box center [699, 371] width 16 height 16
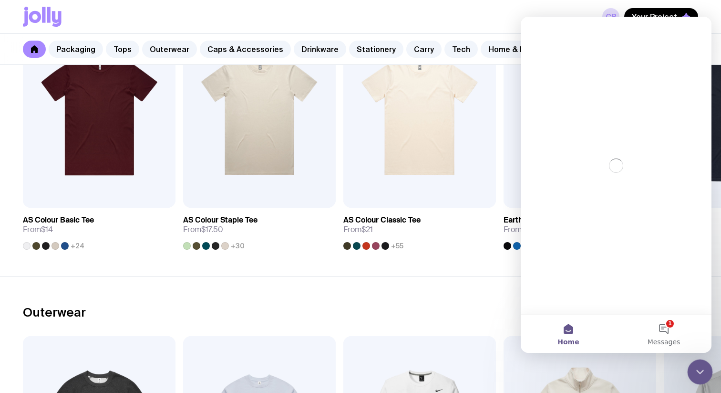
scroll to position [0, 0]
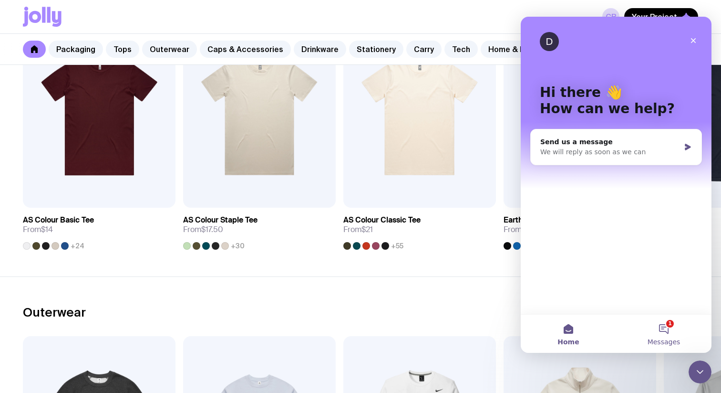
click at [676, 336] on button "1 Messages" at bounding box center [663, 333] width 95 height 38
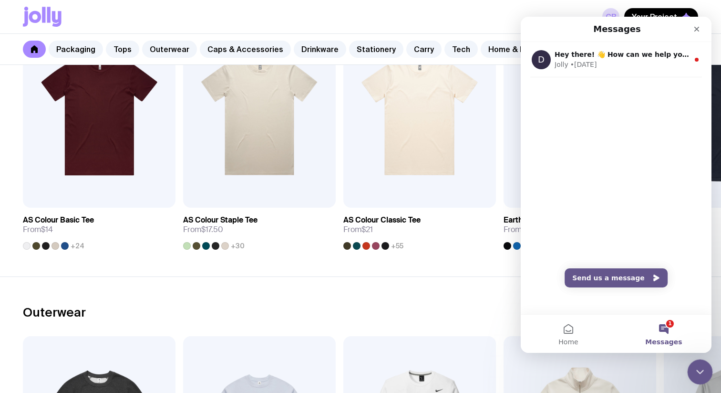
click at [697, 369] on icon "Close Intercom Messenger" at bounding box center [698, 369] width 11 height 11
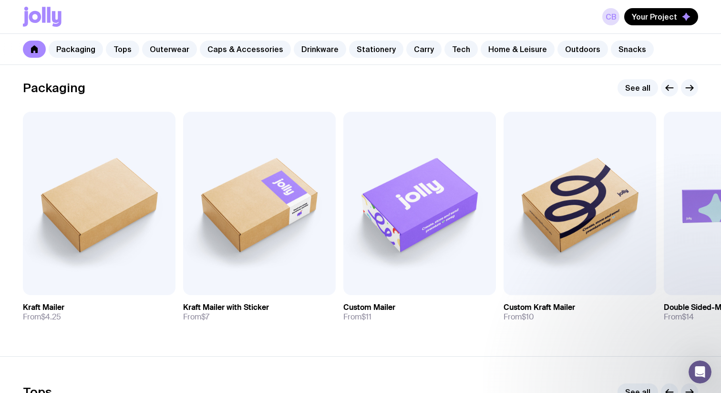
scroll to position [28, 0]
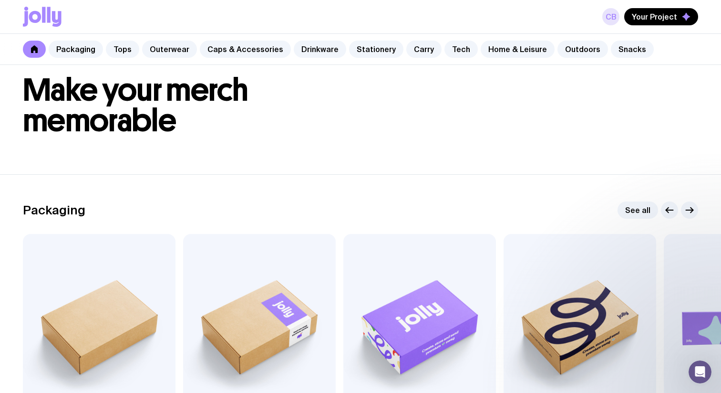
click at [610, 15] on link "CB" at bounding box center [610, 16] width 17 height 17
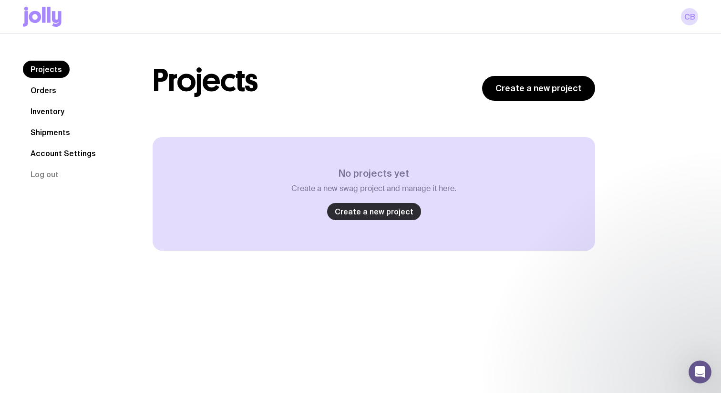
click at [364, 206] on link "Create a new project" at bounding box center [374, 211] width 94 height 17
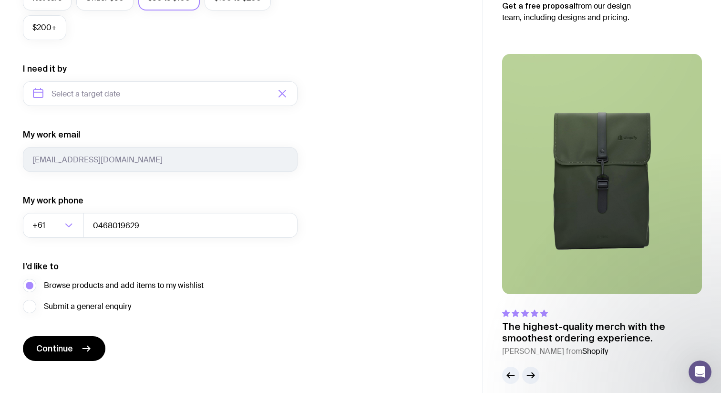
scroll to position [418, 0]
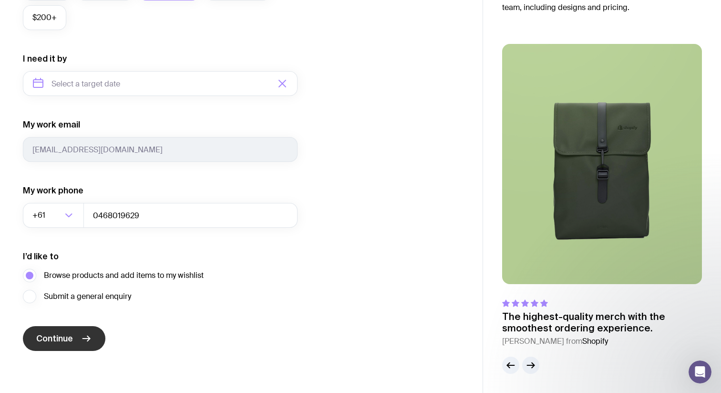
click at [43, 343] on button "Continue" at bounding box center [64, 338] width 83 height 25
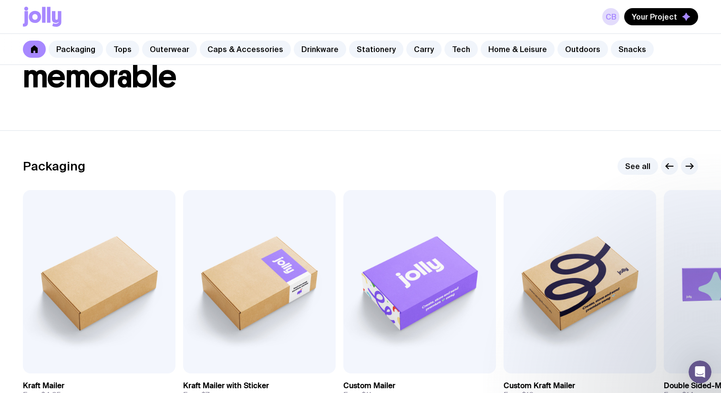
scroll to position [73, 0]
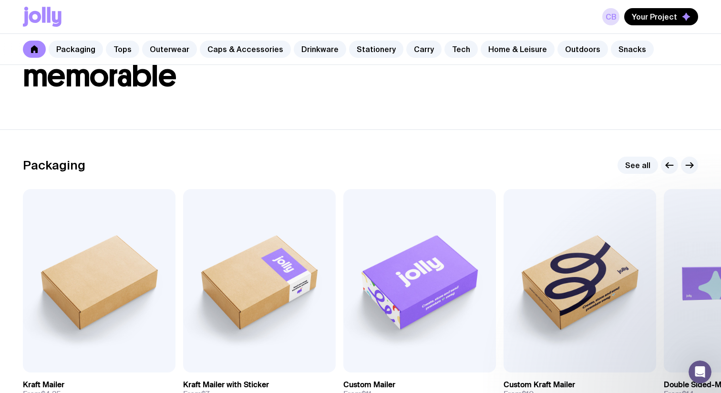
click at [35, 48] on icon at bounding box center [34, 49] width 7 height 8
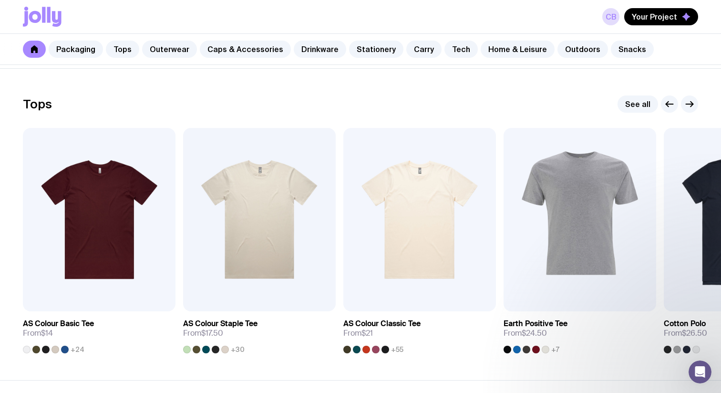
scroll to position [480, 0]
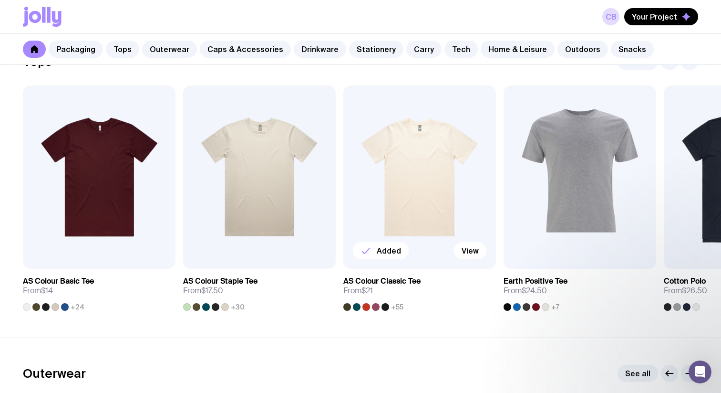
click at [422, 203] on img at bounding box center [419, 176] width 153 height 183
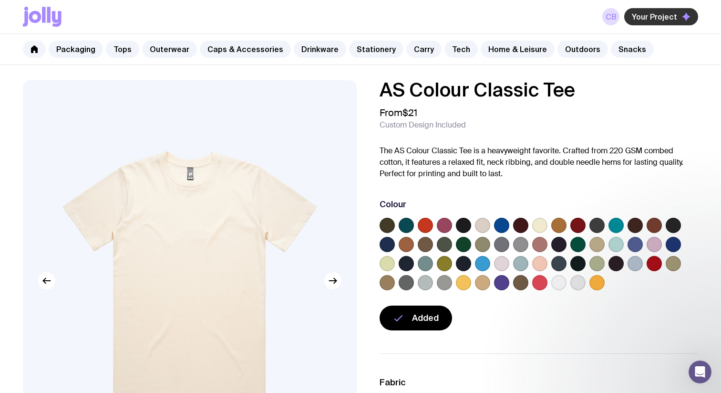
click at [654, 19] on span "Your Project" at bounding box center [654, 17] width 45 height 10
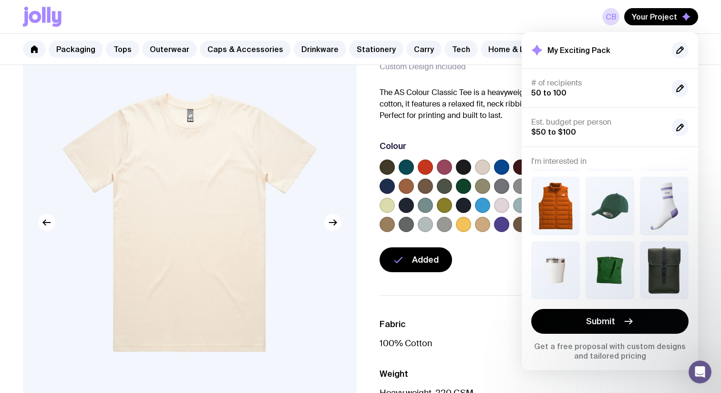
scroll to position [126, 0]
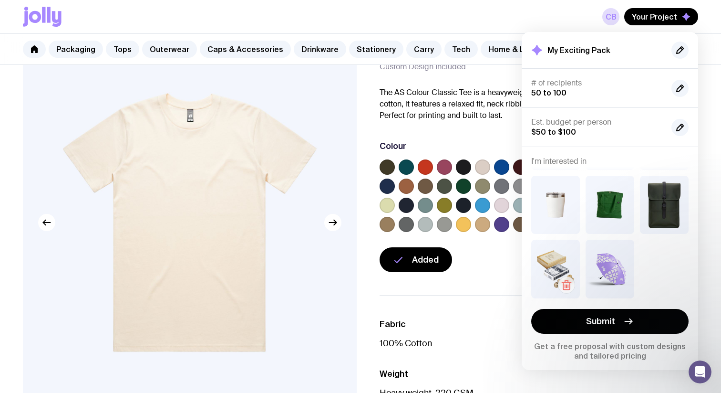
click at [565, 281] on g "button" at bounding box center [566, 284] width 9 height 9
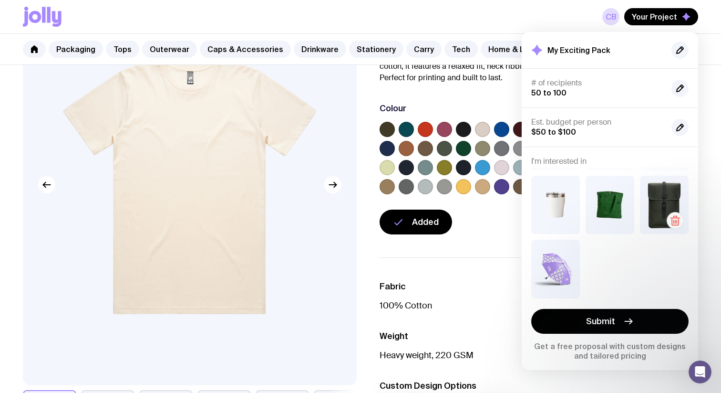
click at [660, 196] on img at bounding box center [664, 205] width 49 height 58
click at [435, 81] on p "The AS Colour Classic Tee is a heavyweight favorite. Crafted from 220 GSM combe…" at bounding box center [539, 66] width 319 height 34
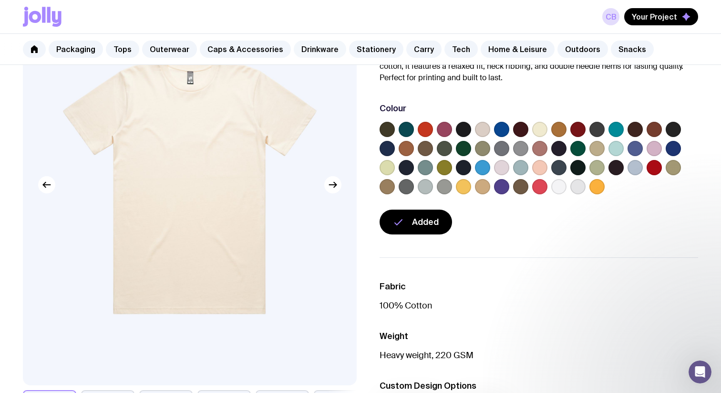
click at [306, 47] on link "Drinkware" at bounding box center [320, 49] width 52 height 17
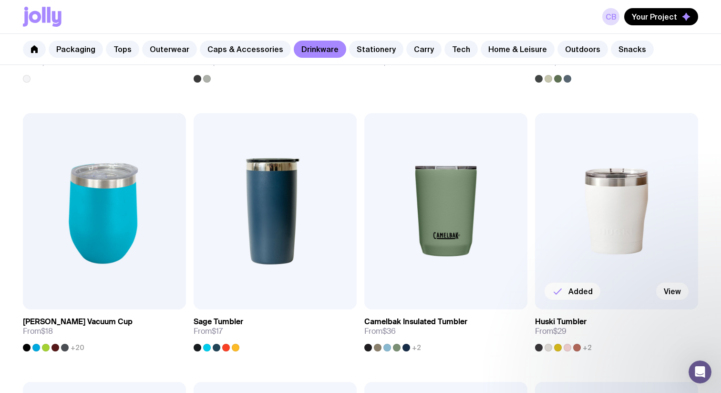
click at [559, 235] on img at bounding box center [616, 211] width 163 height 196
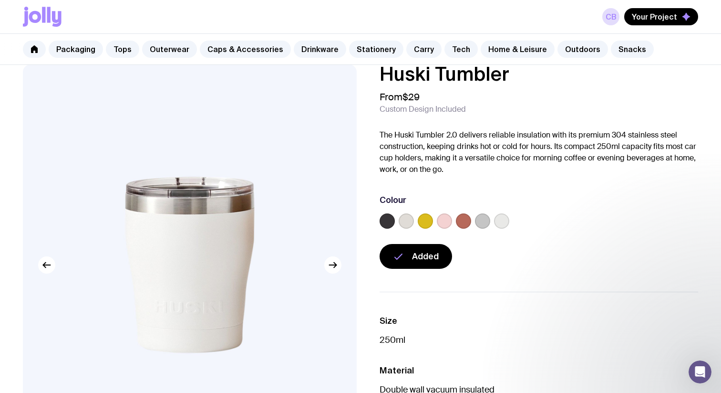
click at [467, 220] on label at bounding box center [463, 220] width 15 height 15
click at [0, 0] on input "radio" at bounding box center [0, 0] width 0 height 0
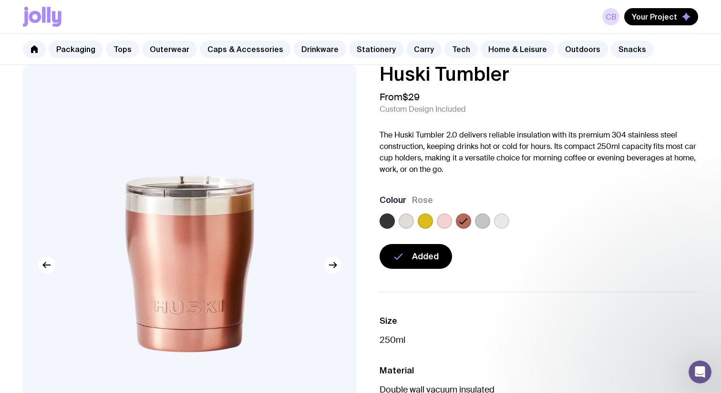
click at [388, 221] on label at bounding box center [387, 220] width 15 height 15
click at [0, 0] on input "radio" at bounding box center [0, 0] width 0 height 0
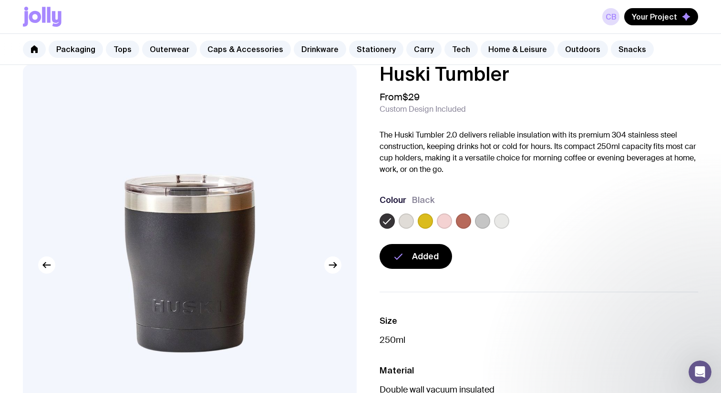
click at [403, 221] on label at bounding box center [406, 220] width 15 height 15
click at [0, 0] on input "radio" at bounding box center [0, 0] width 0 height 0
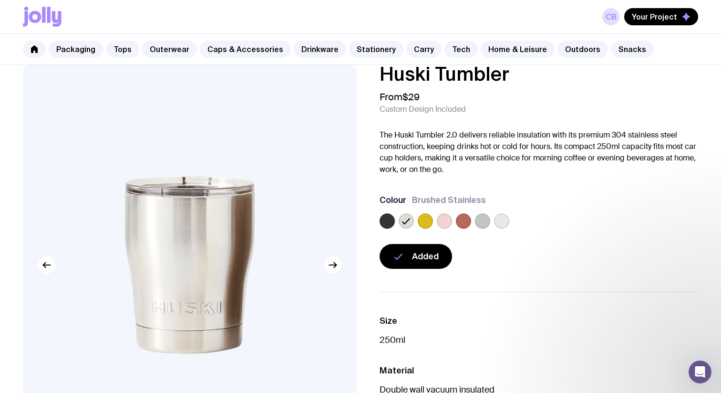
click at [488, 247] on div "Added" at bounding box center [539, 256] width 319 height 25
click at [640, 16] on span "Your Project" at bounding box center [654, 17] width 45 height 10
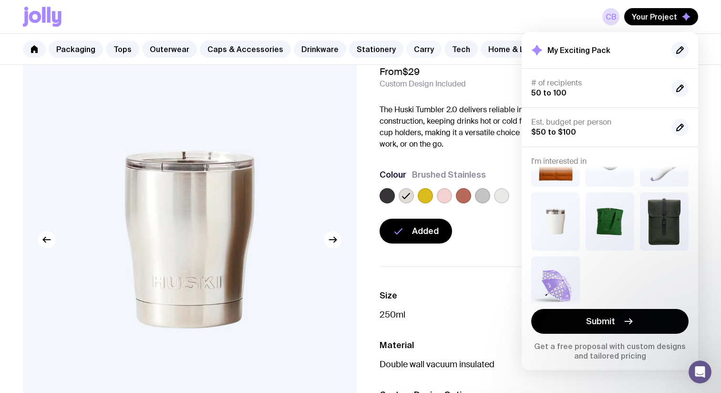
click at [409, 51] on link "Carry" at bounding box center [423, 49] width 35 height 17
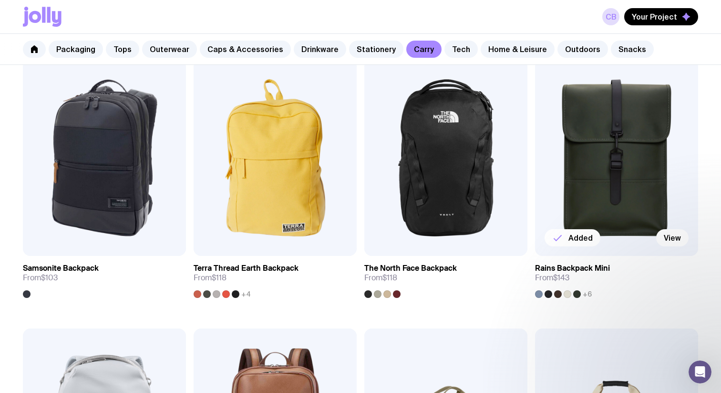
click at [582, 193] on img at bounding box center [616, 158] width 163 height 196
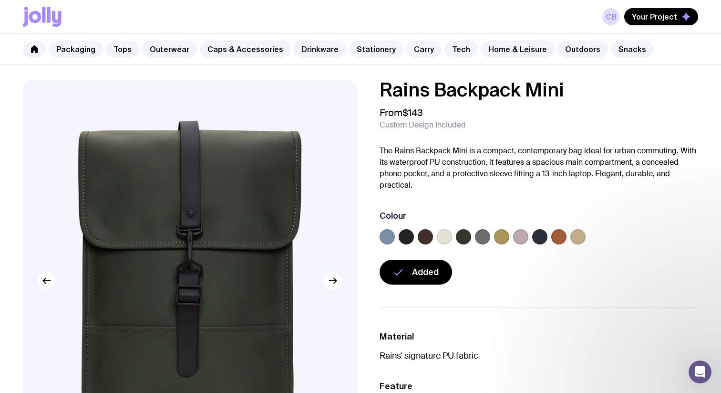
click at [558, 227] on div "Colour" at bounding box center [539, 229] width 319 height 38
click at [559, 231] on label at bounding box center [558, 236] width 15 height 15
click at [0, 0] on input "radio" at bounding box center [0, 0] width 0 height 0
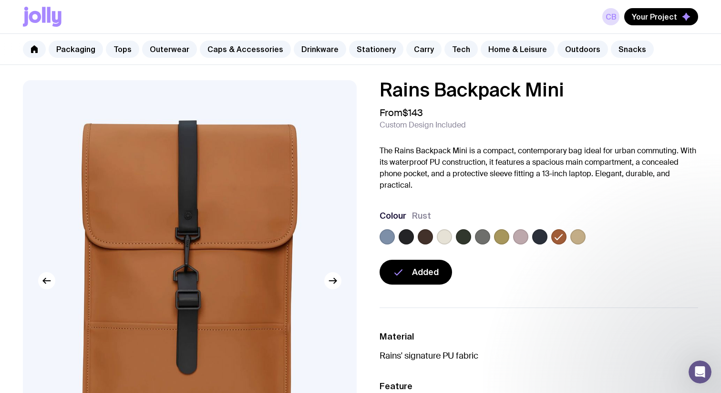
click at [406, 44] on link "Carry" at bounding box center [423, 49] width 35 height 17
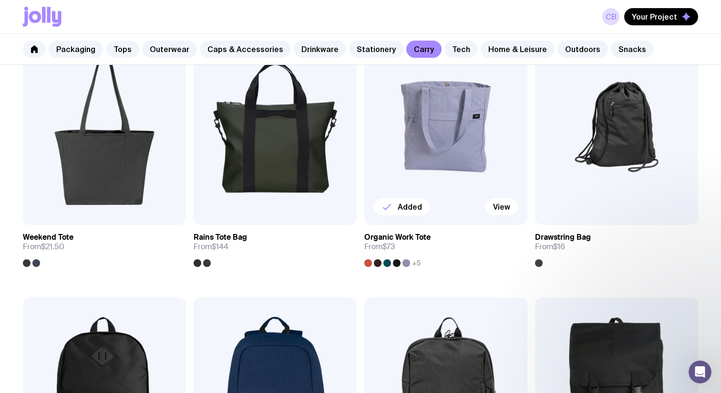
click at [454, 174] on img at bounding box center [445, 127] width 163 height 196
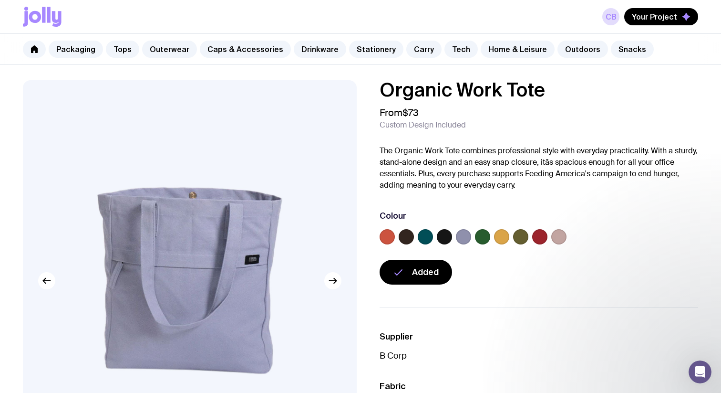
click at [385, 234] on label at bounding box center [387, 236] width 15 height 15
click at [0, 0] on input "radio" at bounding box center [0, 0] width 0 height 0
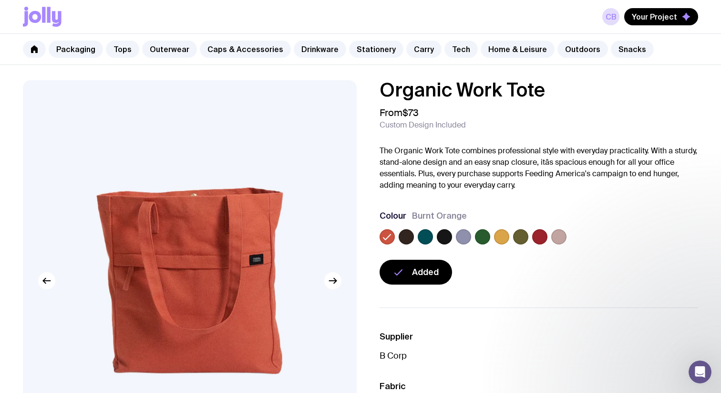
click at [544, 236] on label at bounding box center [539, 236] width 15 height 15
click at [0, 0] on input "radio" at bounding box center [0, 0] width 0 height 0
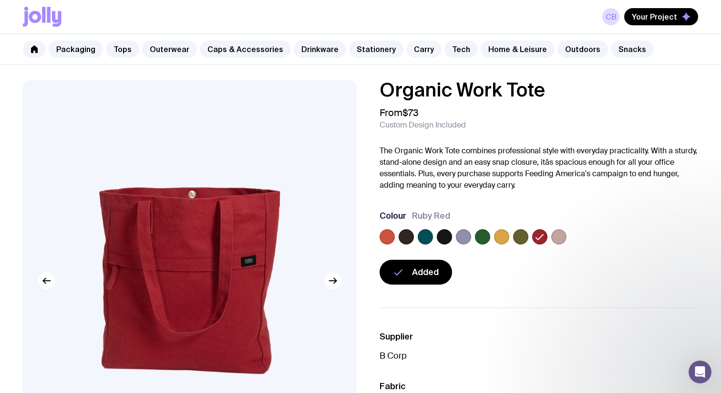
click at [409, 44] on link "Carry" at bounding box center [423, 49] width 35 height 17
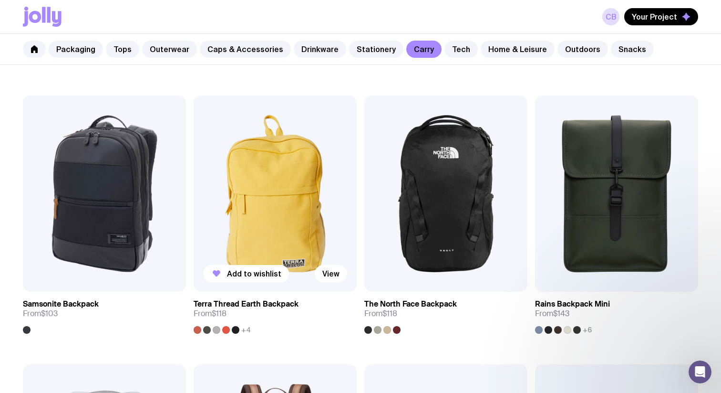
click at [297, 189] on img at bounding box center [275, 193] width 163 height 196
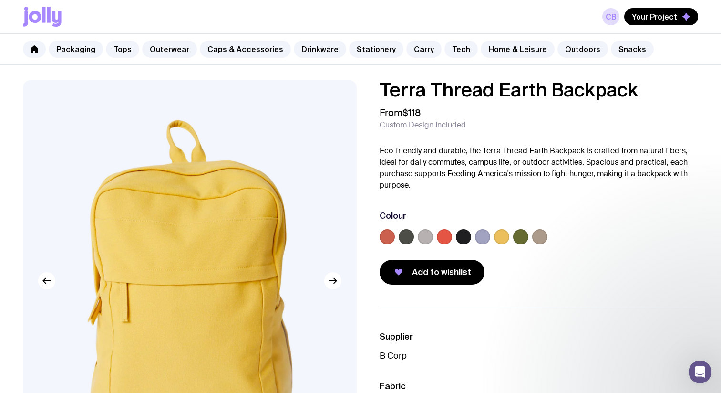
click at [444, 239] on label at bounding box center [444, 236] width 15 height 15
click at [0, 0] on input "radio" at bounding box center [0, 0] width 0 height 0
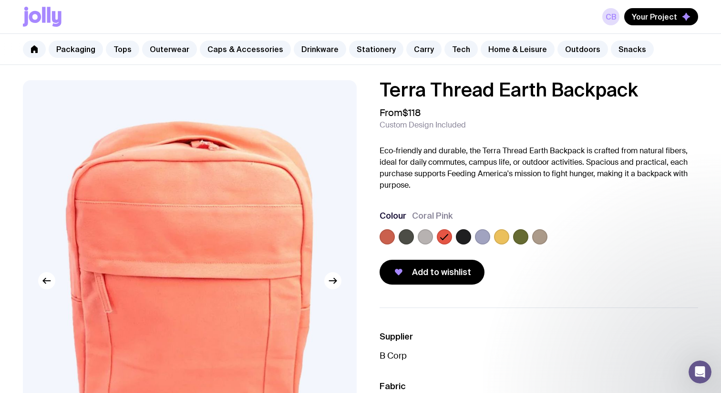
click at [386, 237] on label at bounding box center [387, 236] width 15 height 15
click at [0, 0] on input "radio" at bounding box center [0, 0] width 0 height 0
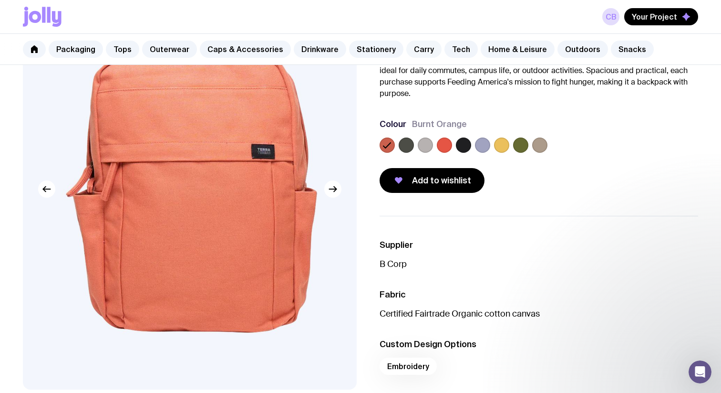
click at [406, 52] on link "Carry" at bounding box center [423, 49] width 35 height 17
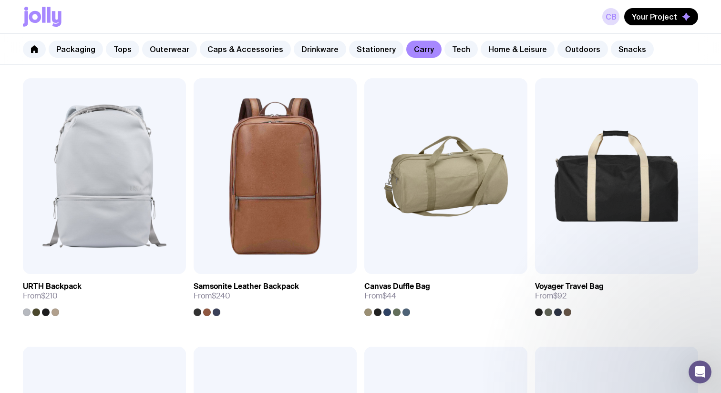
scroll to position [1137, 0]
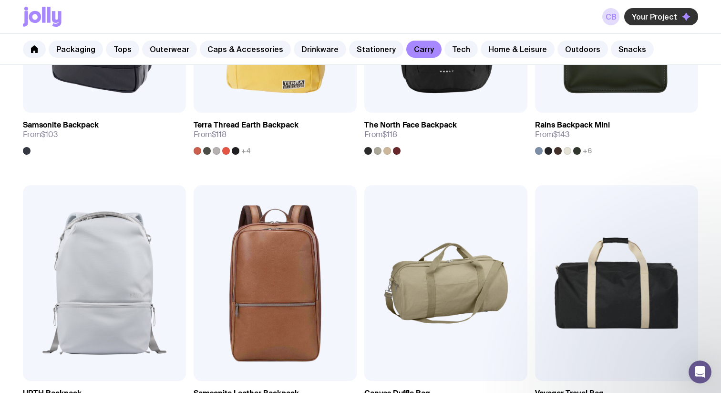
click at [675, 11] on button "Your Project" at bounding box center [661, 16] width 74 height 17
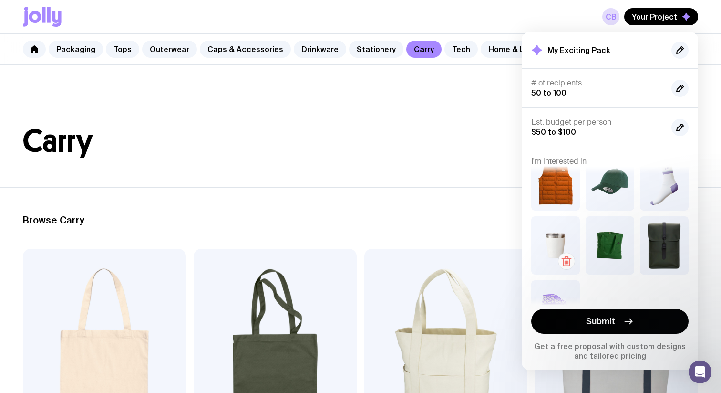
scroll to position [0, 0]
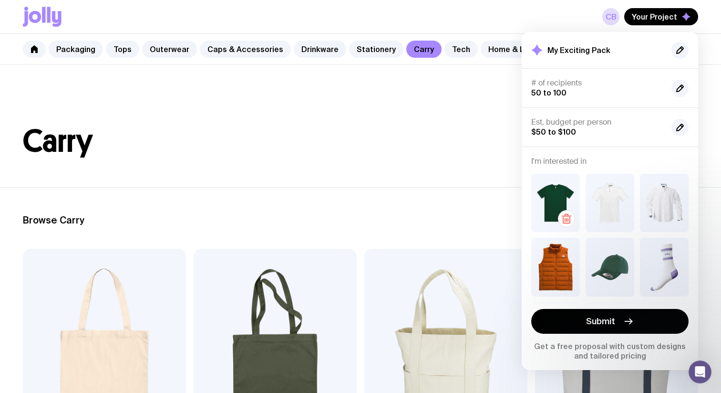
click at [560, 191] on img at bounding box center [555, 203] width 49 height 58
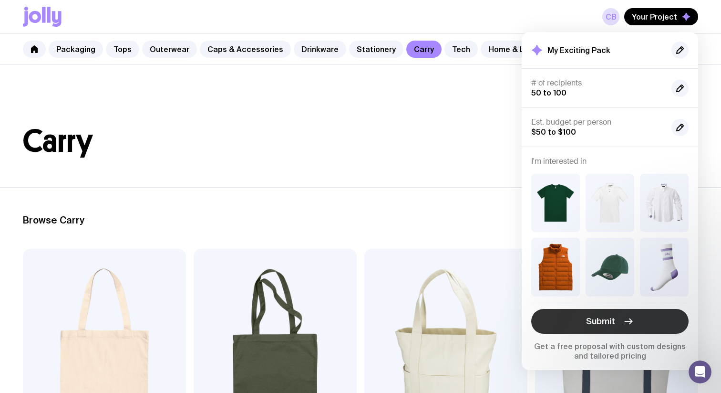
click at [619, 321] on button "Submit" at bounding box center [609, 321] width 157 height 25
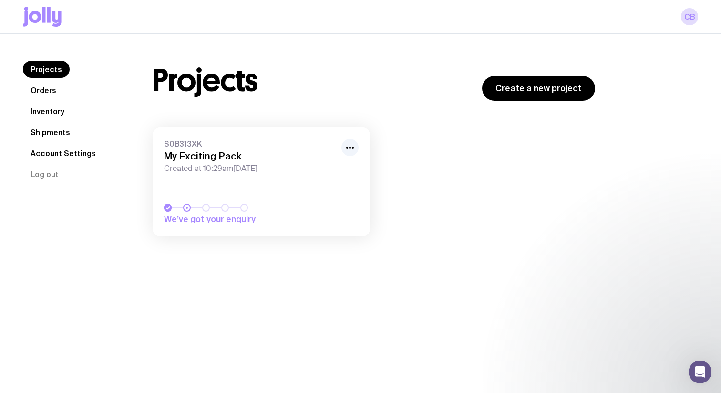
click at [218, 138] on link "S0B313XK My Exciting Pack Created at 10:29am, Fri 3rd Oct 2025 We’ve got your e…" at bounding box center [262, 181] width 218 height 109
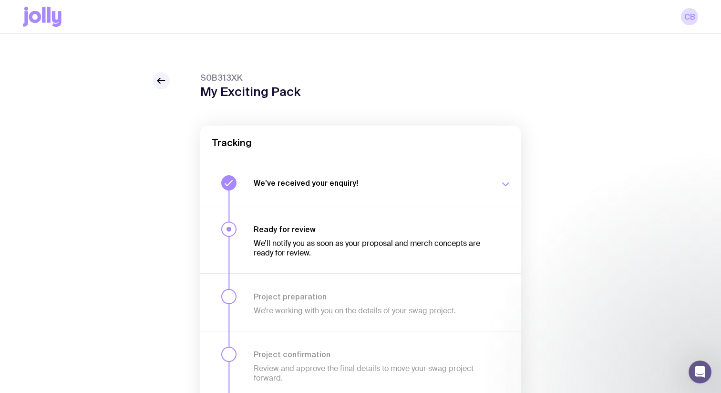
click at [174, 83] on div "S0B313XK My Exciting Pack Tracking We’ve received your enquiry! Our team is on …" at bounding box center [360, 283] width 675 height 422
click at [163, 83] on icon at bounding box center [161, 80] width 11 height 11
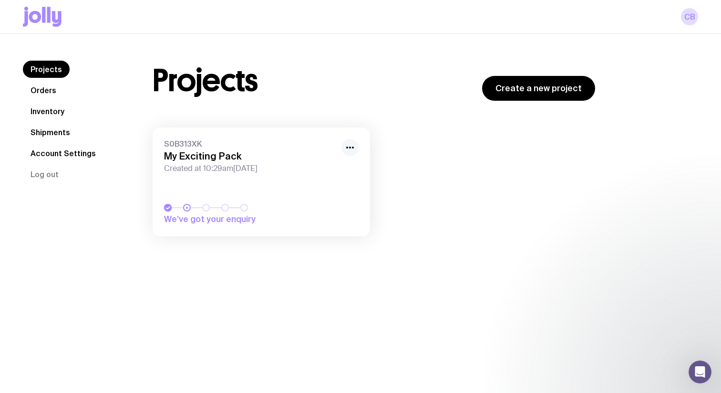
click at [347, 146] on circle "button" at bounding box center [347, 147] width 2 height 2
click at [357, 145] on button "button" at bounding box center [350, 147] width 17 height 17
click at [52, 116] on link "Inventory" at bounding box center [47, 111] width 49 height 17
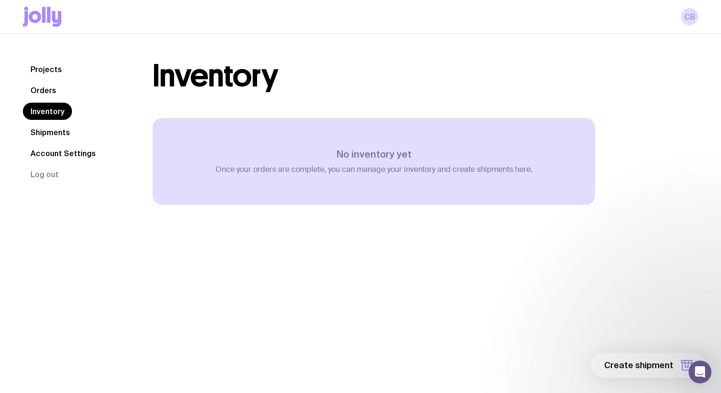
click at [45, 69] on link "Projects" at bounding box center [46, 69] width 47 height 17
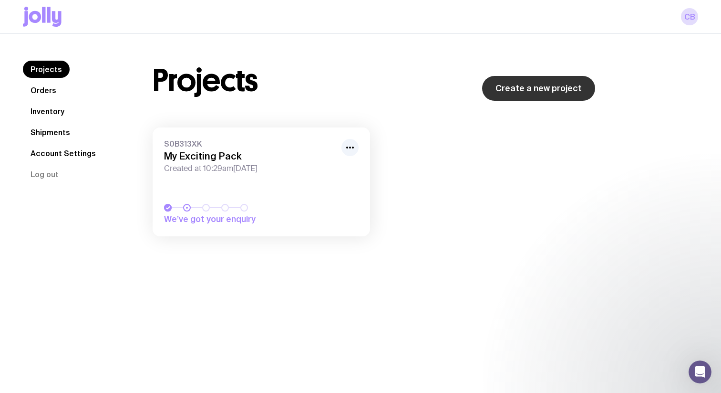
click at [537, 98] on link "Create a new project" at bounding box center [538, 88] width 113 height 25
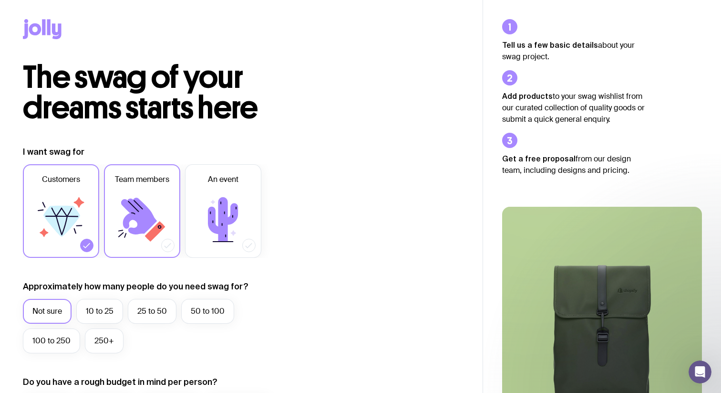
click at [141, 224] on icon at bounding box center [139, 215] width 36 height 37
click at [0, 0] on input "Team members" at bounding box center [0, 0] width 0 height 0
click at [202, 309] on label "50 to 100" at bounding box center [207, 311] width 53 height 25
click at [0, 0] on input "50 to 100" at bounding box center [0, 0] width 0 height 0
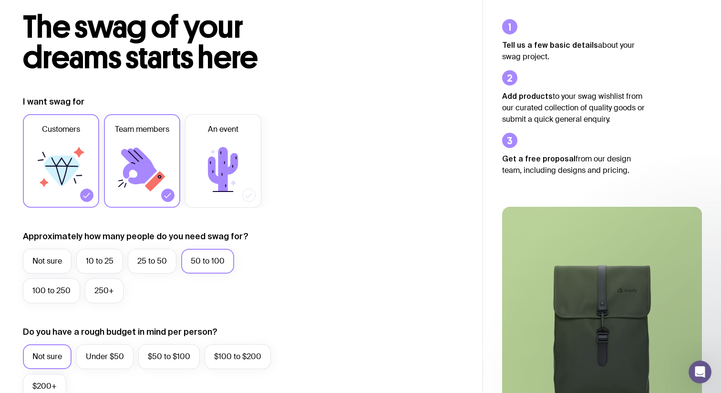
click at [84, 156] on icon at bounding box center [60, 169] width 57 height 57
click at [0, 0] on input "Customers" at bounding box center [0, 0] width 0 height 0
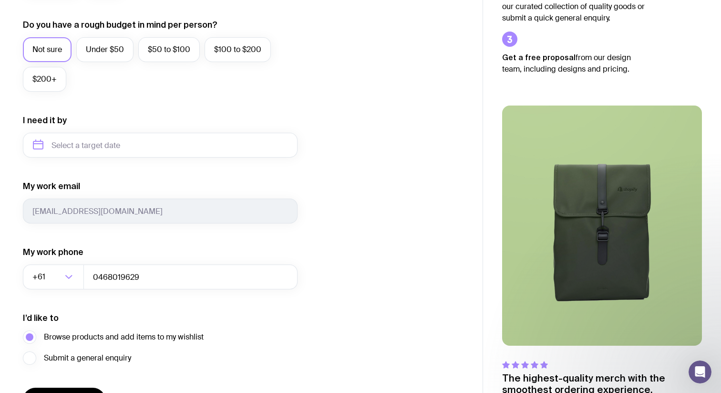
scroll to position [371, 0]
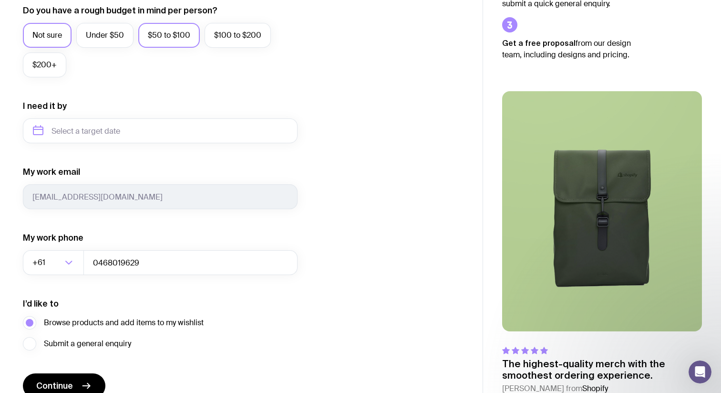
click at [194, 40] on label "$50 to $100" at bounding box center [169, 35] width 62 height 25
click at [0, 0] on input "$50 to $100" at bounding box center [0, 0] width 0 height 0
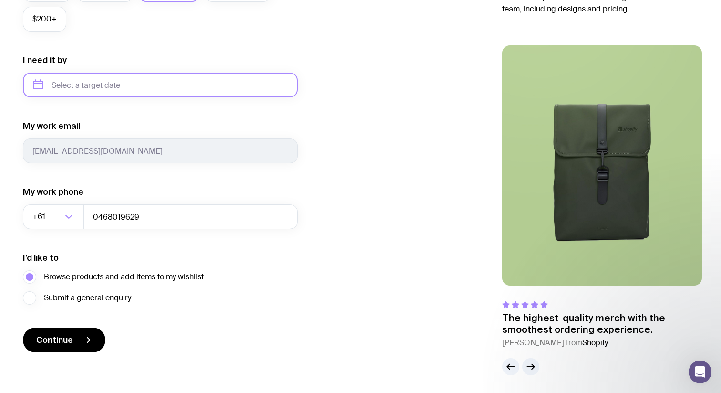
scroll to position [418, 0]
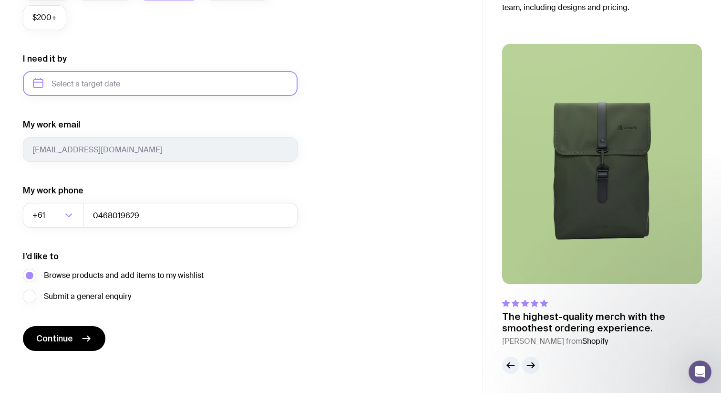
click at [179, 92] on input "text" at bounding box center [160, 83] width 275 height 25
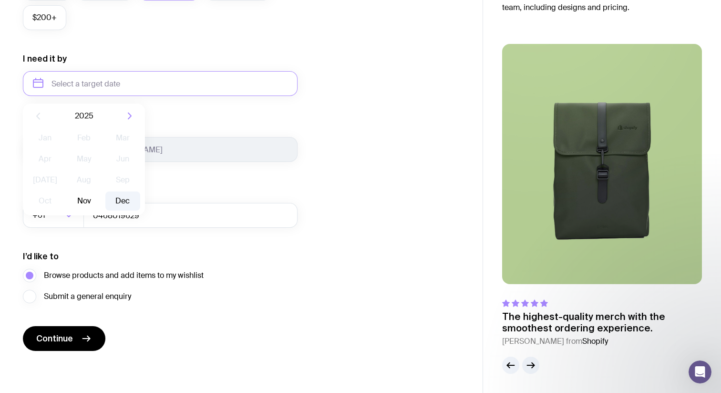
click at [114, 198] on button "Dec" at bounding box center [122, 200] width 35 height 19
type input "December 2025"
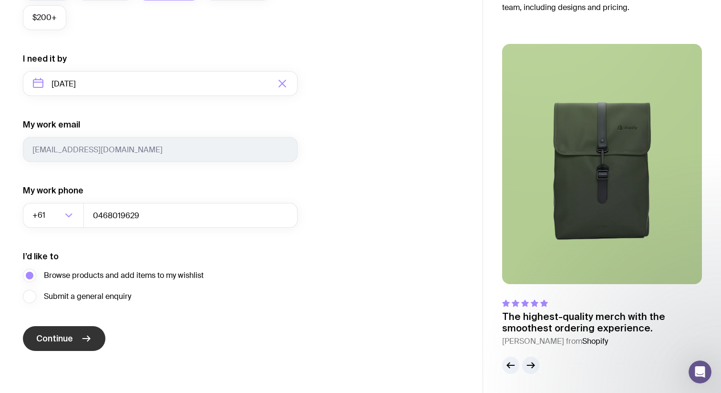
click at [69, 342] on span "Continue" at bounding box center [54, 337] width 37 height 11
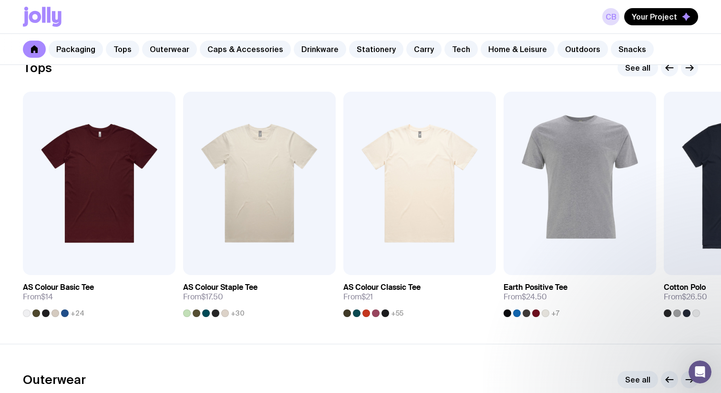
scroll to position [467, 0]
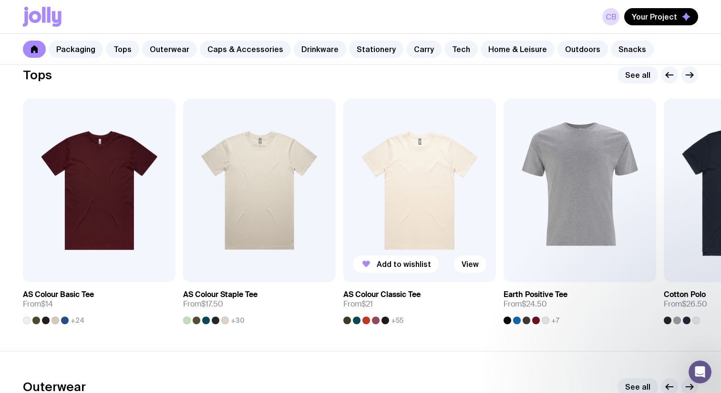
click at [420, 219] on img at bounding box center [419, 190] width 153 height 183
click at [649, 16] on span "Your Project" at bounding box center [654, 17] width 45 height 10
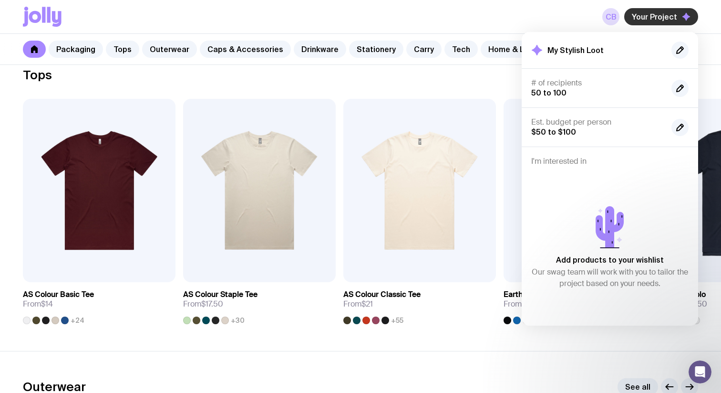
click at [651, 16] on span "Your Project" at bounding box center [654, 17] width 45 height 10
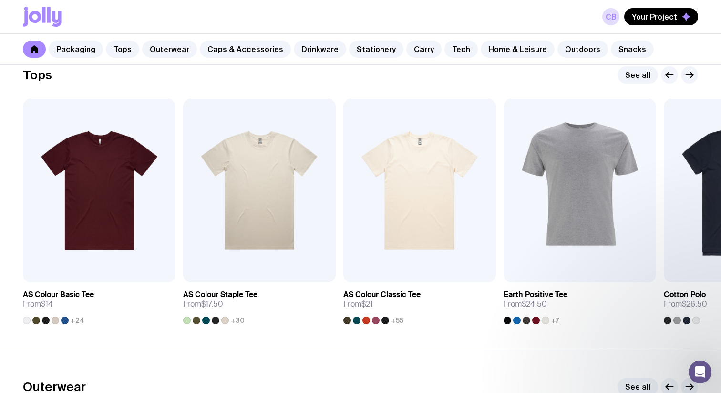
click at [29, 12] on icon at bounding box center [42, 17] width 39 height 20
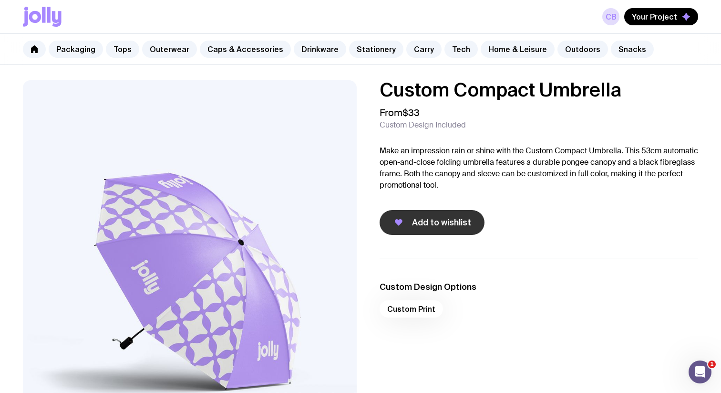
click at [450, 225] on span "Add to wishlist" at bounding box center [441, 222] width 59 height 11
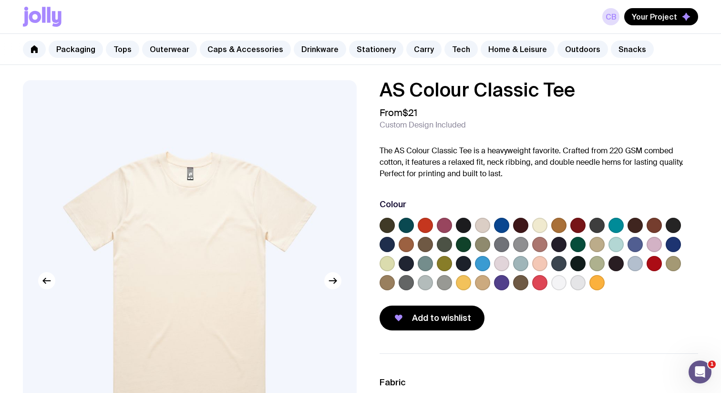
click at [412, 224] on label at bounding box center [406, 225] width 15 height 15
click at [0, 0] on input "radio" at bounding box center [0, 0] width 0 height 0
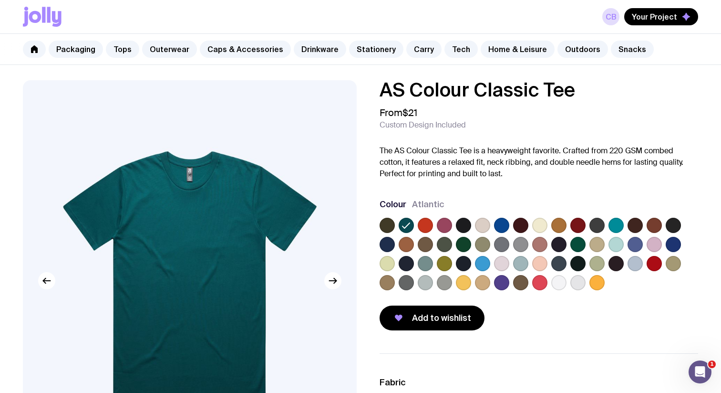
click at [465, 245] on label at bounding box center [463, 244] width 15 height 15
click at [0, 0] on input "radio" at bounding box center [0, 0] width 0 height 0
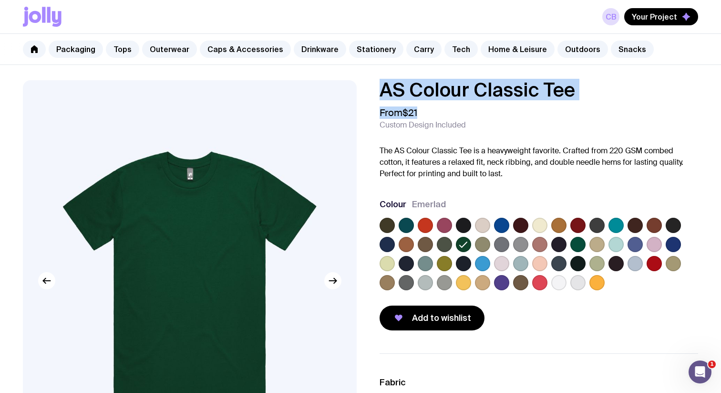
drag, startPoint x: 424, startPoint y: 111, endPoint x: 376, endPoint y: 90, distance: 52.6
click at [376, 90] on div "AS Colour Classic Tee From $21 Custom Design Included The AS Colour Classic Tee…" at bounding box center [531, 205] width 334 height 250
copy div "AS Colour Classic Tee From $21"
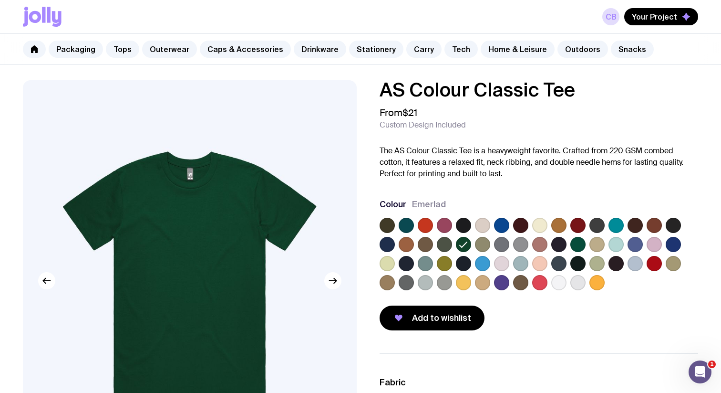
click at [445, 105] on div "AS Colour Classic Tee From $21 Custom Design Included The AS Colour Classic Tee…" at bounding box center [539, 205] width 319 height 250
click at [117, 53] on link "Tops" at bounding box center [122, 49] width 33 height 17
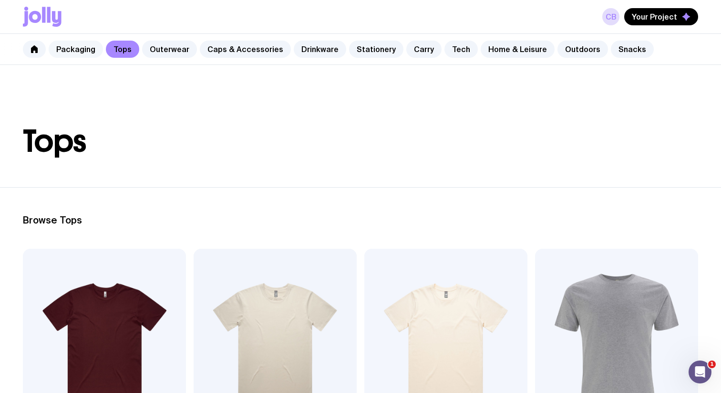
click at [66, 52] on link "Packaging" at bounding box center [76, 49] width 54 height 17
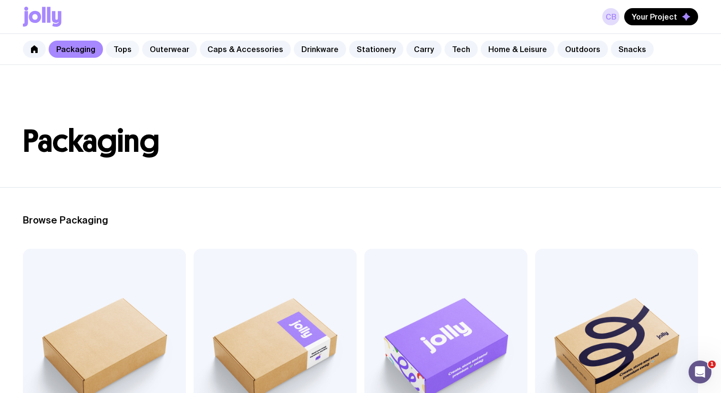
click at [118, 52] on link "Tops" at bounding box center [122, 49] width 33 height 17
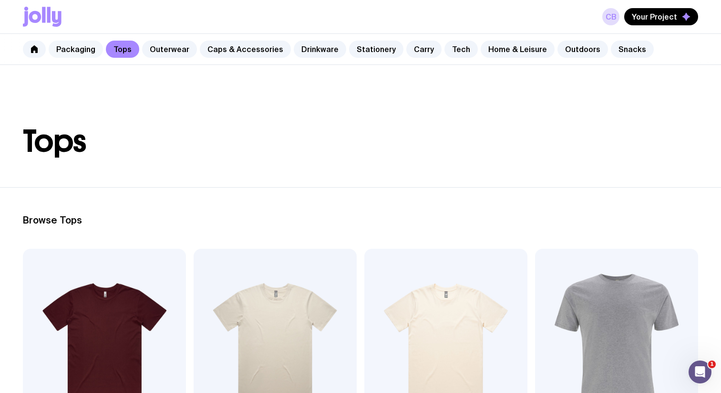
click at [73, 46] on link "Packaging" at bounding box center [76, 49] width 54 height 17
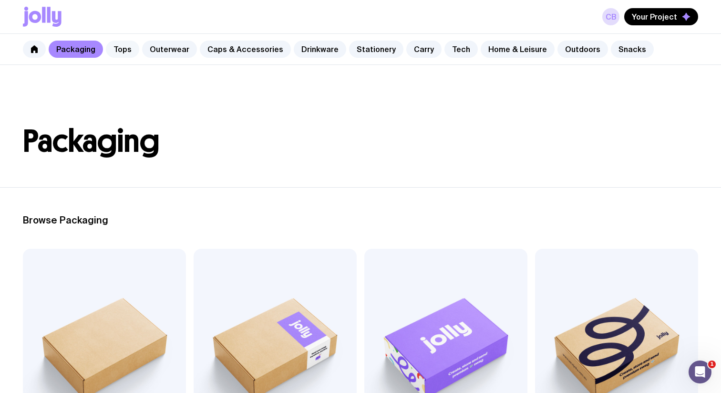
click at [125, 50] on link "Tops" at bounding box center [122, 49] width 33 height 17
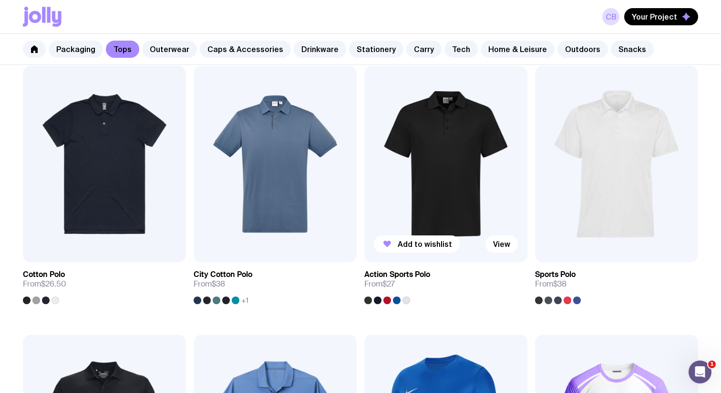
scroll to position [447, 0]
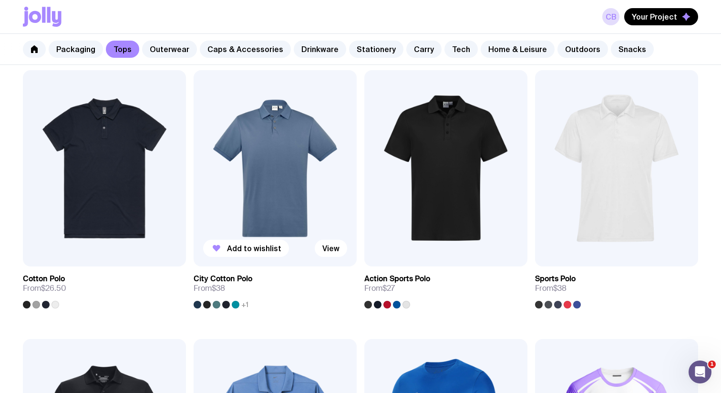
click at [290, 199] on img at bounding box center [275, 168] width 163 height 196
click at [256, 180] on img at bounding box center [275, 168] width 163 height 196
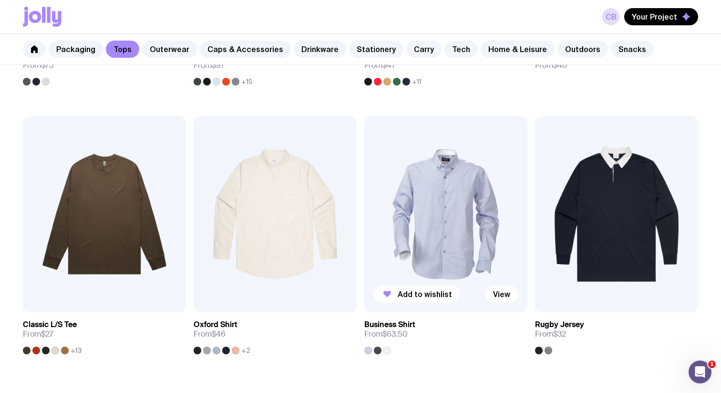
scroll to position [1031, 0]
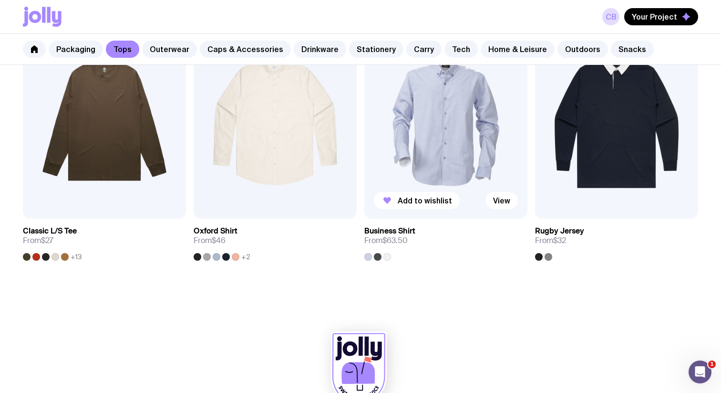
click at [452, 146] on img at bounding box center [445, 120] width 163 height 196
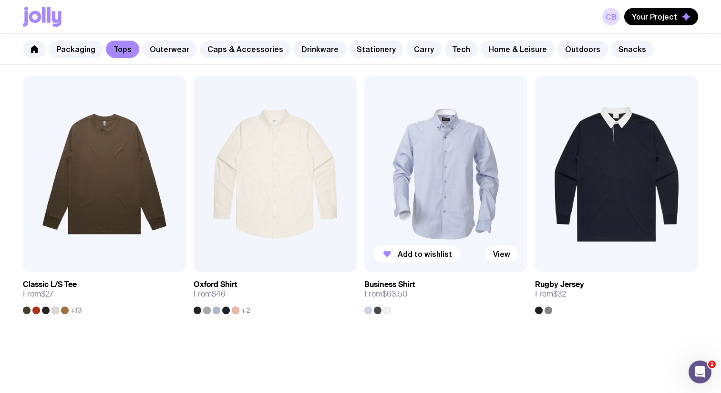
scroll to position [978, 0]
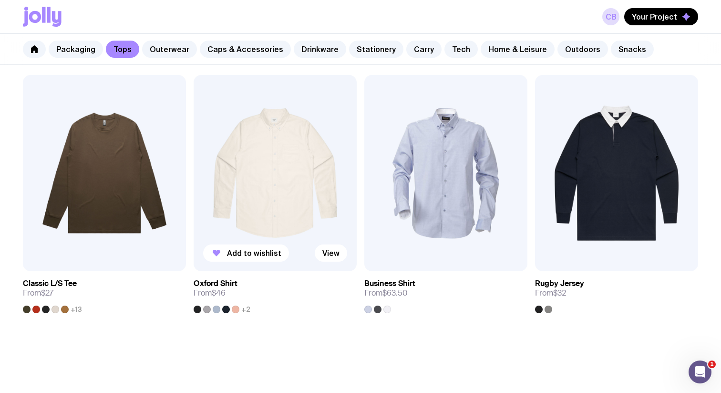
click at [280, 199] on img at bounding box center [275, 173] width 163 height 196
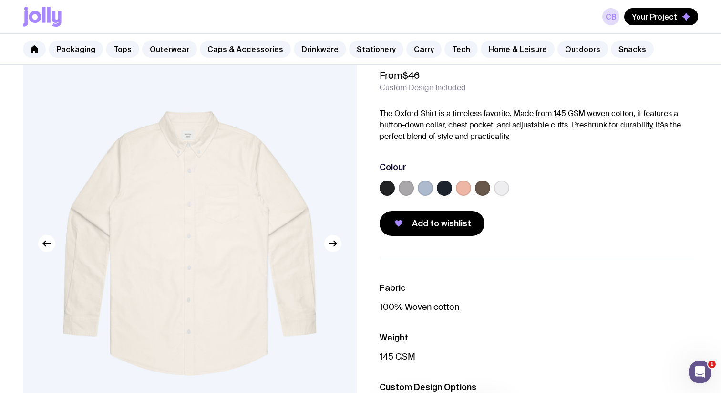
scroll to position [38, 0]
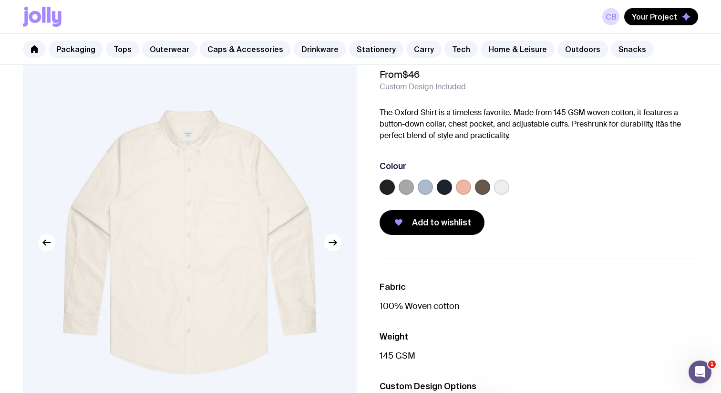
click at [510, 193] on div at bounding box center [539, 188] width 319 height 19
click at [505, 190] on label at bounding box center [501, 186] width 15 height 15
click at [0, 0] on input "radio" at bounding box center [0, 0] width 0 height 0
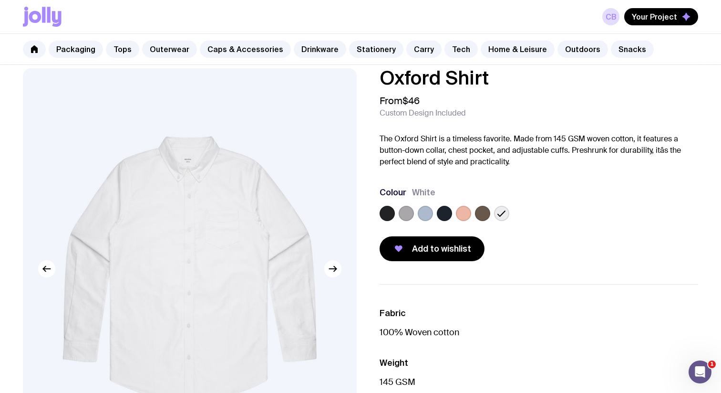
scroll to position [0, 0]
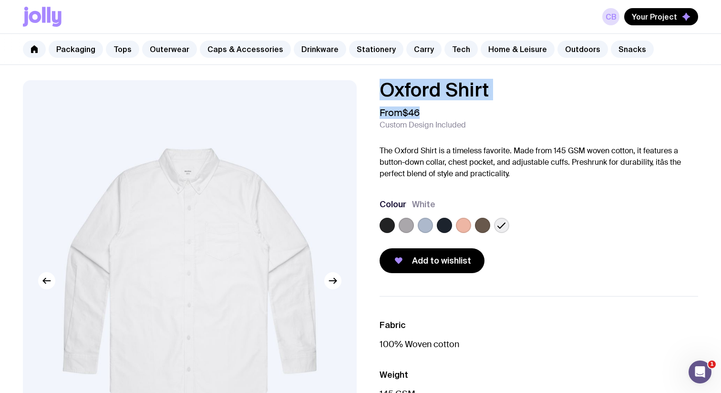
drag, startPoint x: 423, startPoint y: 112, endPoint x: 372, endPoint y: 82, distance: 59.6
click at [372, 82] on div "Oxford Shirt From $46 Custom Design Included The Oxford Shirt is a timeless fav…" at bounding box center [531, 176] width 334 height 193
copy div "Oxford Shirt From $46"
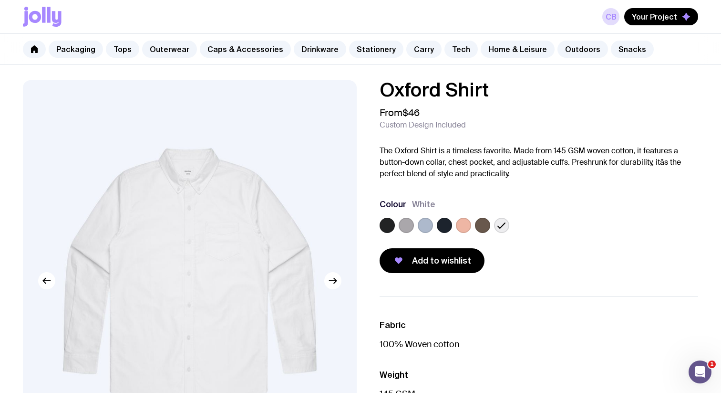
click at [464, 114] on div "From $46 Custom Design Included" at bounding box center [539, 118] width 319 height 23
click at [156, 49] on link "Outerwear" at bounding box center [169, 49] width 55 height 17
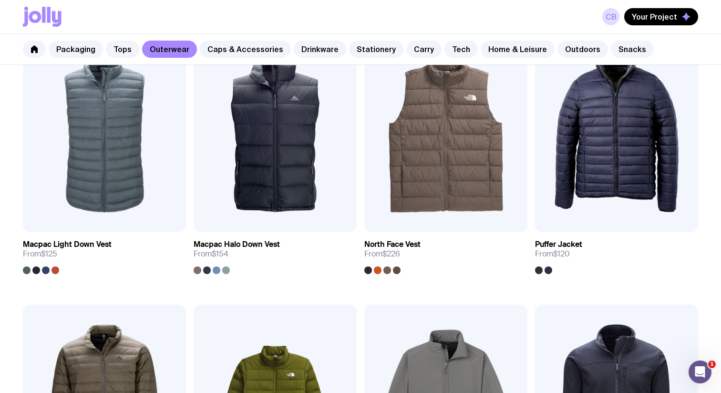
scroll to position [750, 0]
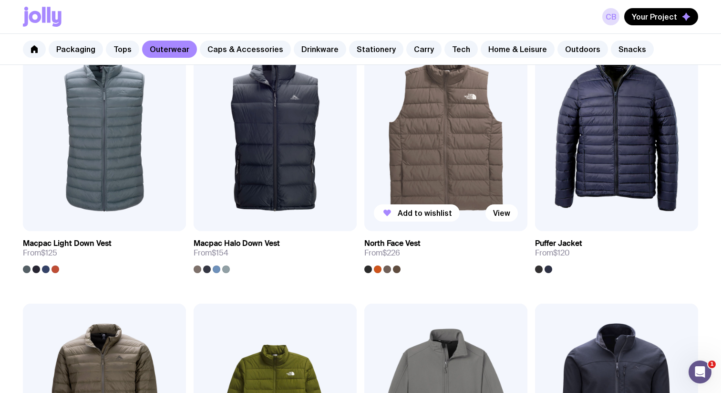
click at [438, 124] on img at bounding box center [445, 133] width 163 height 196
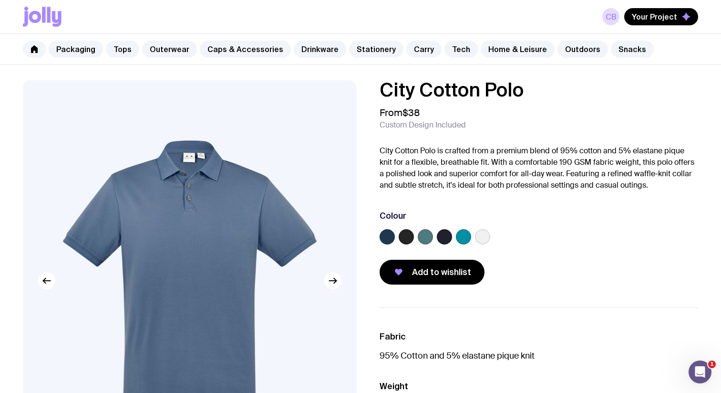
click at [482, 237] on label at bounding box center [482, 236] width 15 height 15
click at [0, 0] on input "radio" at bounding box center [0, 0] width 0 height 0
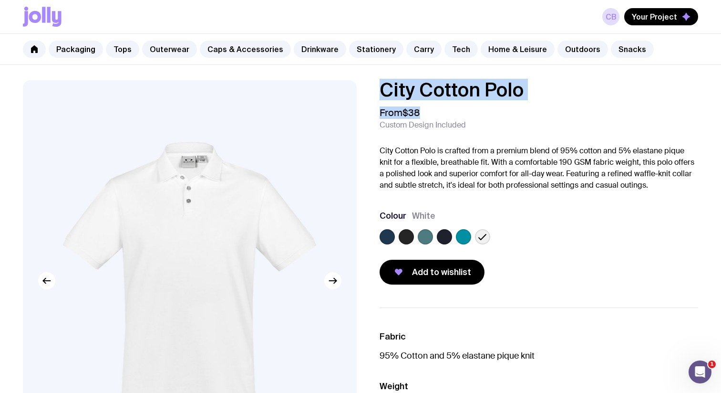
drag, startPoint x: 425, startPoint y: 115, endPoint x: 370, endPoint y: 82, distance: 64.2
click at [370, 82] on div "City Cotton Polo From $38 Custom Design Included City Cotton Polo is crafted fr…" at bounding box center [531, 182] width 334 height 204
copy div "City Cotton Polo From $38"
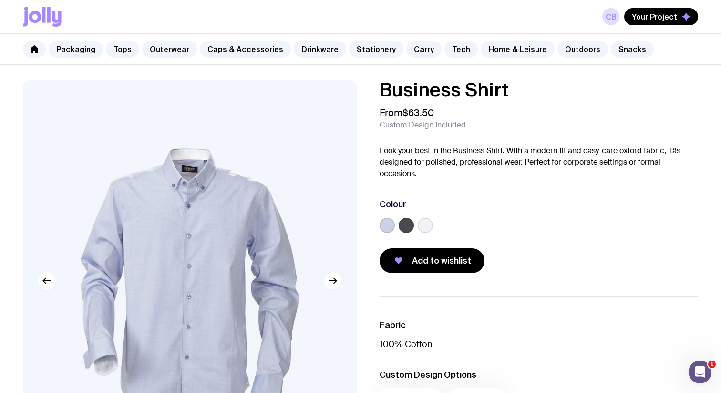
click at [425, 223] on label at bounding box center [425, 225] width 15 height 15
click at [0, 0] on input "radio" at bounding box center [0, 0] width 0 height 0
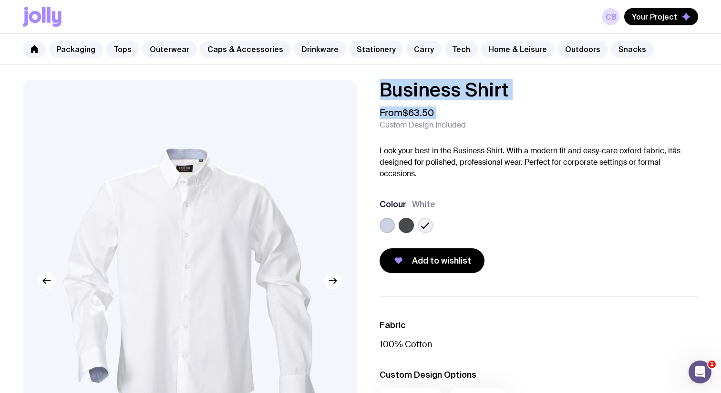
drag, startPoint x: 431, startPoint y: 108, endPoint x: 382, endPoint y: 74, distance: 59.7
copy div "Business Shirt From $63.50"
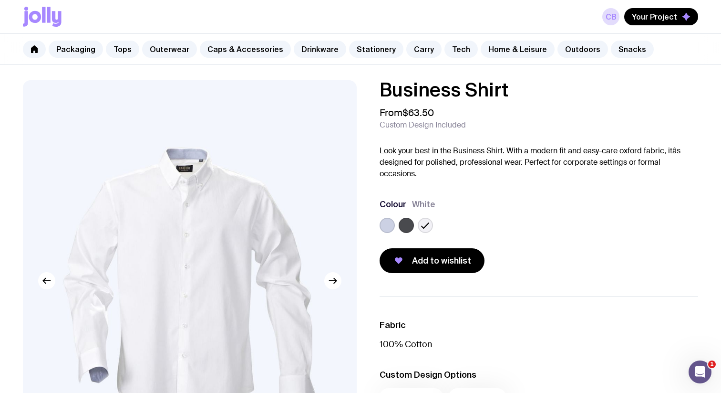
click at [476, 128] on div "From $63.50 Custom Design Included" at bounding box center [539, 118] width 319 height 23
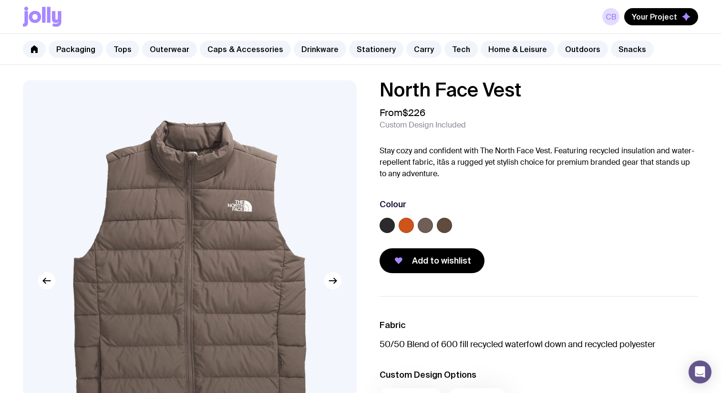
click at [403, 230] on label at bounding box center [406, 225] width 15 height 15
click at [0, 0] on input "radio" at bounding box center [0, 0] width 0 height 0
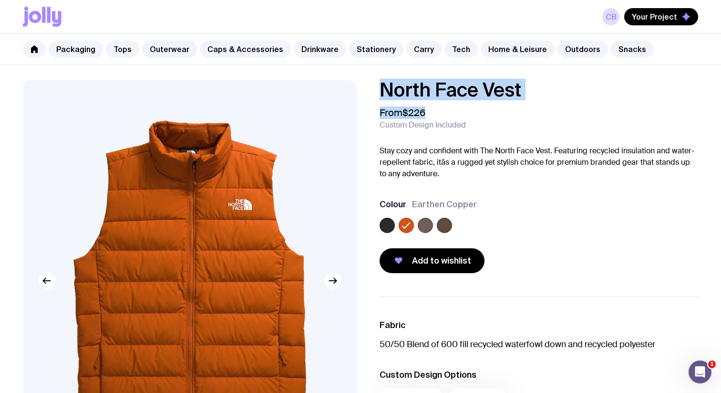
drag, startPoint x: 427, startPoint y: 112, endPoint x: 369, endPoint y: 78, distance: 67.6
copy div "North Face Vest From $226"
click at [232, 49] on link "Caps & Accessories" at bounding box center [245, 49] width 91 height 17
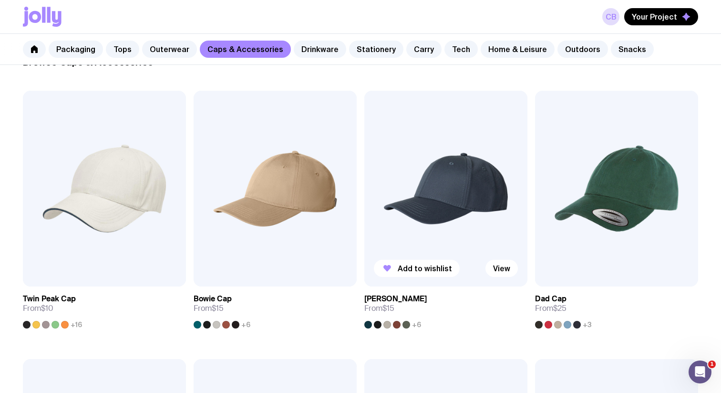
scroll to position [174, 0]
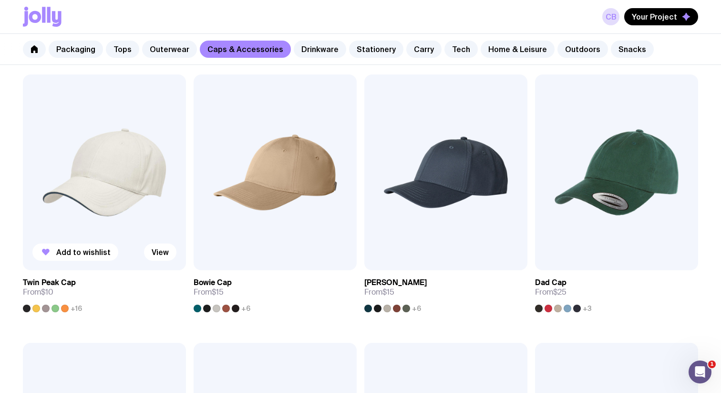
click at [79, 190] on img at bounding box center [104, 172] width 163 height 196
click at [557, 178] on img at bounding box center [616, 172] width 163 height 196
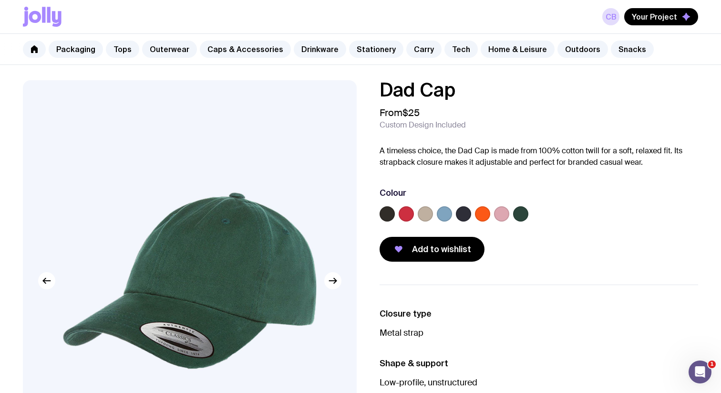
click at [483, 211] on label at bounding box center [482, 213] width 15 height 15
click at [0, 0] on input "radio" at bounding box center [0, 0] width 0 height 0
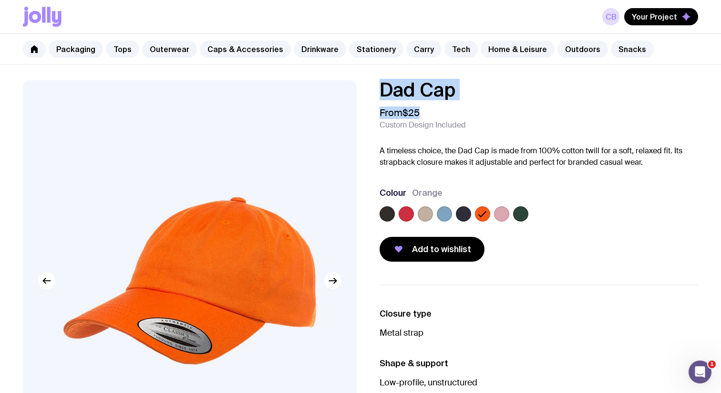
drag, startPoint x: 426, startPoint y: 112, endPoint x: 378, endPoint y: 81, distance: 57.2
click at [378, 81] on div "Dad Cap From $25 Custom Design Included A timeless choice, the Dad Cap is made …" at bounding box center [531, 170] width 334 height 181
copy div "Dad Cap From $25"
click at [452, 112] on div "From $25 Custom Design Included" at bounding box center [539, 118] width 319 height 23
drag, startPoint x: 426, startPoint y: 112, endPoint x: 359, endPoint y: 88, distance: 71.1
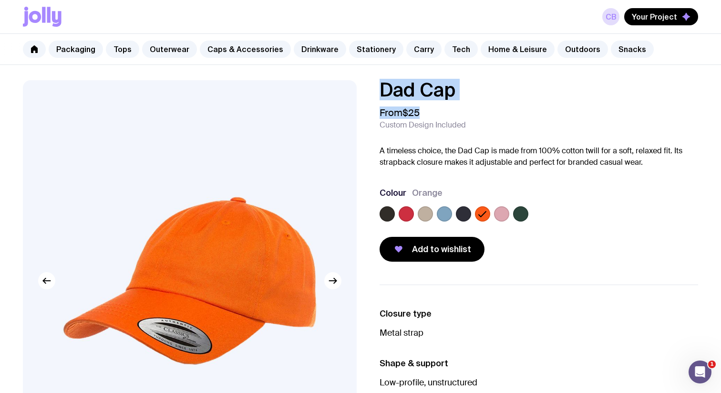
click at [359, 88] on div "Dad Cap From $25 Custom Design Included A timeless choice, the Dad Cap is made …" at bounding box center [360, 316] width 721 height 472
copy div "Dad Cap From $25"
click at [499, 110] on div "From $25 Custom Design Included" at bounding box center [539, 118] width 319 height 23
click at [321, 50] on link "Drinkware" at bounding box center [320, 49] width 52 height 17
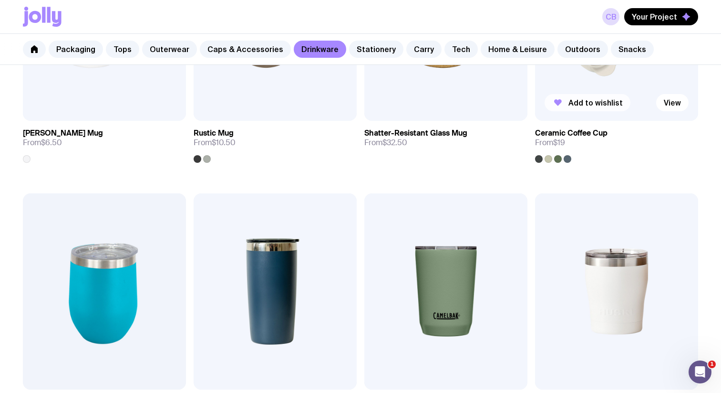
scroll to position [420, 0]
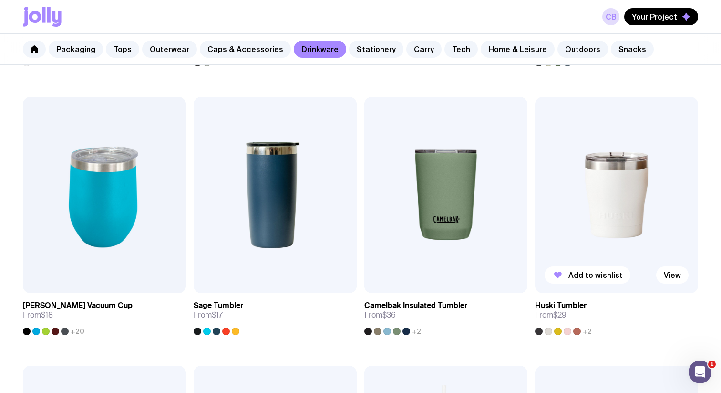
click at [592, 151] on img at bounding box center [616, 195] width 163 height 196
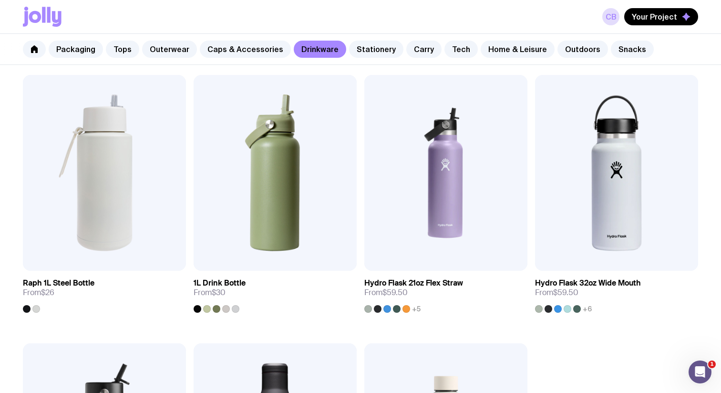
scroll to position [1559, 0]
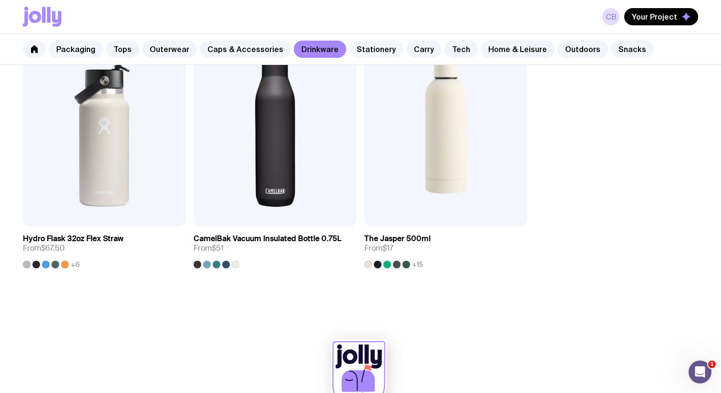
click at [360, 56] on link "Stationery" at bounding box center [376, 49] width 54 height 17
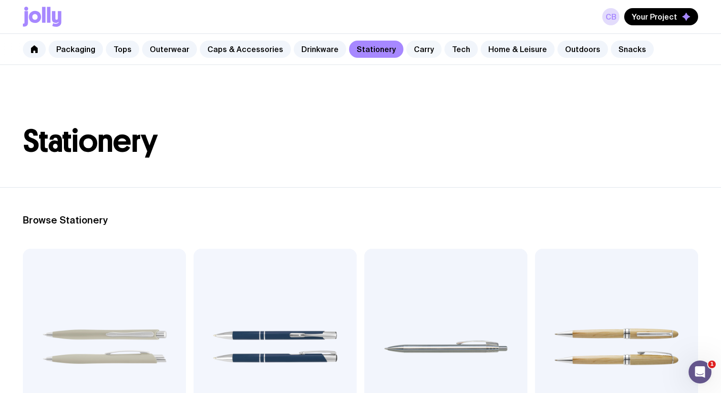
click at [417, 43] on link "Carry" at bounding box center [423, 49] width 35 height 17
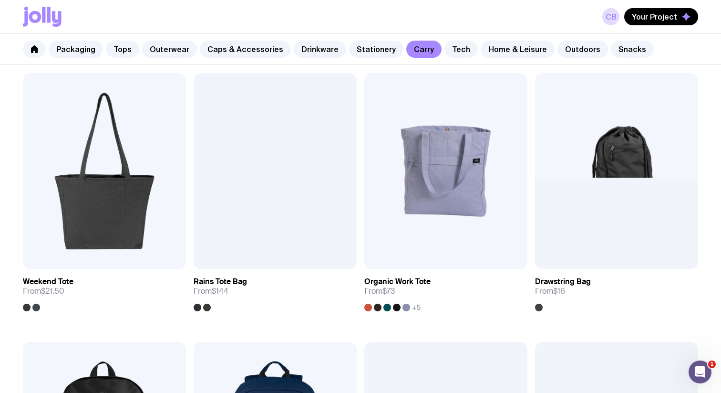
scroll to position [446, 0]
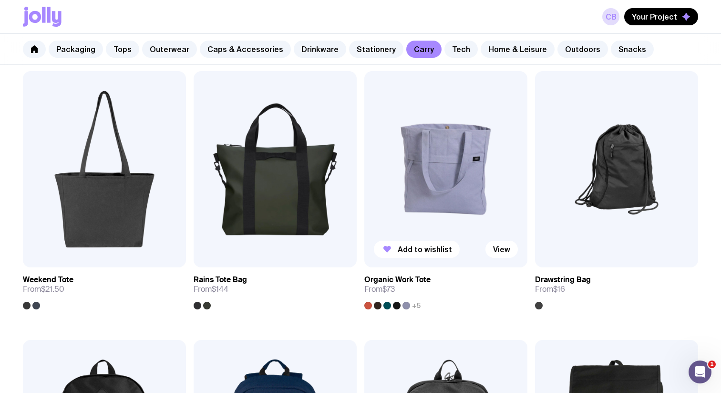
click at [451, 201] on img at bounding box center [445, 169] width 163 height 196
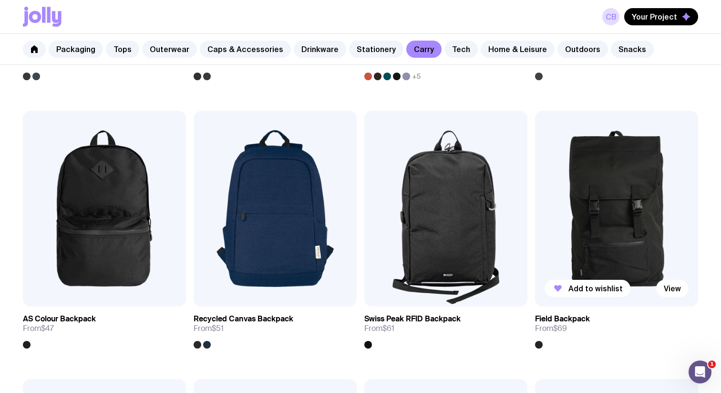
click at [550, 238] on img at bounding box center [616, 209] width 163 height 196
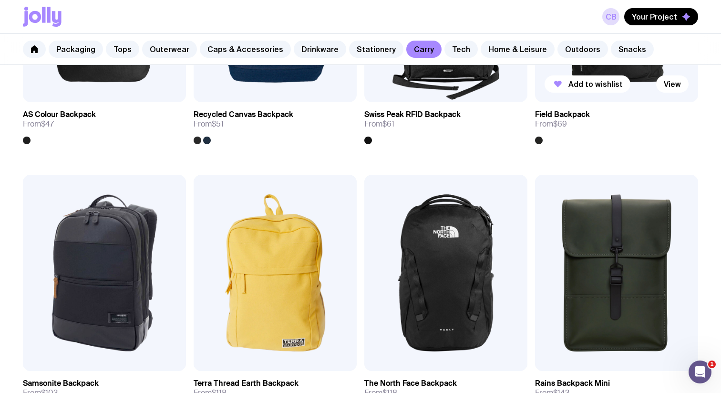
scroll to position [893, 0]
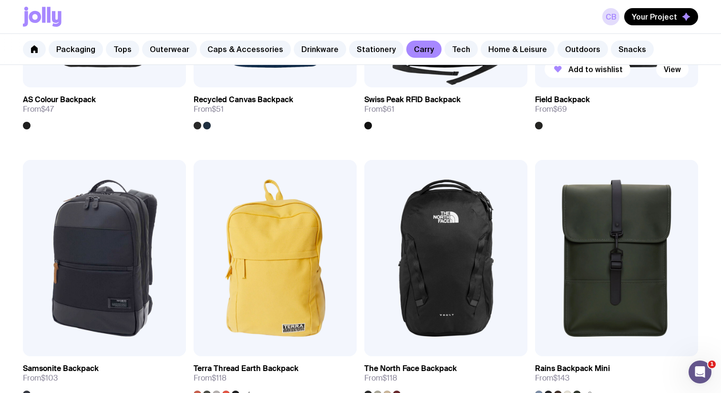
click at [551, 242] on img at bounding box center [616, 258] width 163 height 196
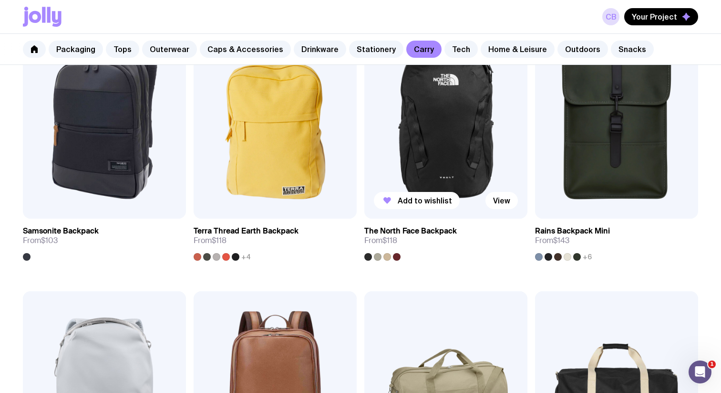
scroll to position [1013, 0]
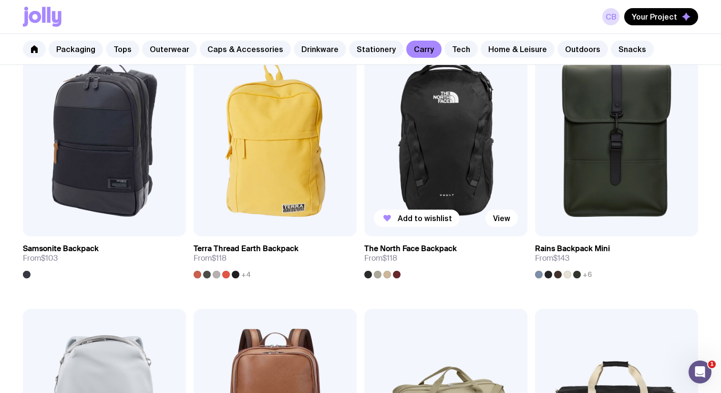
click at [463, 146] on img at bounding box center [445, 138] width 163 height 196
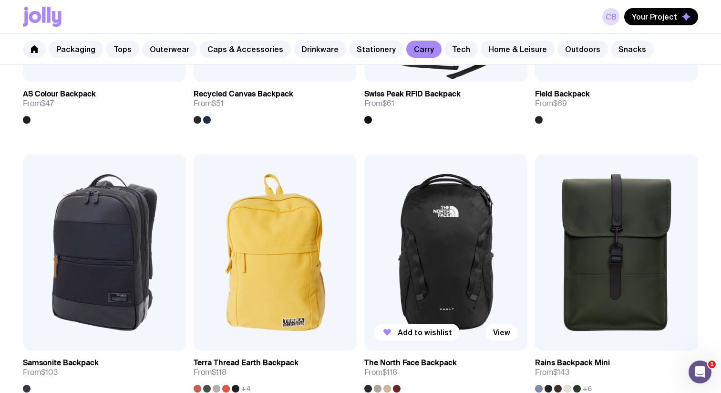
scroll to position [913, 0]
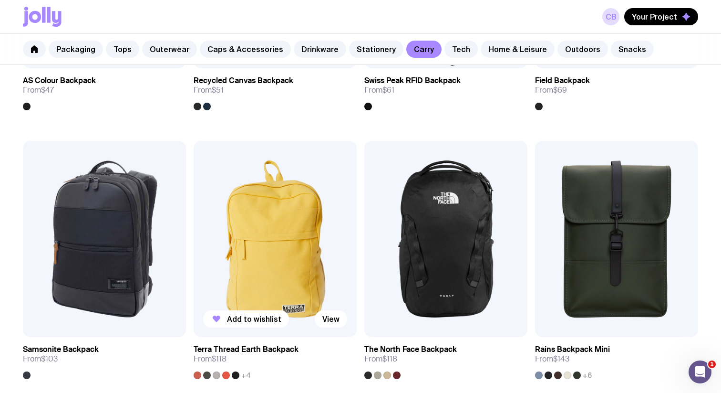
click at [299, 248] on img at bounding box center [275, 239] width 163 height 196
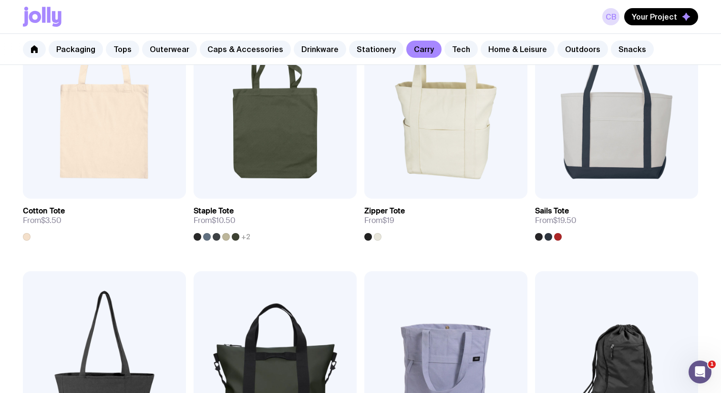
scroll to position [141, 0]
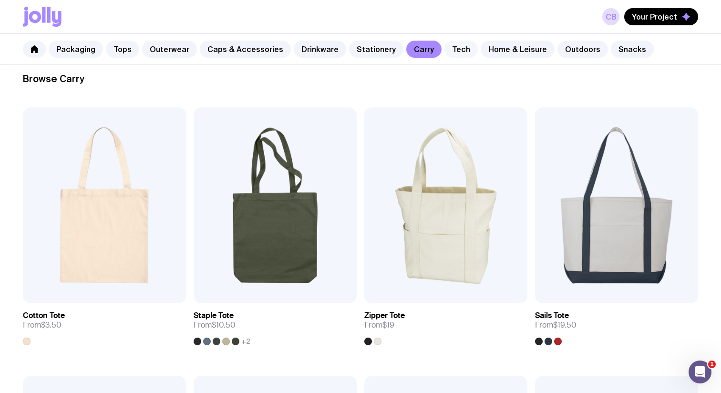
click at [445, 52] on link "Tech" at bounding box center [461, 49] width 33 height 17
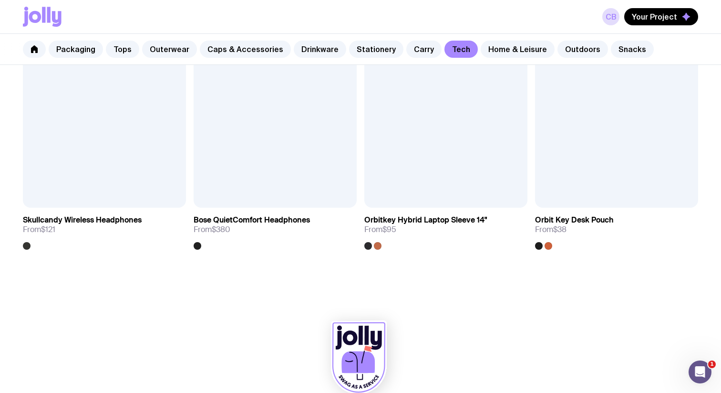
scroll to position [1866, 0]
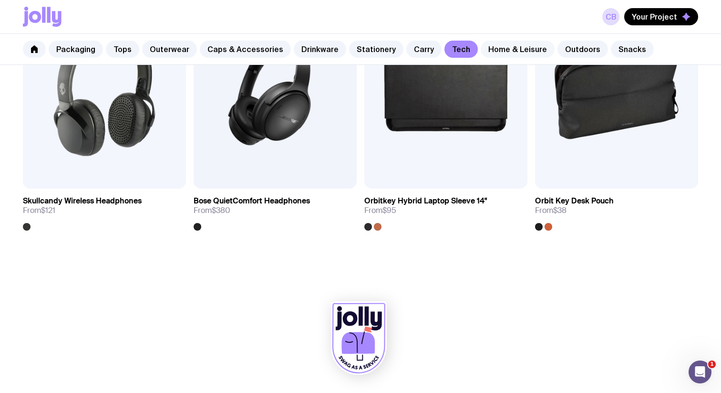
click at [490, 48] on link "Home & Leisure" at bounding box center [518, 49] width 74 height 17
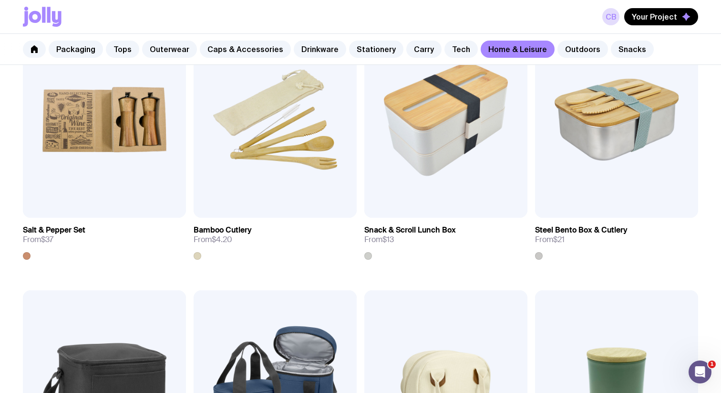
scroll to position [995, 0]
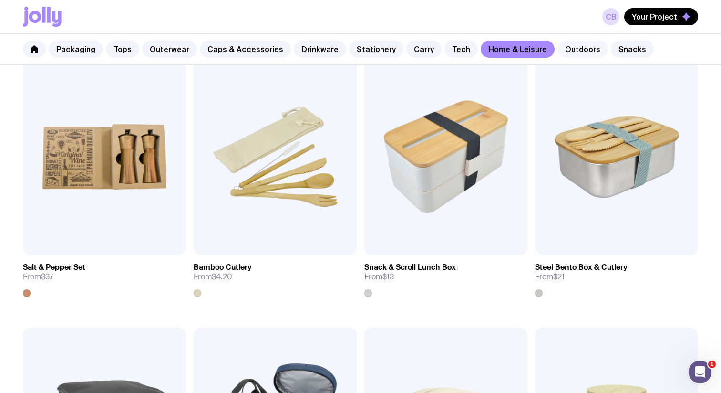
click at [558, 47] on link "Outdoors" at bounding box center [583, 49] width 51 height 17
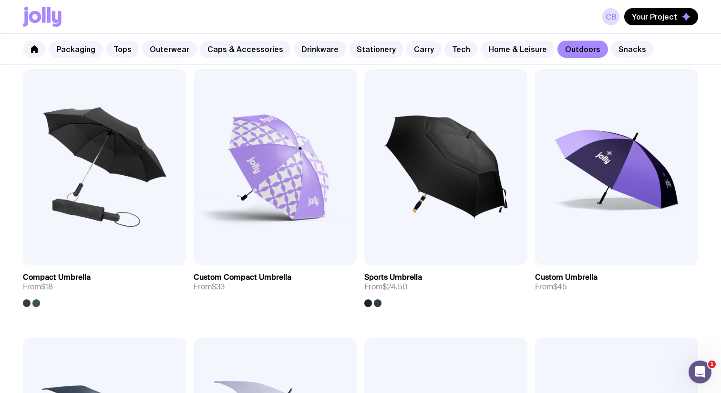
scroll to position [188, 0]
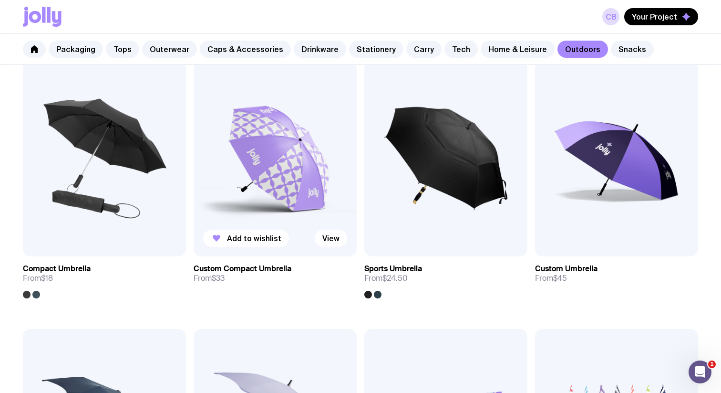
click at [289, 142] on img at bounding box center [275, 159] width 163 height 196
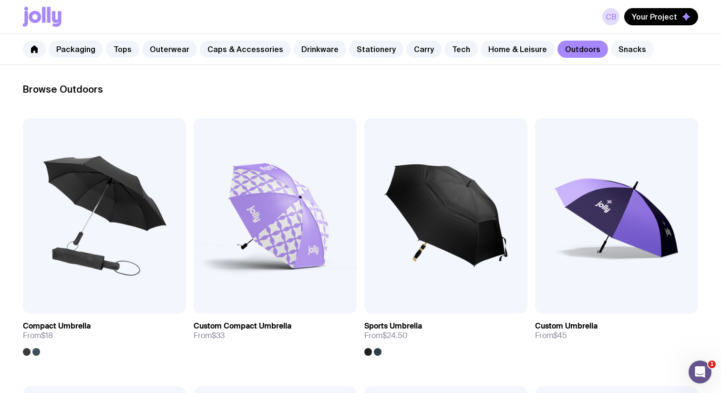
click at [611, 50] on link "Snacks" at bounding box center [632, 49] width 43 height 17
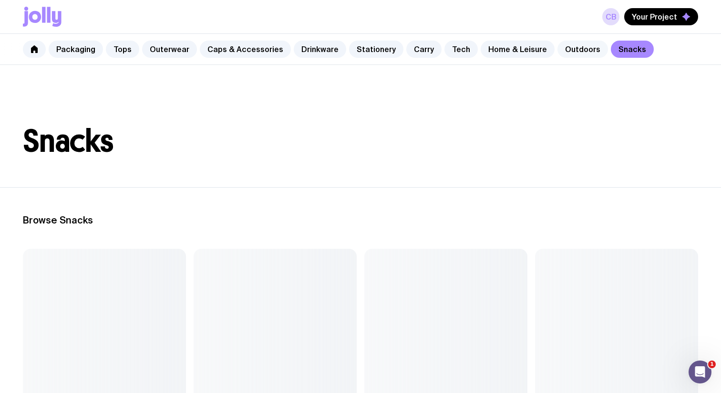
click at [566, 54] on link "Outdoors" at bounding box center [583, 49] width 51 height 17
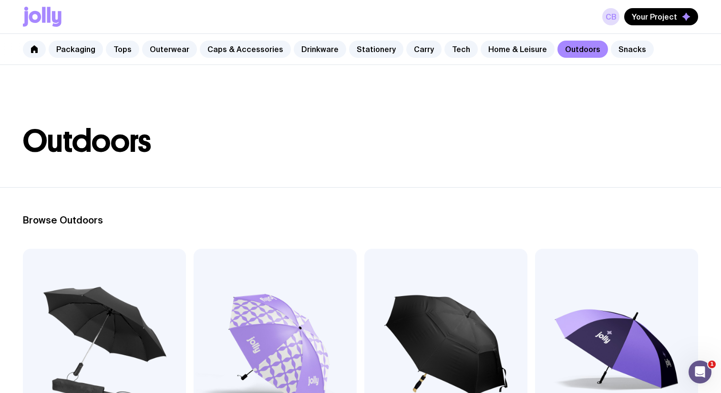
click at [521, 116] on header "Outdoors" at bounding box center [360, 126] width 721 height 122
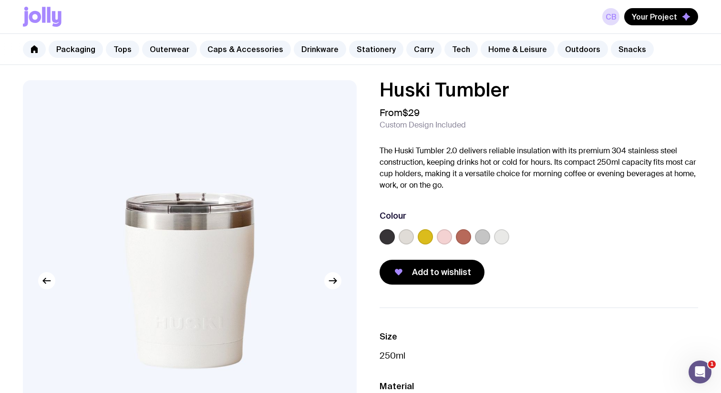
click at [505, 234] on label at bounding box center [501, 236] width 15 height 15
click at [0, 0] on input "radio" at bounding box center [0, 0] width 0 height 0
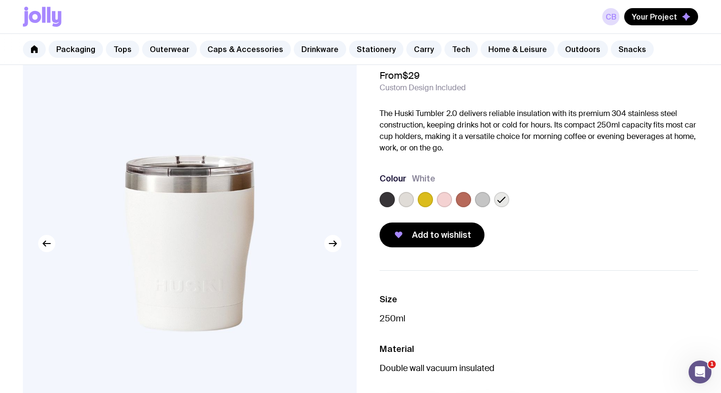
scroll to position [41, 0]
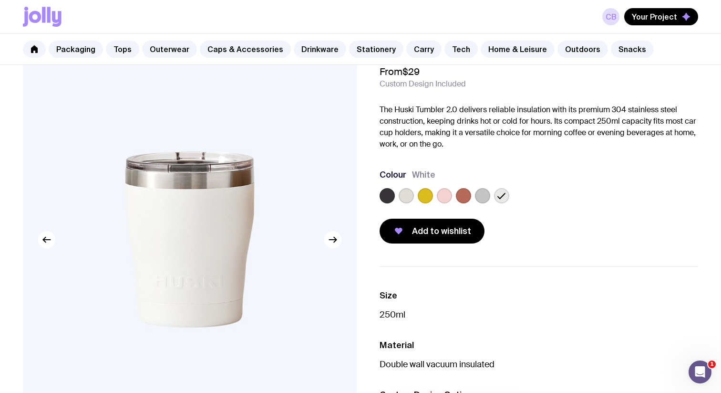
click at [408, 195] on label at bounding box center [406, 195] width 15 height 15
click at [0, 0] on input "radio" at bounding box center [0, 0] width 0 height 0
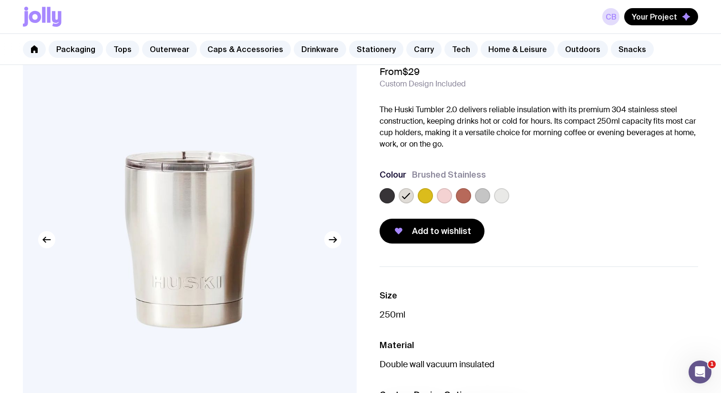
click at [504, 195] on label at bounding box center [501, 195] width 15 height 15
click at [0, 0] on input "radio" at bounding box center [0, 0] width 0 height 0
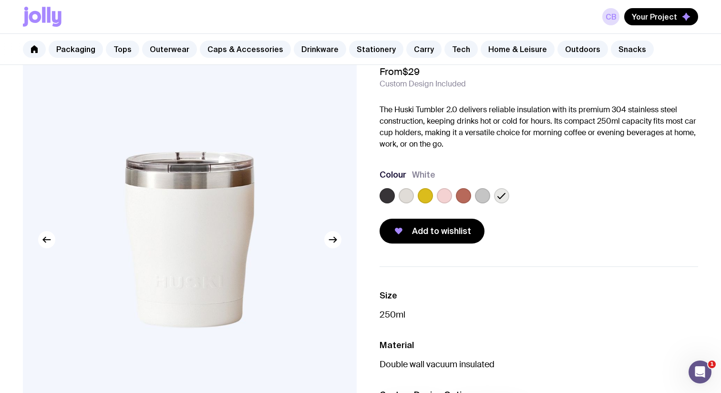
scroll to position [0, 0]
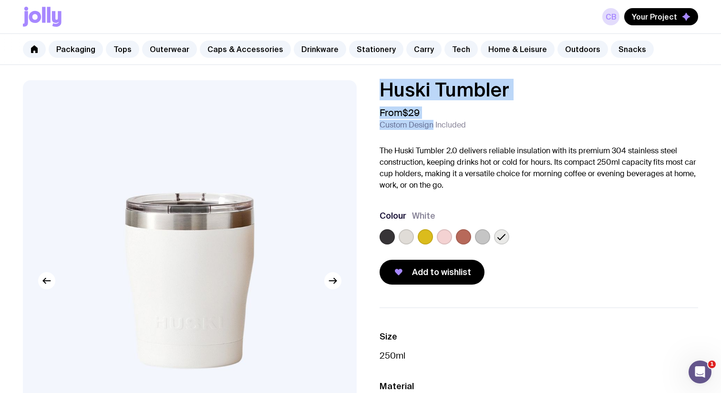
drag, startPoint x: 429, startPoint y: 121, endPoint x: 377, endPoint y: 81, distance: 65.6
click at [377, 81] on div "Huski Tumbler From $29 Custom Design Included The Huski Tumbler 2.0 delivers re…" at bounding box center [531, 182] width 334 height 204
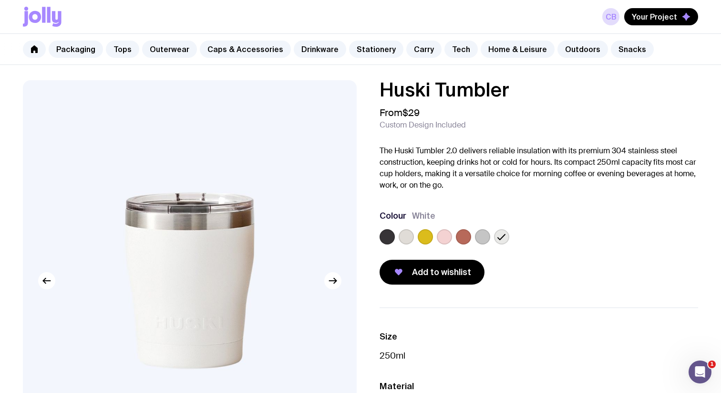
click at [395, 97] on h1 "Huski Tumbler" at bounding box center [539, 89] width 319 height 19
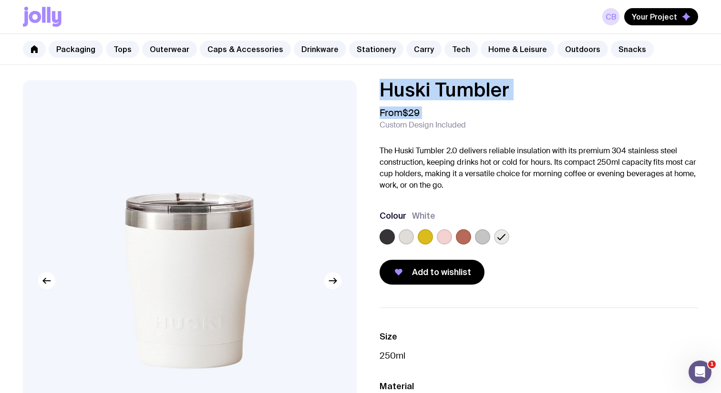
drag, startPoint x: 426, startPoint y: 115, endPoint x: 371, endPoint y: 85, distance: 63.0
click at [371, 85] on div "Huski Tumbler From $29 Custom Design Included The Huski Tumbler 2.0 delivers re…" at bounding box center [531, 182] width 334 height 204
copy div "Huski Tumbler From $29"
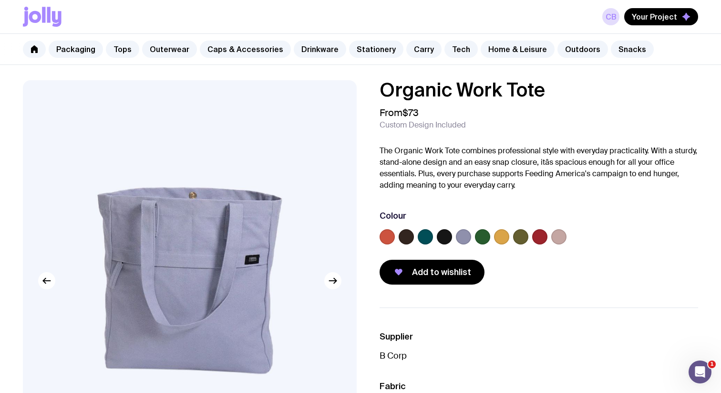
click at [541, 237] on label at bounding box center [539, 236] width 15 height 15
click at [0, 0] on input "radio" at bounding box center [0, 0] width 0 height 0
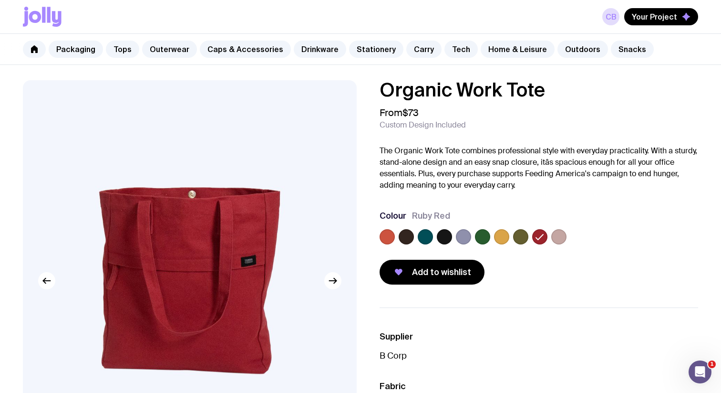
click at [503, 239] on label at bounding box center [501, 236] width 15 height 15
click at [0, 0] on input "radio" at bounding box center [0, 0] width 0 height 0
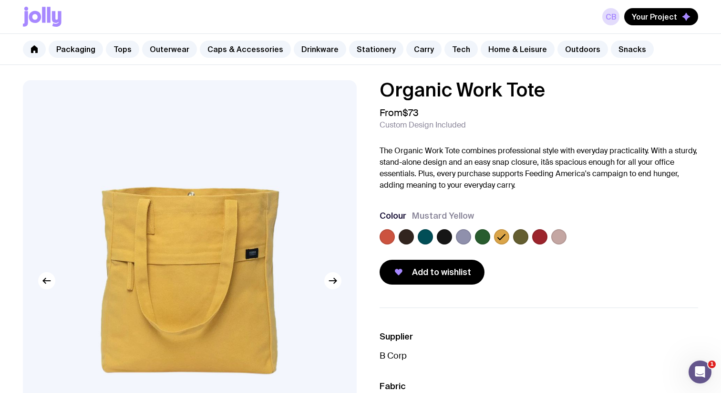
click at [387, 237] on label at bounding box center [387, 236] width 15 height 15
click at [0, 0] on input "radio" at bounding box center [0, 0] width 0 height 0
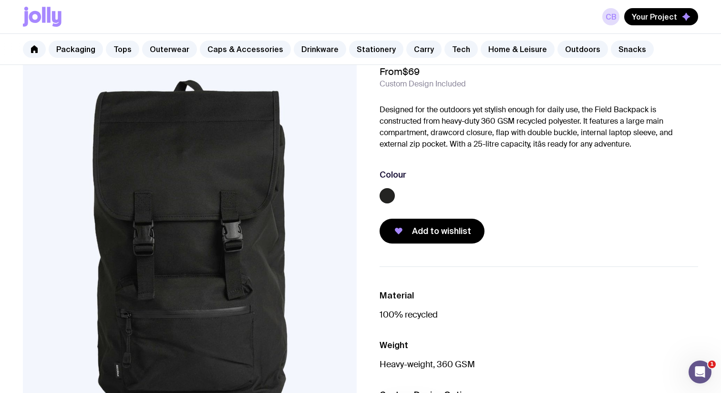
scroll to position [48, 0]
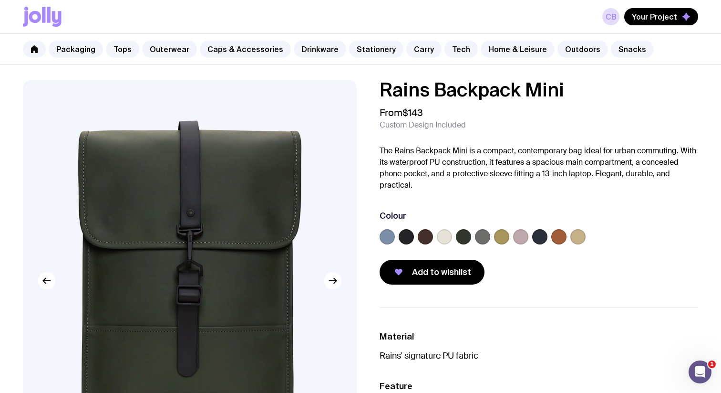
click at [540, 233] on label at bounding box center [539, 236] width 15 height 15
click at [0, 0] on input "radio" at bounding box center [0, 0] width 0 height 0
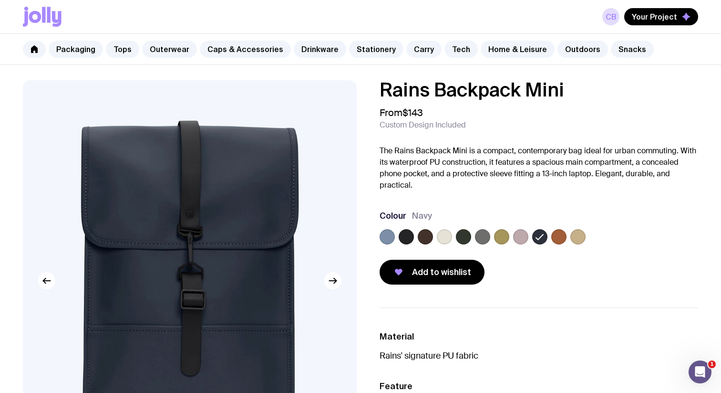
click at [400, 235] on label at bounding box center [406, 236] width 15 height 15
click at [0, 0] on input "radio" at bounding box center [0, 0] width 0 height 0
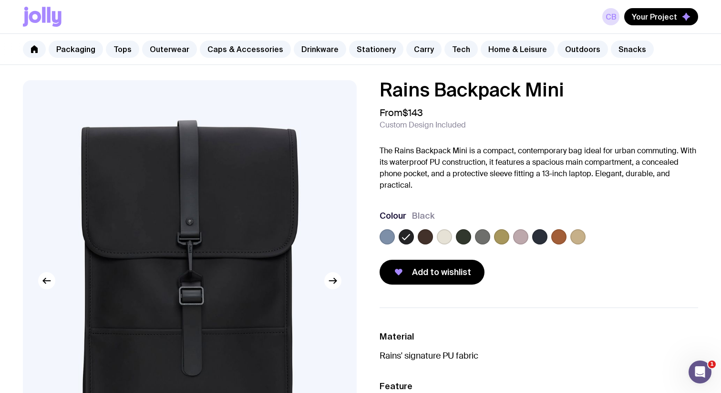
click at [427, 235] on label at bounding box center [425, 236] width 15 height 15
click at [0, 0] on input "radio" at bounding box center [0, 0] width 0 height 0
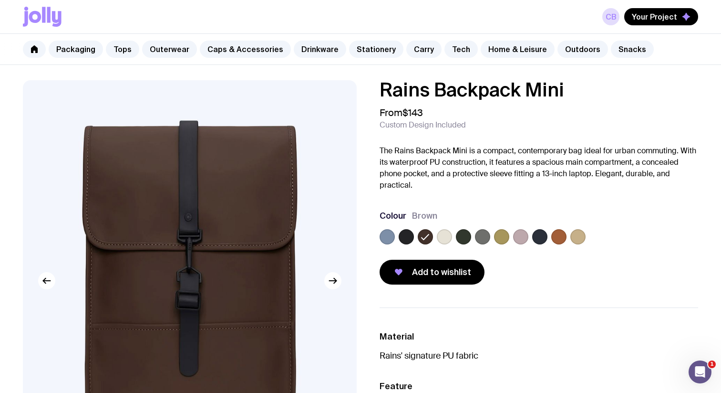
click at [444, 235] on label at bounding box center [444, 236] width 15 height 15
click at [0, 0] on input "radio" at bounding box center [0, 0] width 0 height 0
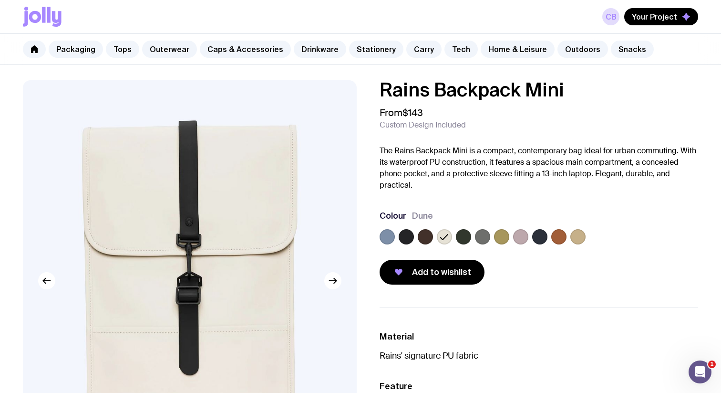
click at [464, 238] on label at bounding box center [463, 236] width 15 height 15
click at [0, 0] on input "radio" at bounding box center [0, 0] width 0 height 0
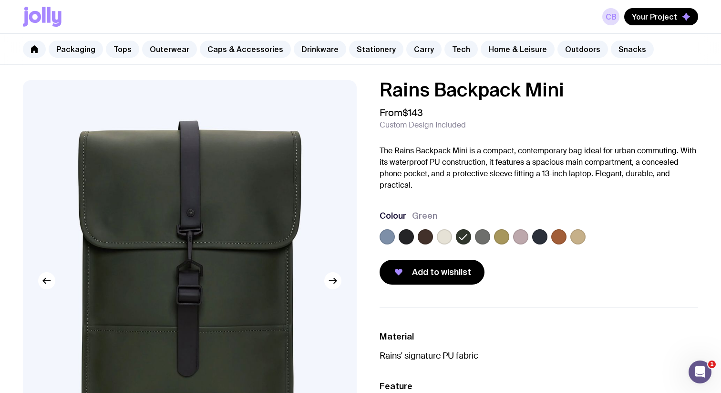
click at [482, 237] on label at bounding box center [482, 236] width 15 height 15
click at [0, 0] on input "radio" at bounding box center [0, 0] width 0 height 0
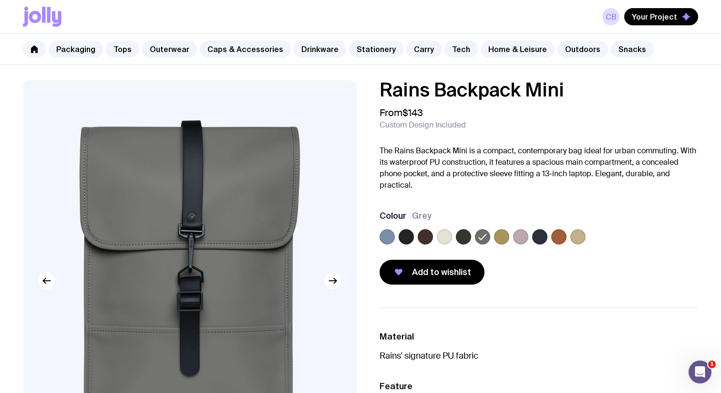
click at [466, 240] on label at bounding box center [463, 236] width 15 height 15
click at [0, 0] on input "radio" at bounding box center [0, 0] width 0 height 0
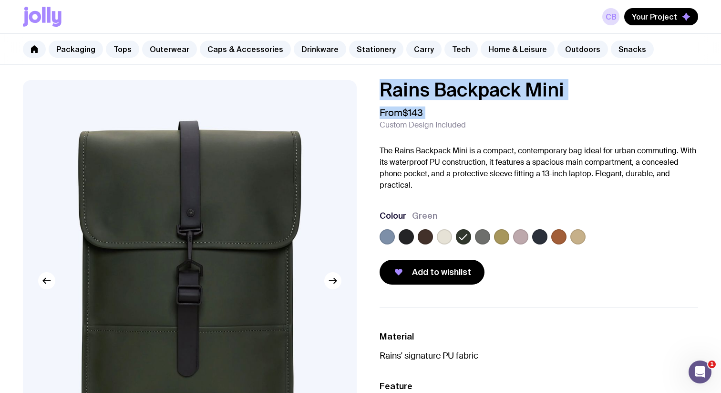
drag, startPoint x: 433, startPoint y: 114, endPoint x: 381, endPoint y: 93, distance: 55.5
click at [382, 93] on div "Rains Backpack Mini From $143 Custom Design Included The Rains Backpack Mini is…" at bounding box center [539, 182] width 319 height 204
copy div "Rains Backpack Mini From $143"
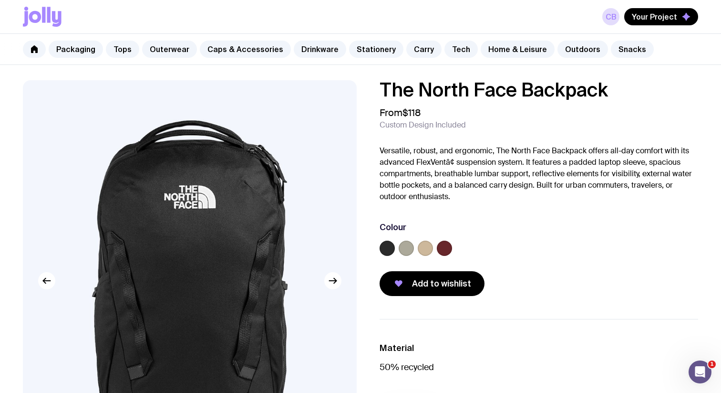
click at [444, 246] on label at bounding box center [444, 247] width 15 height 15
click at [0, 0] on input "radio" at bounding box center [0, 0] width 0 height 0
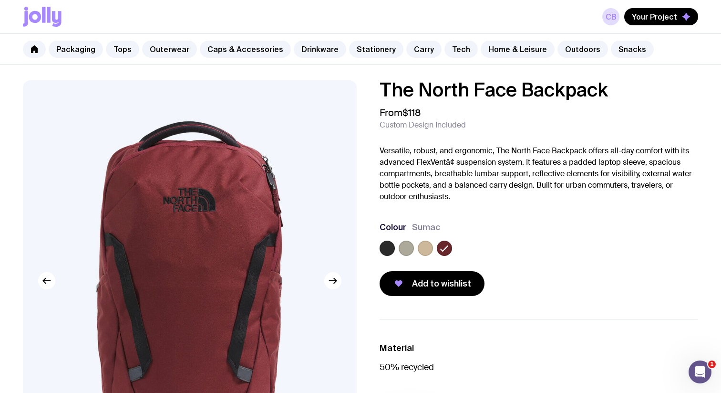
click at [433, 243] on div at bounding box center [425, 247] width 15 height 15
click at [425, 246] on label at bounding box center [425, 247] width 15 height 15
click at [0, 0] on input "radio" at bounding box center [0, 0] width 0 height 0
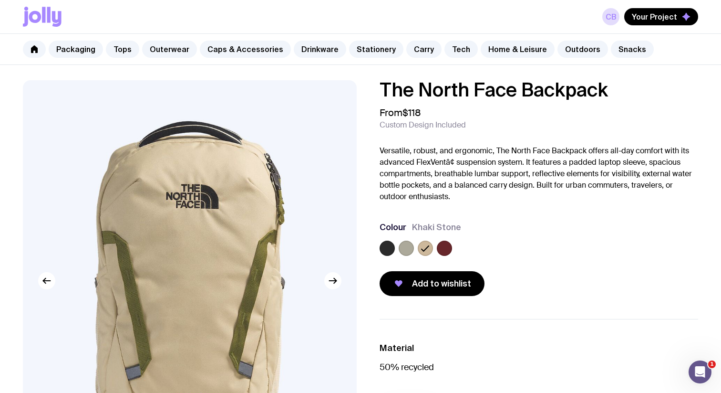
click at [405, 246] on label at bounding box center [406, 247] width 15 height 15
click at [0, 0] on input "radio" at bounding box center [0, 0] width 0 height 0
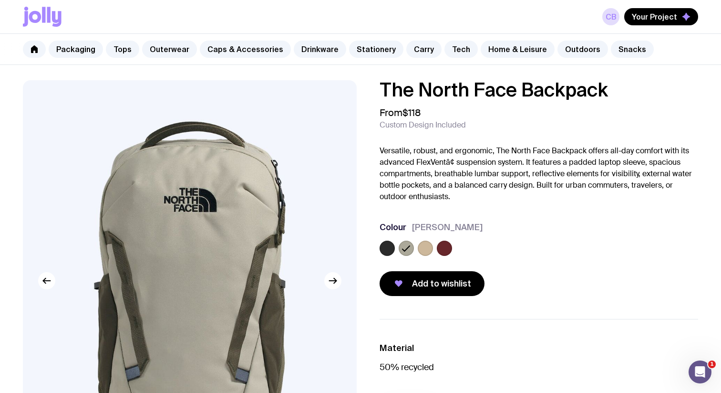
click at [441, 243] on label at bounding box center [444, 247] width 15 height 15
click at [0, 0] on input "radio" at bounding box center [0, 0] width 0 height 0
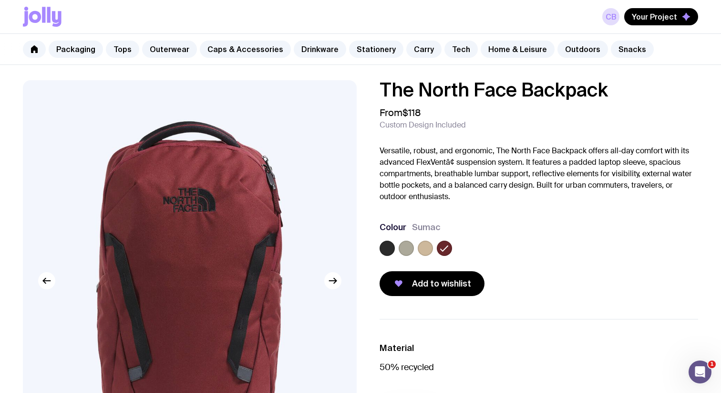
click at [429, 246] on label at bounding box center [425, 247] width 15 height 15
click at [0, 0] on input "radio" at bounding box center [0, 0] width 0 height 0
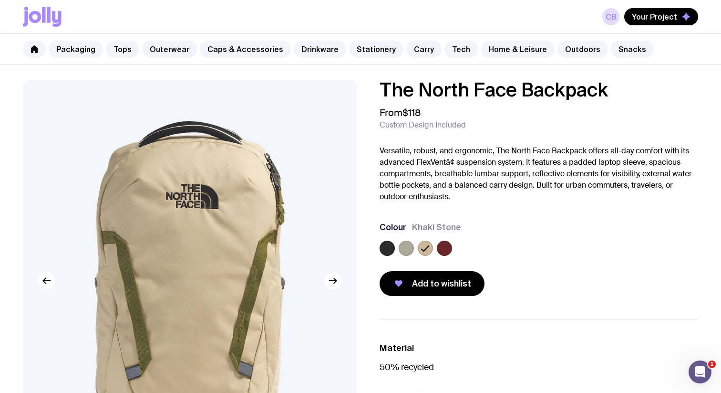
click at [563, 159] on p "Versatile, robust, and ergonomic, The North Face Backpack offers all-day comfor…" at bounding box center [539, 173] width 319 height 57
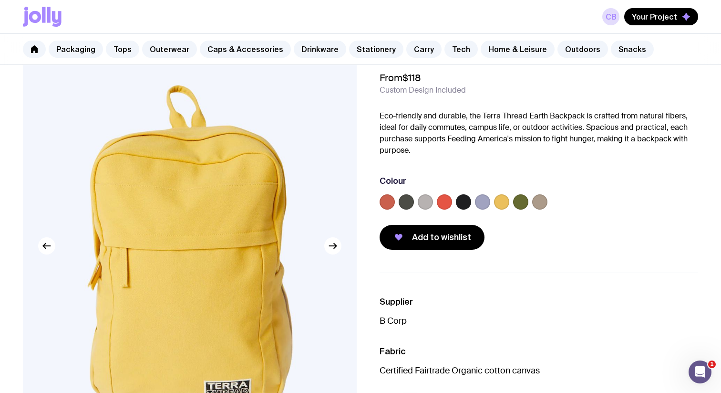
scroll to position [41, 0]
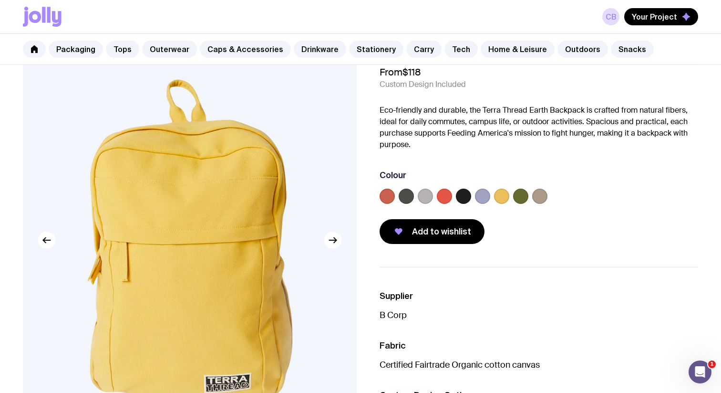
click at [424, 197] on label at bounding box center [425, 195] width 15 height 15
click at [0, 0] on input "radio" at bounding box center [0, 0] width 0 height 0
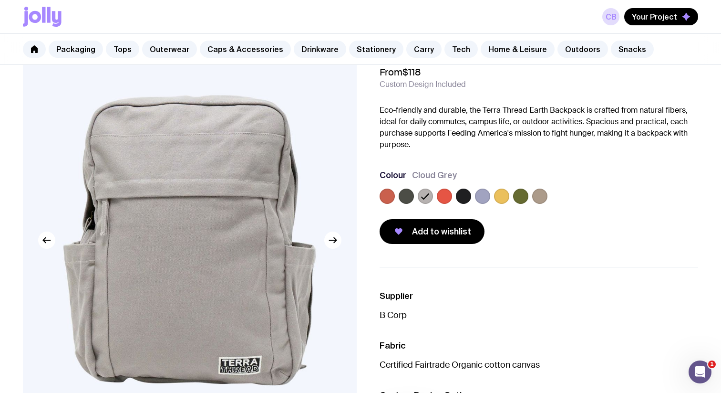
click at [544, 198] on label at bounding box center [539, 195] width 15 height 15
click at [0, 0] on input "radio" at bounding box center [0, 0] width 0 height 0
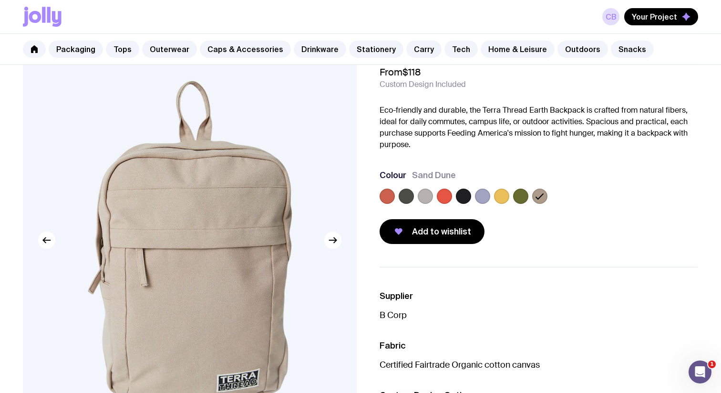
click at [527, 201] on div at bounding box center [520, 195] width 15 height 15
click at [518, 196] on label at bounding box center [520, 195] width 15 height 15
click at [0, 0] on input "radio" at bounding box center [0, 0] width 0 height 0
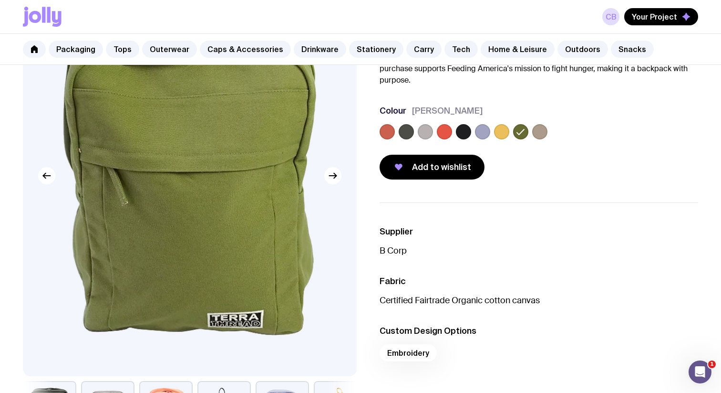
scroll to position [98, 0]
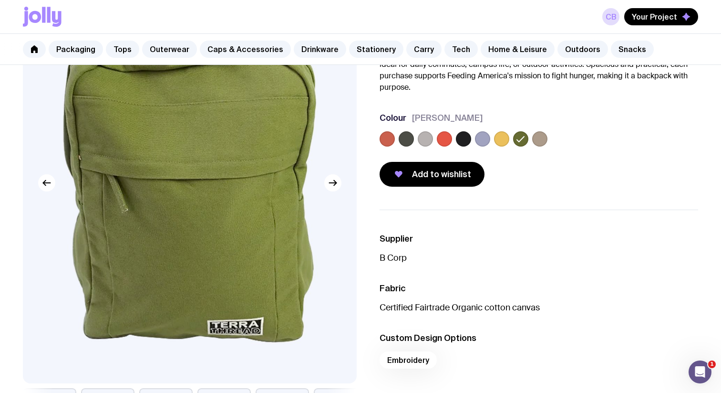
click at [457, 140] on label at bounding box center [463, 138] width 15 height 15
click at [0, 0] on input "radio" at bounding box center [0, 0] width 0 height 0
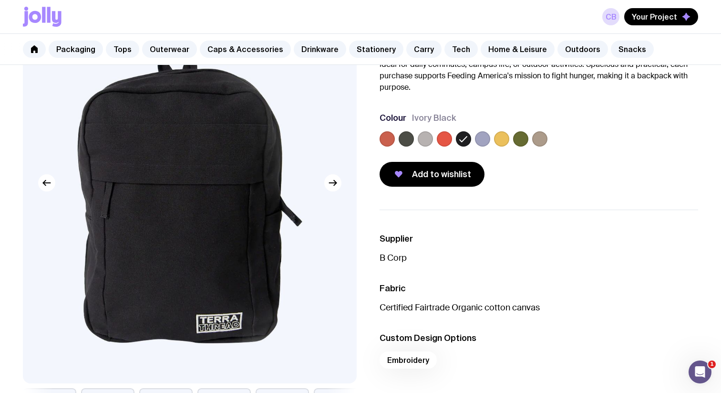
click at [411, 140] on label at bounding box center [406, 138] width 15 height 15
click at [0, 0] on input "radio" at bounding box center [0, 0] width 0 height 0
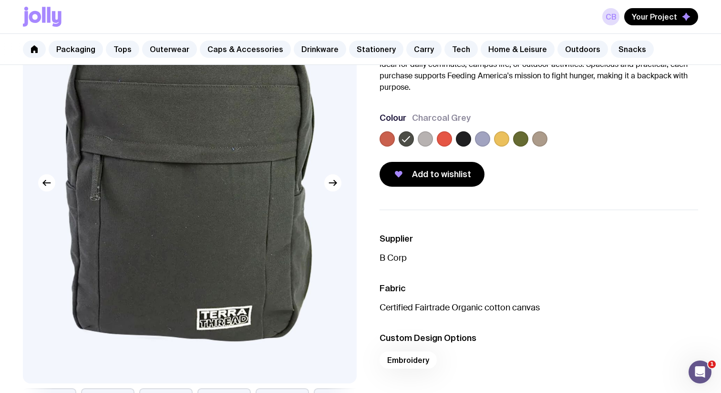
click at [467, 140] on label at bounding box center [463, 138] width 15 height 15
click at [0, 0] on input "radio" at bounding box center [0, 0] width 0 height 0
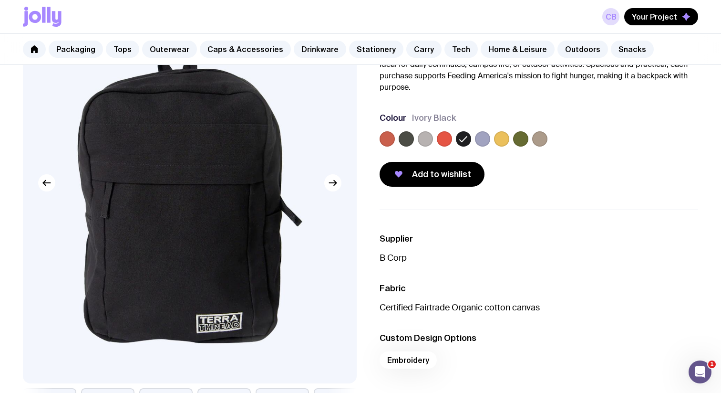
click at [522, 140] on label at bounding box center [520, 138] width 15 height 15
click at [0, 0] on input "radio" at bounding box center [0, 0] width 0 height 0
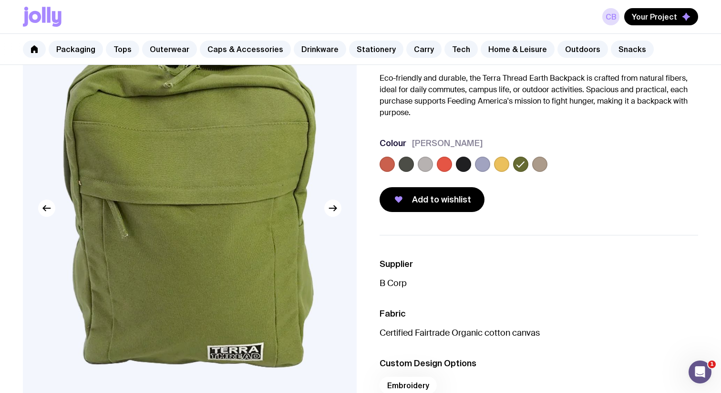
scroll to position [0, 0]
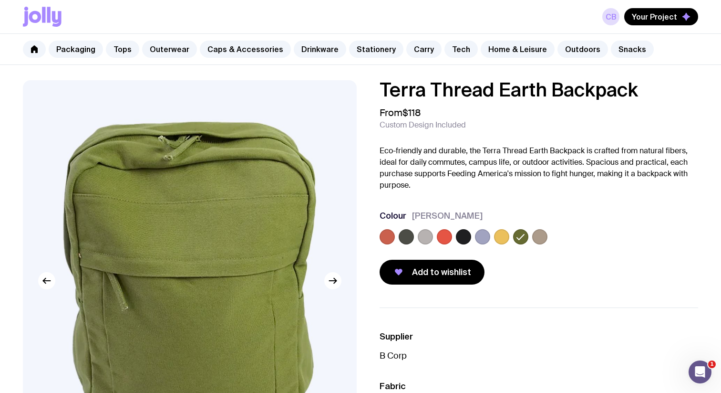
click at [445, 236] on label at bounding box center [444, 236] width 15 height 15
click at [0, 0] on input "radio" at bounding box center [0, 0] width 0 height 0
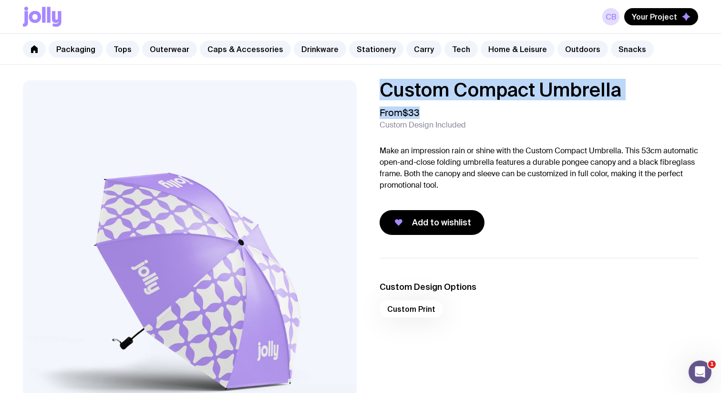
drag, startPoint x: 426, startPoint y: 109, endPoint x: 372, endPoint y: 87, distance: 58.8
click at [372, 87] on div "Custom Compact Umbrella From $33 Custom Design Included Make an impression rain…" at bounding box center [531, 157] width 334 height 155
copy div "Custom Compact Umbrella From $33"
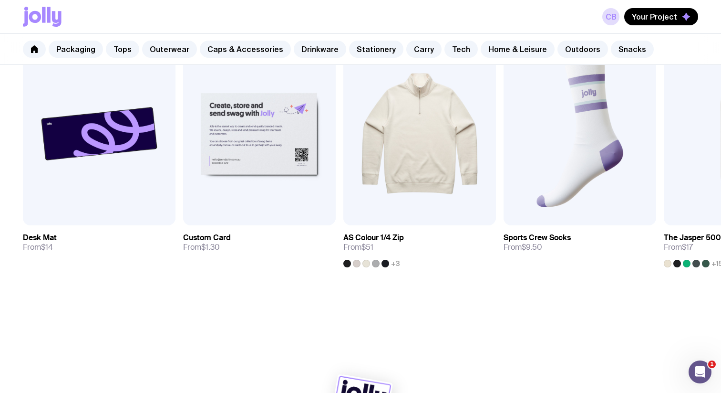
scroll to position [558, 0]
